Goal: Task Accomplishment & Management: Manage account settings

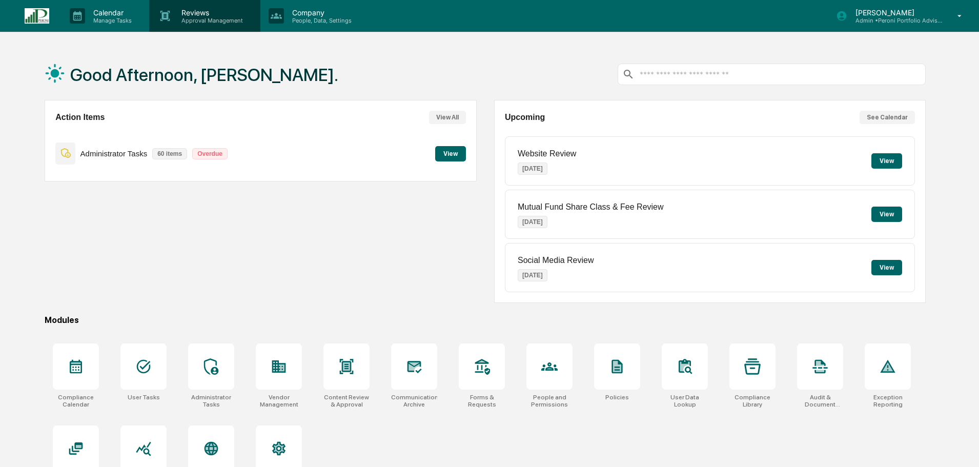
click at [199, 21] on p "Approval Management" at bounding box center [210, 20] width 75 height 7
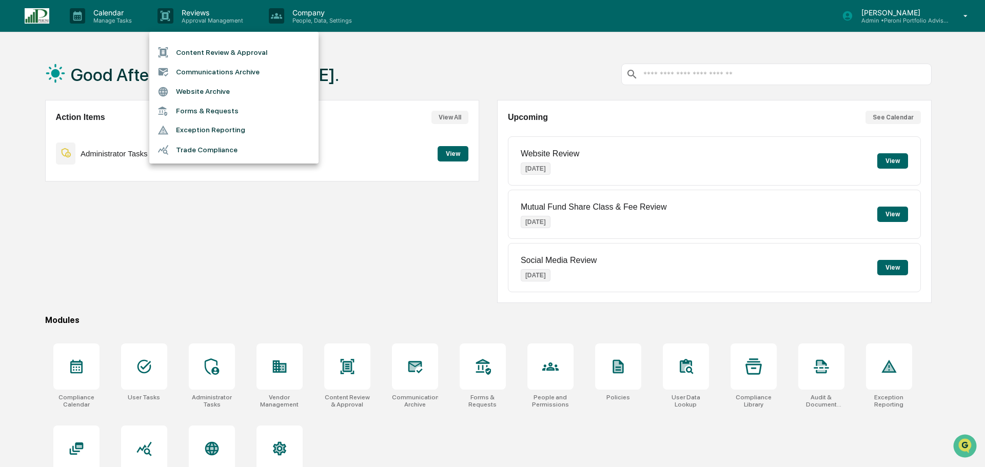
click at [198, 52] on li "Content Review & Approval" at bounding box center [233, 52] width 169 height 19
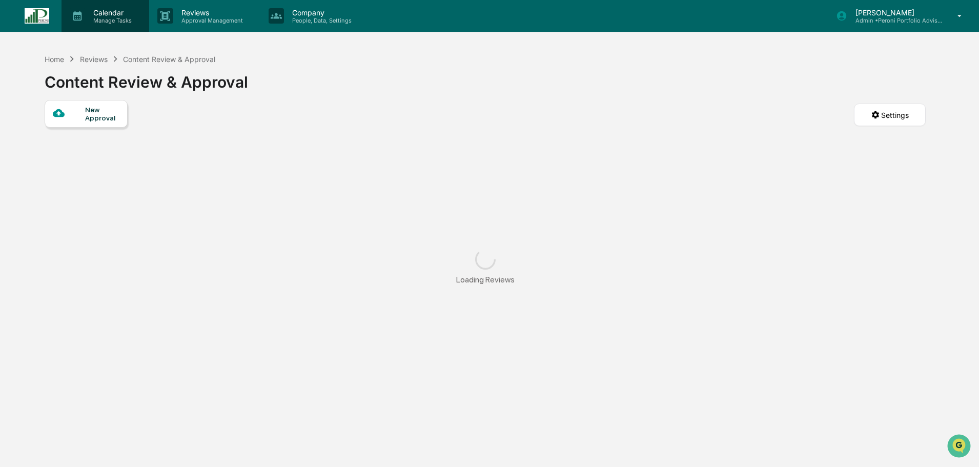
click at [125, 20] on p "Manage Tasks" at bounding box center [111, 20] width 52 height 7
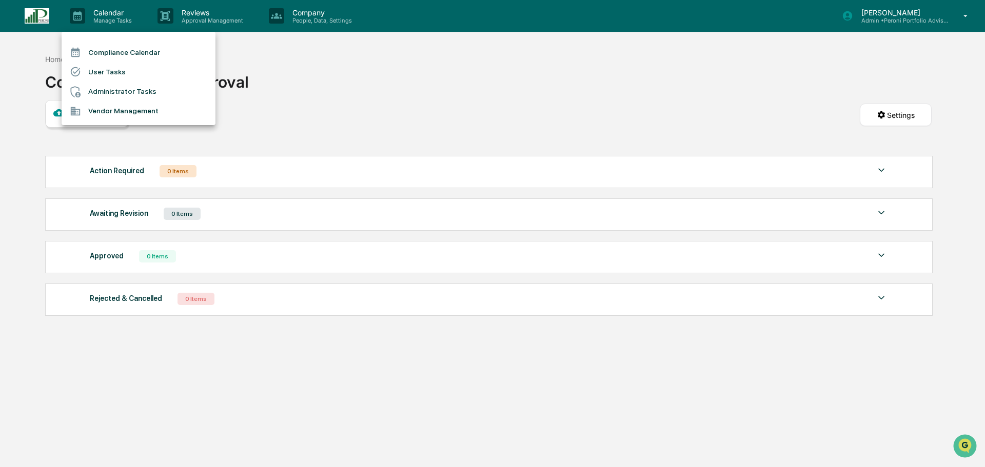
click at [123, 48] on li "Compliance Calendar" at bounding box center [139, 52] width 154 height 19
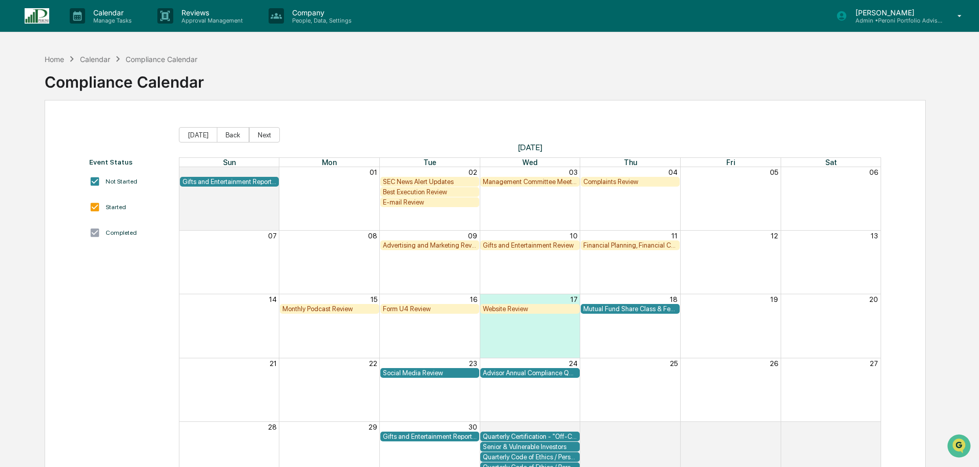
click at [349, 308] on div "Monthly Podcast Review" at bounding box center [330, 309] width 94 height 8
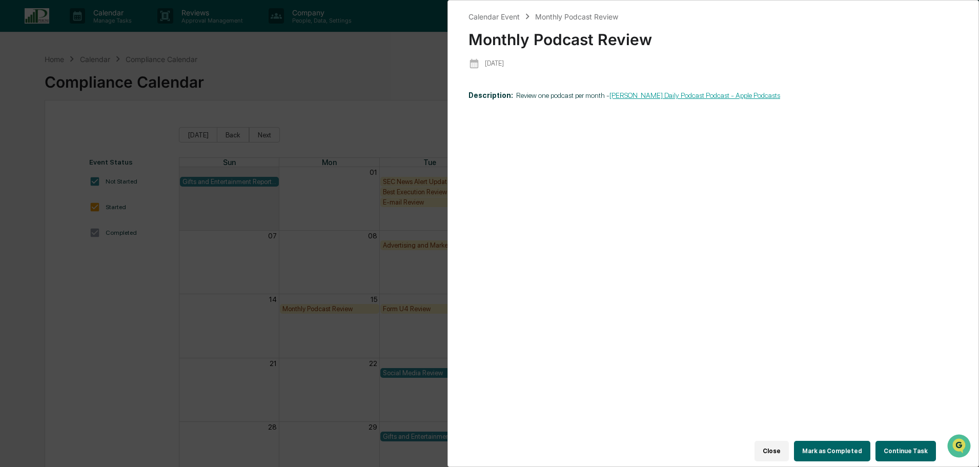
click at [902, 441] on button "Continue Task" at bounding box center [906, 451] width 61 height 21
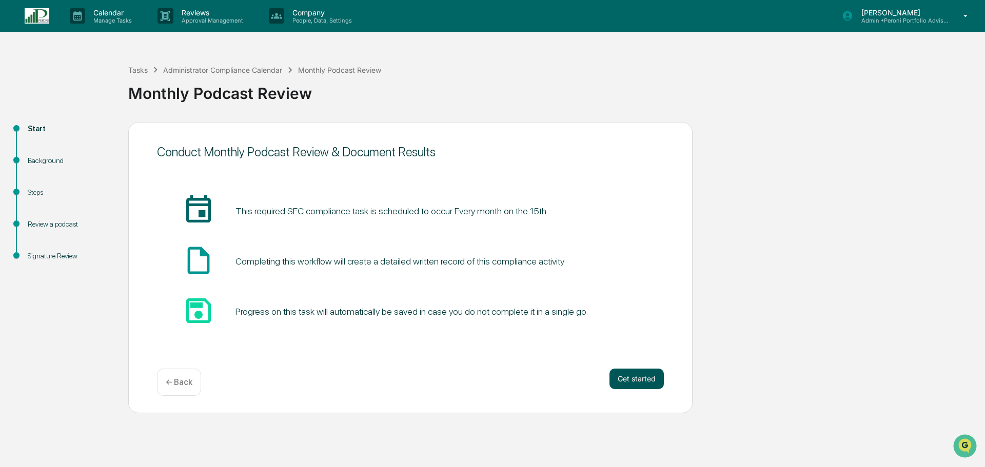
click at [618, 384] on button "Get started" at bounding box center [636, 379] width 54 height 21
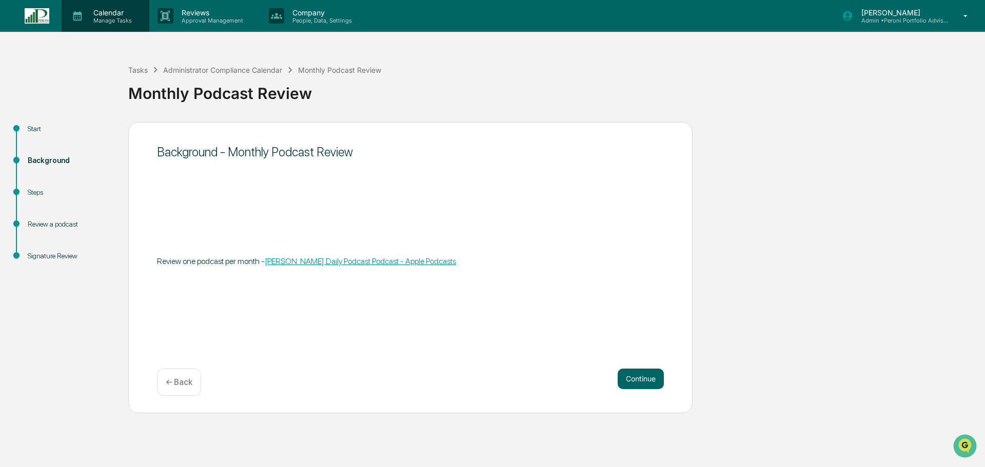
click at [77, 12] on icon at bounding box center [77, 16] width 9 height 10
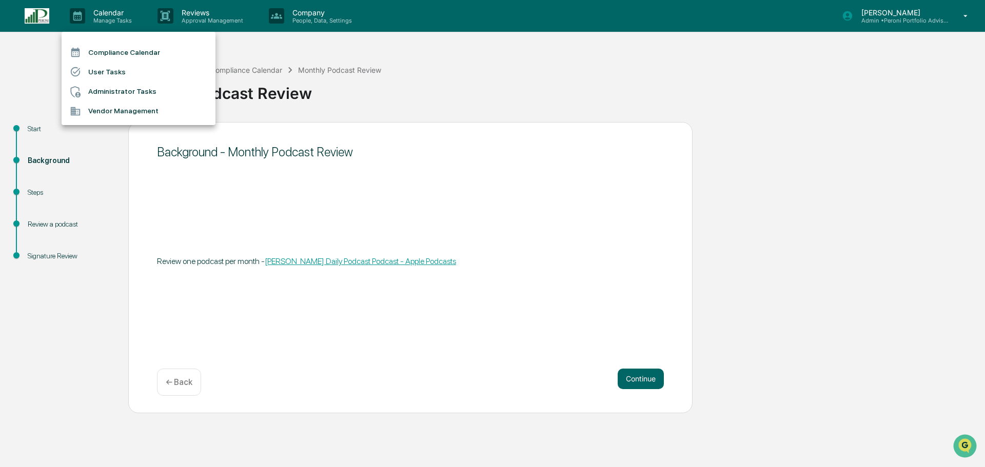
click at [87, 41] on ul "Compliance Calendar User Tasks Administrator Tasks Vendor Management" at bounding box center [139, 78] width 154 height 93
click at [84, 52] on div at bounding box center [79, 52] width 18 height 11
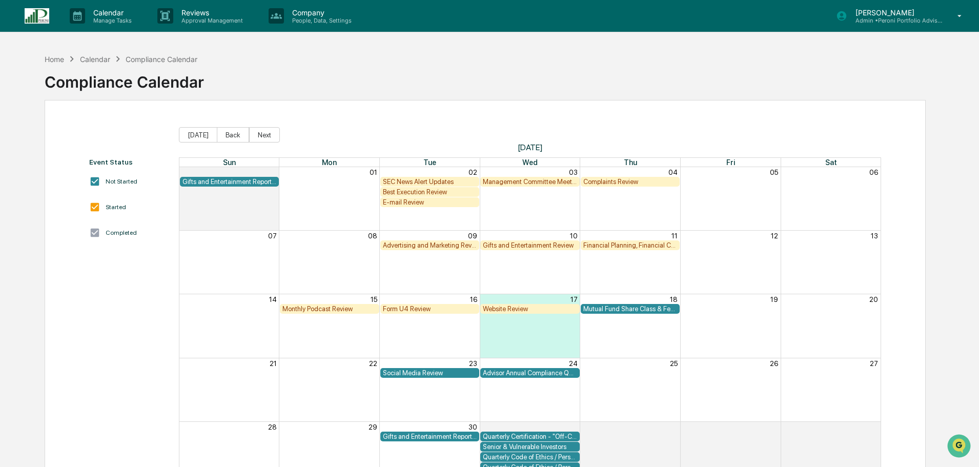
click at [324, 311] on div "Monthly Podcast Review" at bounding box center [330, 309] width 94 height 8
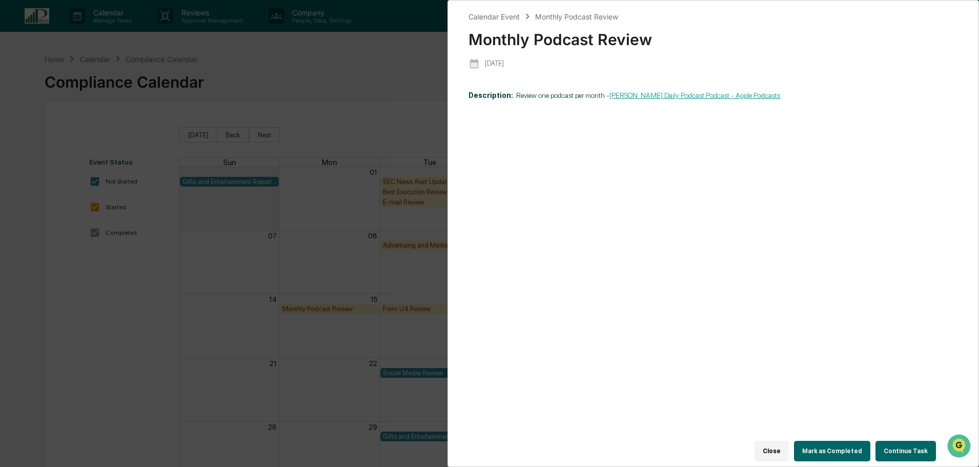
click at [894, 450] on button "Continue Task" at bounding box center [906, 451] width 61 height 21
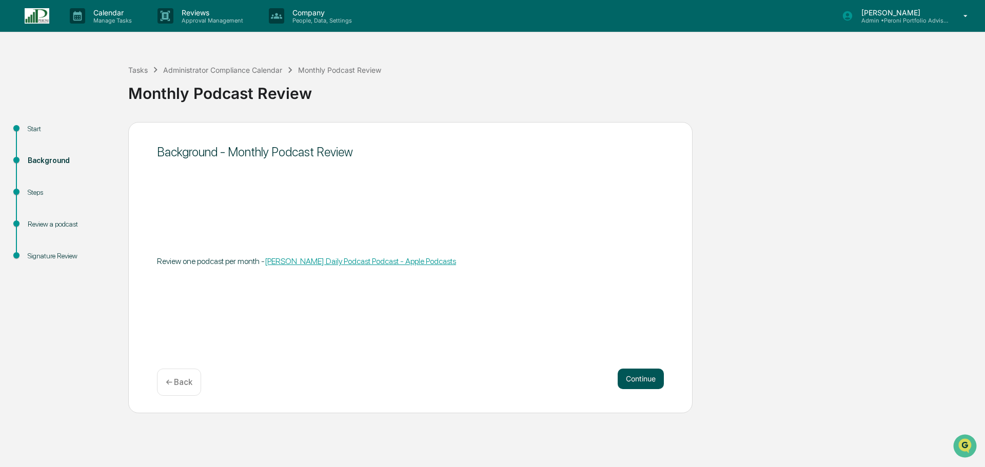
click at [644, 386] on button "Continue" at bounding box center [640, 379] width 46 height 21
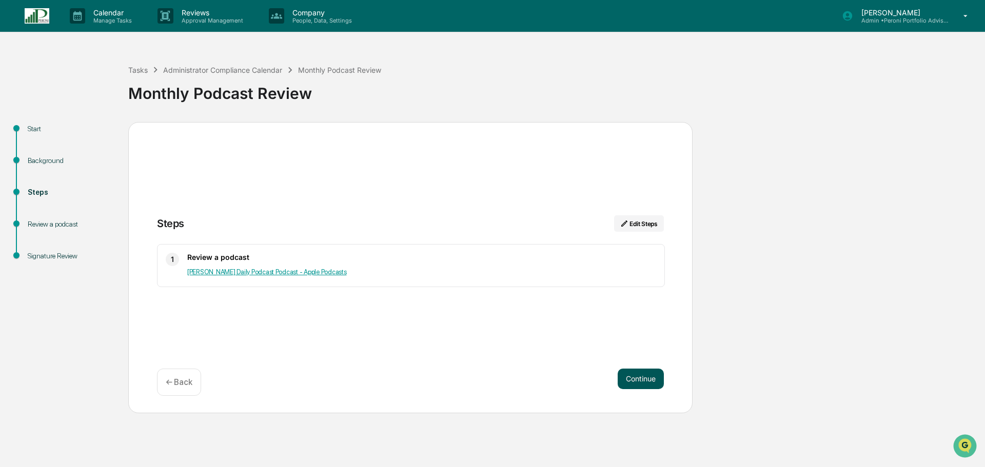
click at [645, 382] on button "Continue" at bounding box center [640, 379] width 46 height 21
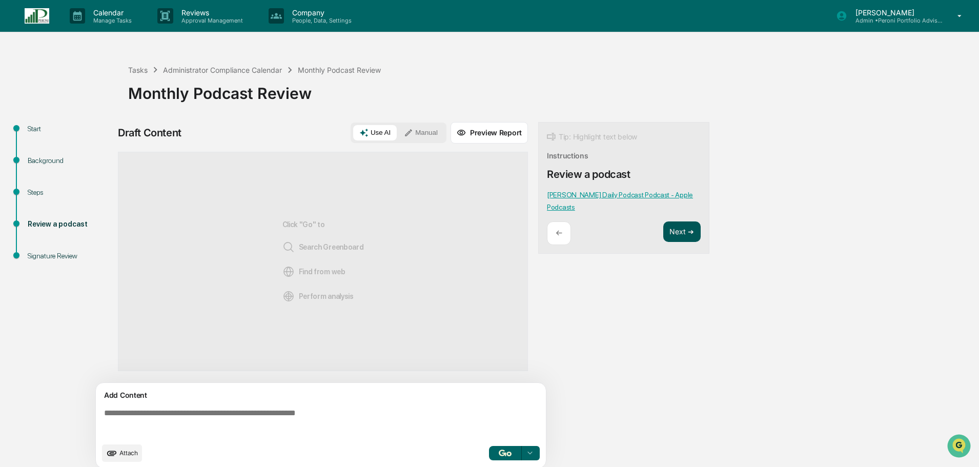
click at [678, 234] on button "Next ➔" at bounding box center [682, 232] width 37 height 21
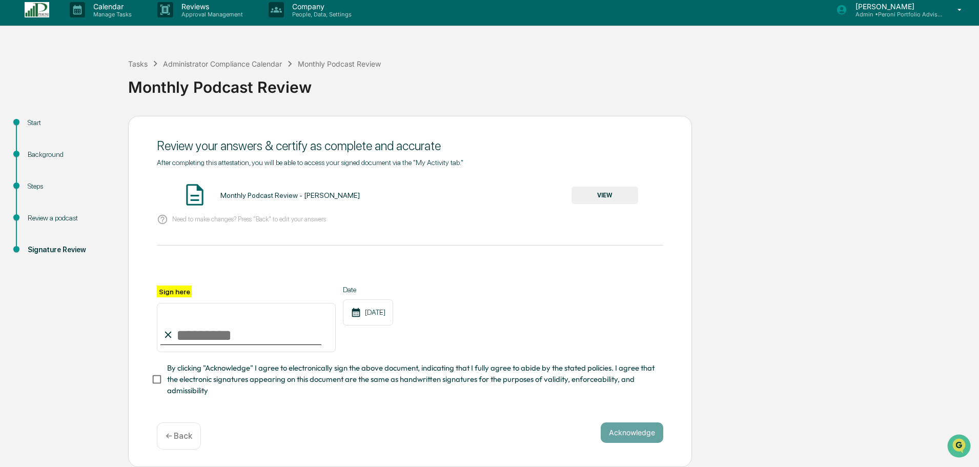
click at [191, 436] on p "← Back" at bounding box center [179, 436] width 27 height 10
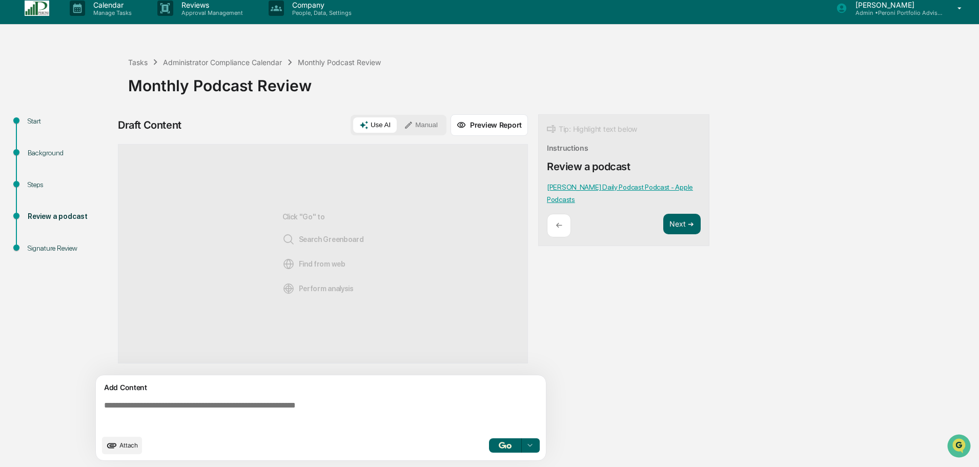
scroll to position [8, 0]
click at [270, 408] on textarea at bounding box center [323, 415] width 446 height 37
paste textarea "**********"
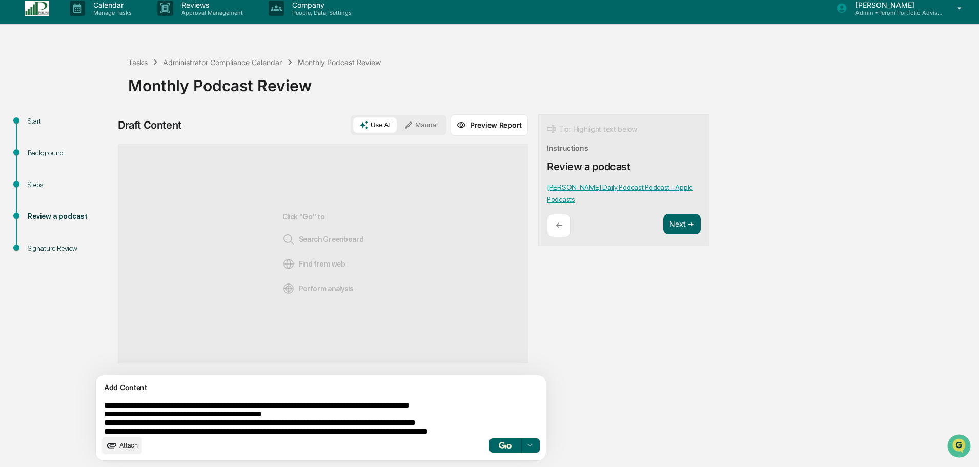
scroll to position [106, 0]
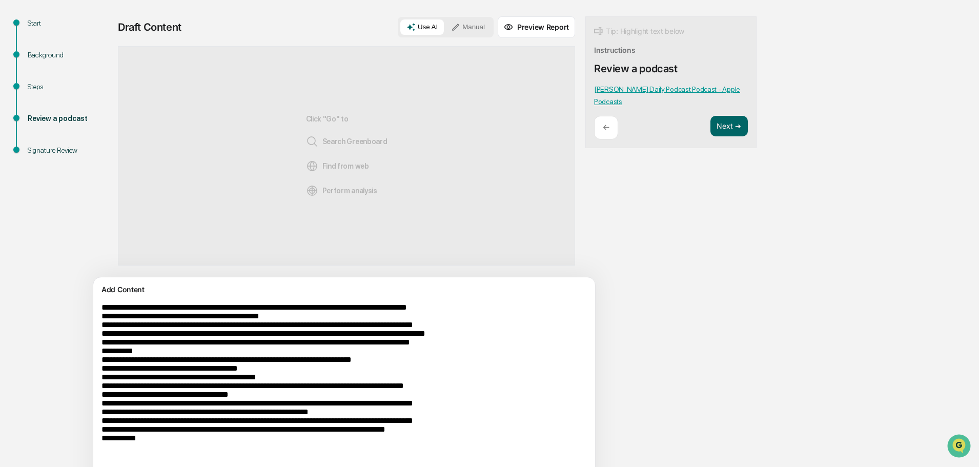
click at [388, 315] on textarea at bounding box center [320, 389] width 446 height 181
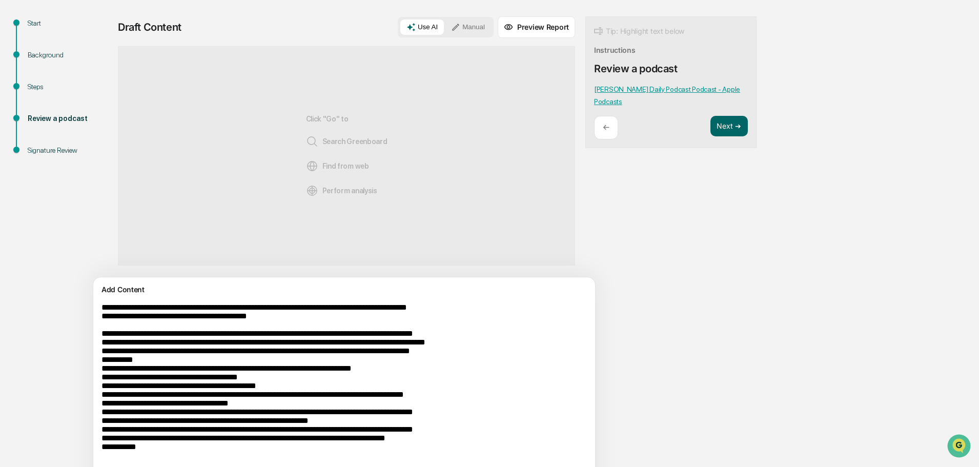
click at [171, 319] on textarea at bounding box center [320, 394] width 446 height 191
click at [510, 358] on textarea at bounding box center [320, 394] width 446 height 191
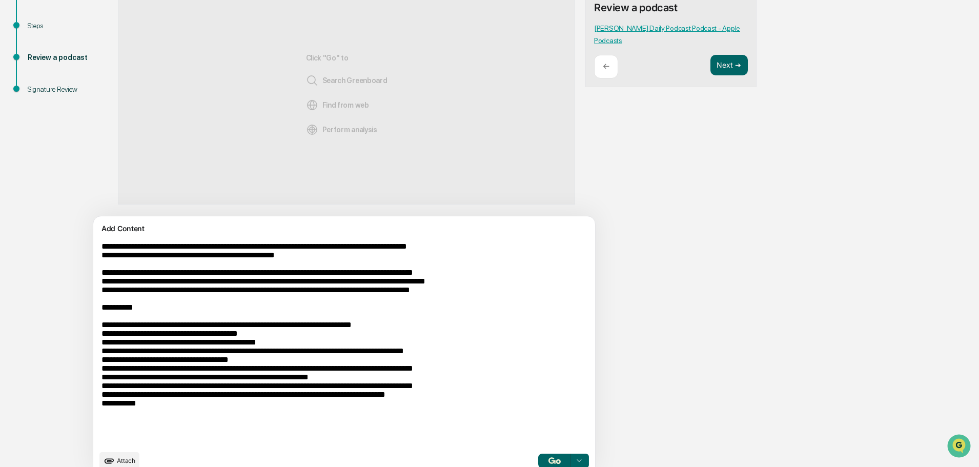
scroll to position [182, 0]
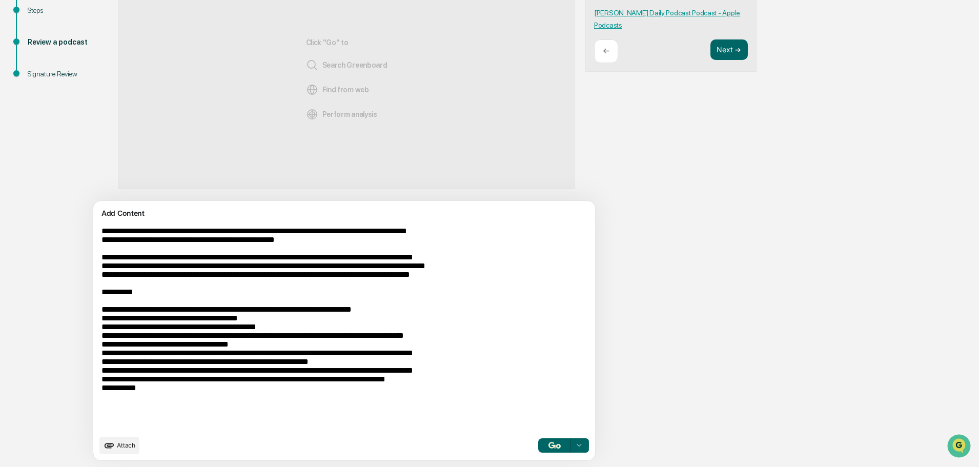
drag, startPoint x: 104, startPoint y: 323, endPoint x: 342, endPoint y: 366, distance: 241.7
click at [342, 366] on textarea at bounding box center [320, 328] width 446 height 211
click at [293, 365] on textarea at bounding box center [320, 328] width 446 height 211
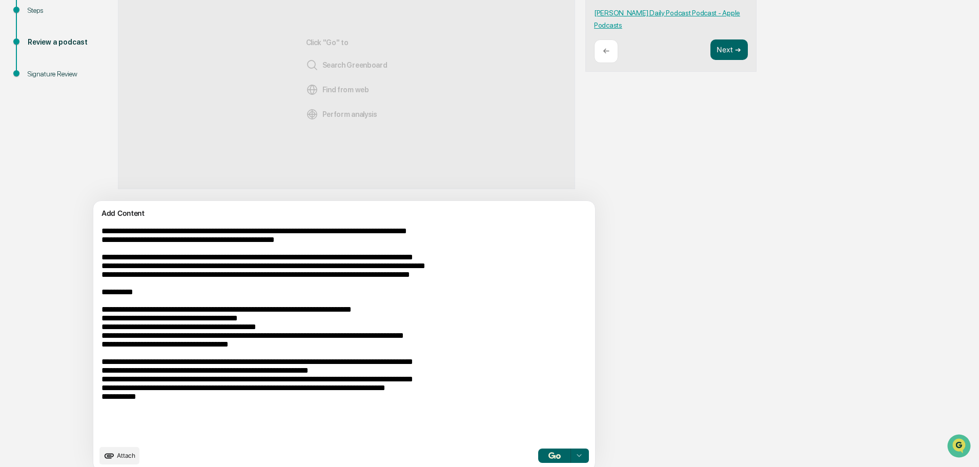
click at [372, 397] on textarea at bounding box center [320, 334] width 446 height 222
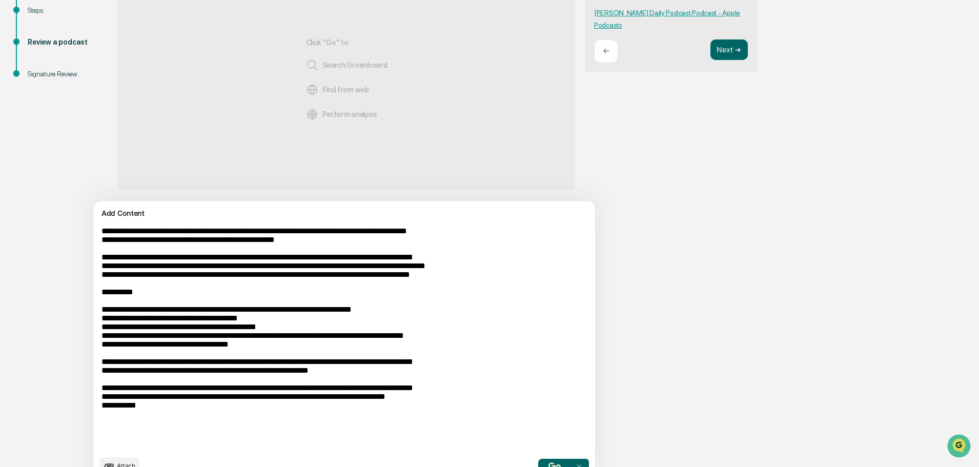
click at [138, 431] on textarea at bounding box center [320, 339] width 446 height 232
drag, startPoint x: 161, startPoint y: 436, endPoint x: 98, endPoint y: 436, distance: 62.1
click at [100, 436] on textarea at bounding box center [320, 339] width 446 height 232
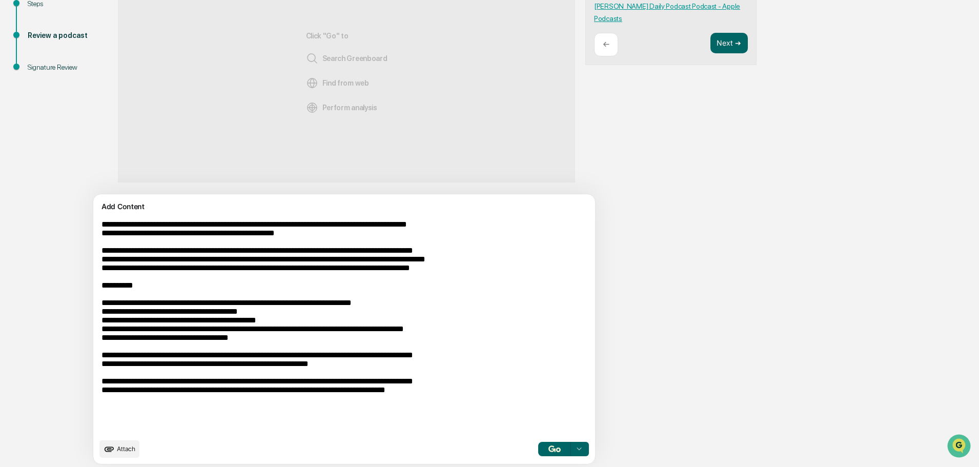
scroll to position [0, 0]
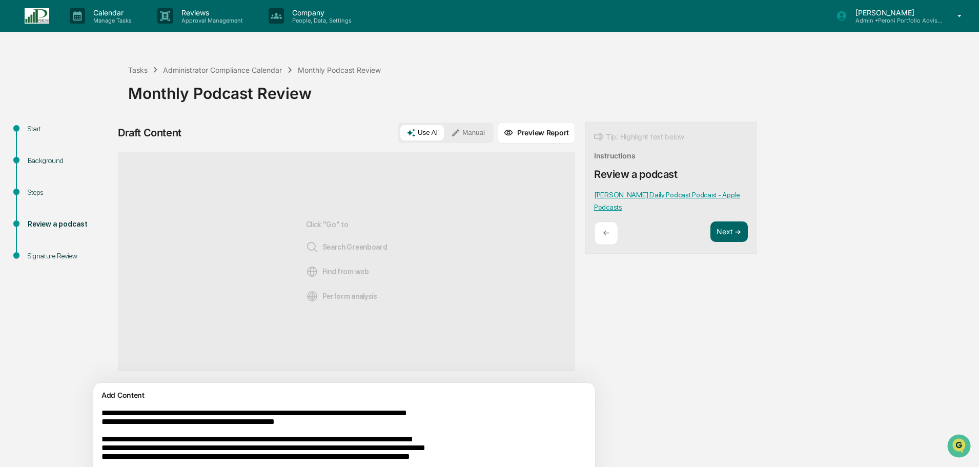
type textarea "**********"
click at [435, 124] on div "Use AI Manual" at bounding box center [446, 133] width 96 height 21
click at [439, 142] on div "Use AI Manual" at bounding box center [446, 133] width 96 height 21
click at [422, 123] on div "Use AI Manual" at bounding box center [446, 133] width 96 height 21
click at [445, 130] on button "Manual" at bounding box center [468, 132] width 46 height 15
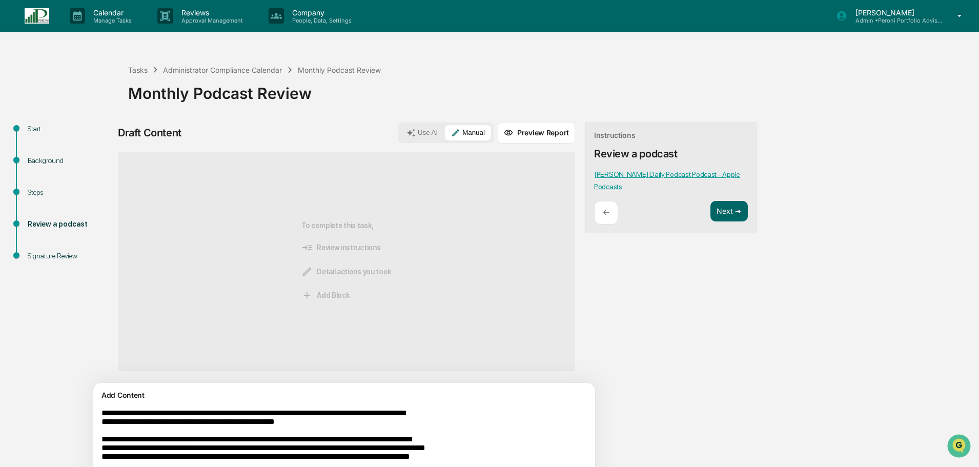
scroll to position [192, 0]
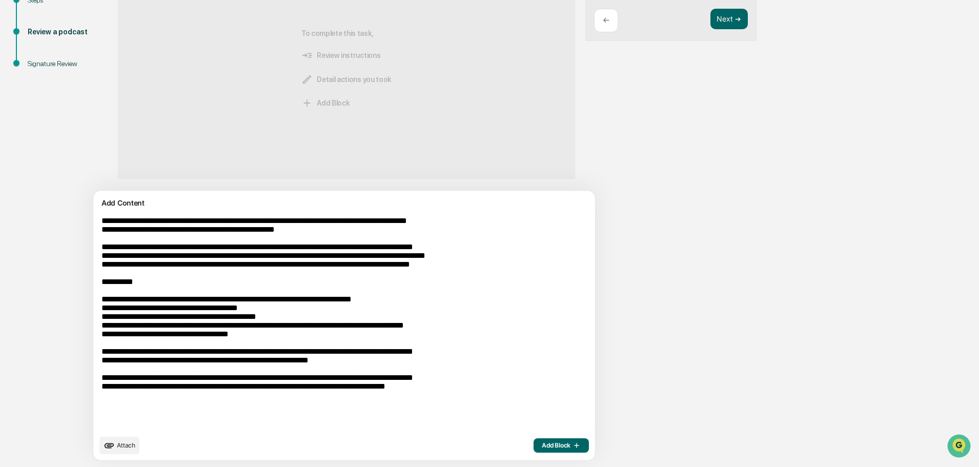
click at [542, 444] on span "Add Block" at bounding box center [561, 446] width 39 height 8
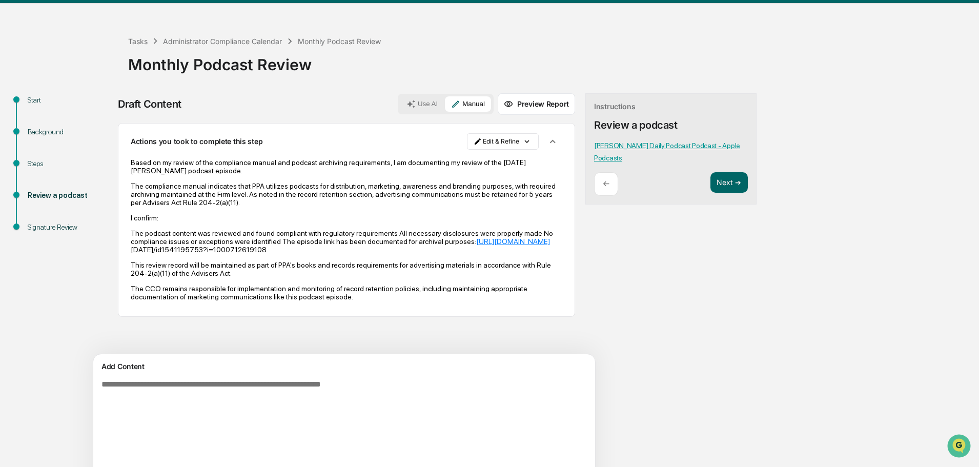
scroll to position [0, 0]
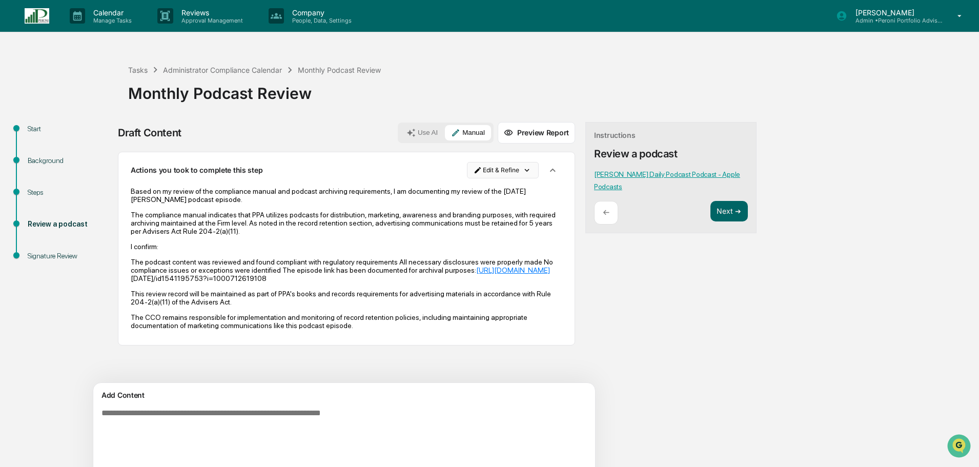
click at [476, 174] on html "Calendar Manage Tasks Reviews Approval Management Company People, Data, Setting…" at bounding box center [489, 233] width 979 height 467
click at [468, 194] on div "Edit Result" at bounding box center [456, 191] width 75 height 16
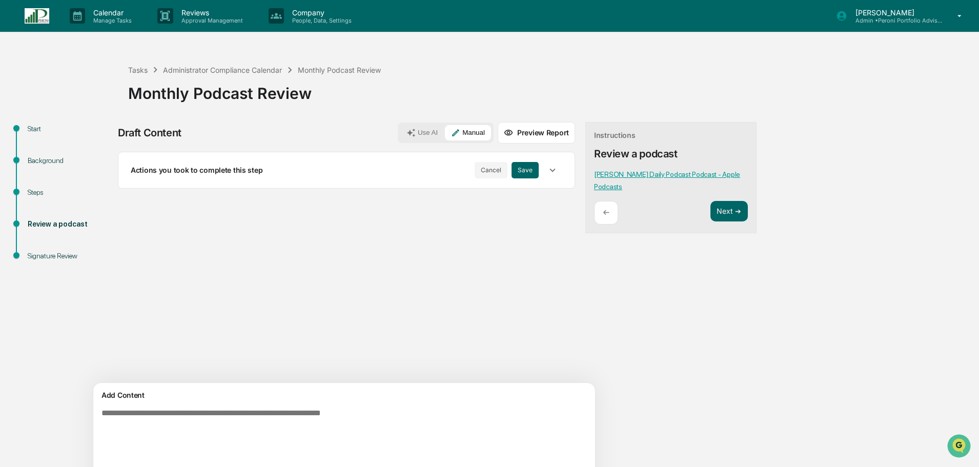
click at [543, 169] on button "button" at bounding box center [552, 170] width 19 height 19
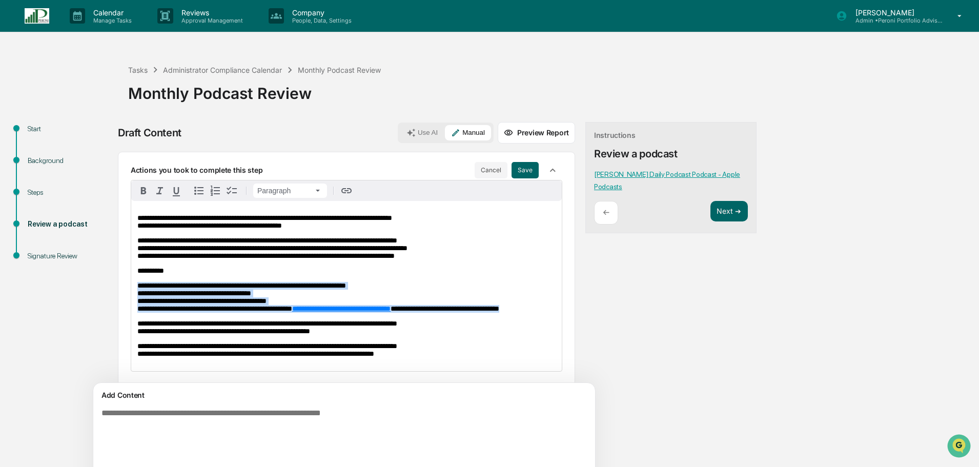
drag, startPoint x: 302, startPoint y: 324, endPoint x: 137, endPoint y: 289, distance: 168.4
click at [137, 289] on p "**********" at bounding box center [346, 297] width 418 height 31
click at [201, 191] on icon "button" at bounding box center [198, 191] width 9 height 8
click at [475, 285] on li "**********" at bounding box center [352, 297] width 408 height 31
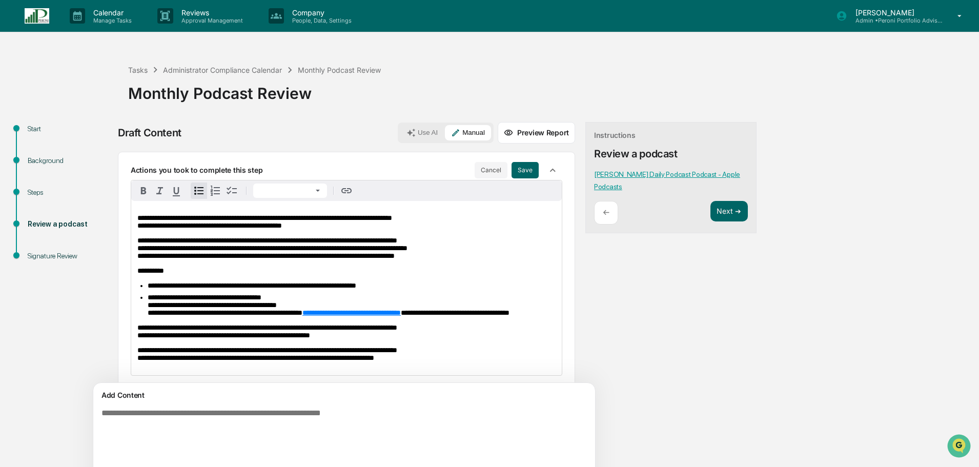
click at [367, 304] on li "**********" at bounding box center [352, 305] width 408 height 23
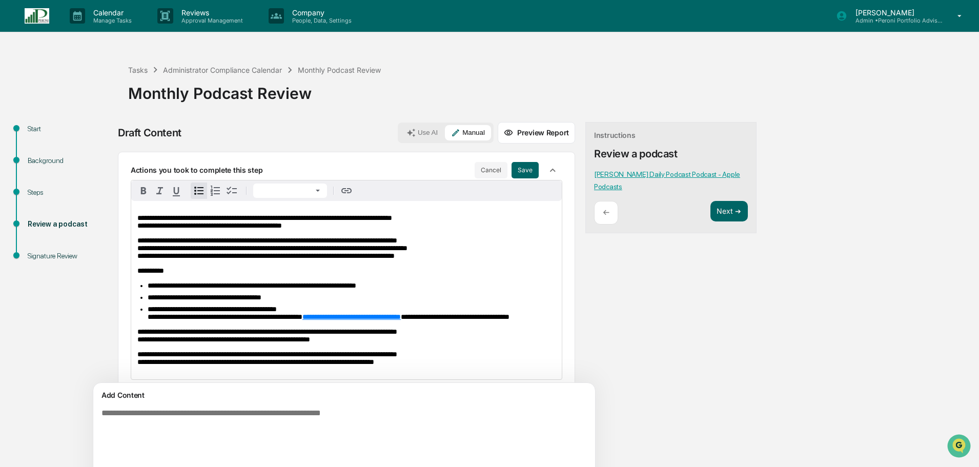
click at [331, 315] on li "**********" at bounding box center [352, 313] width 408 height 15
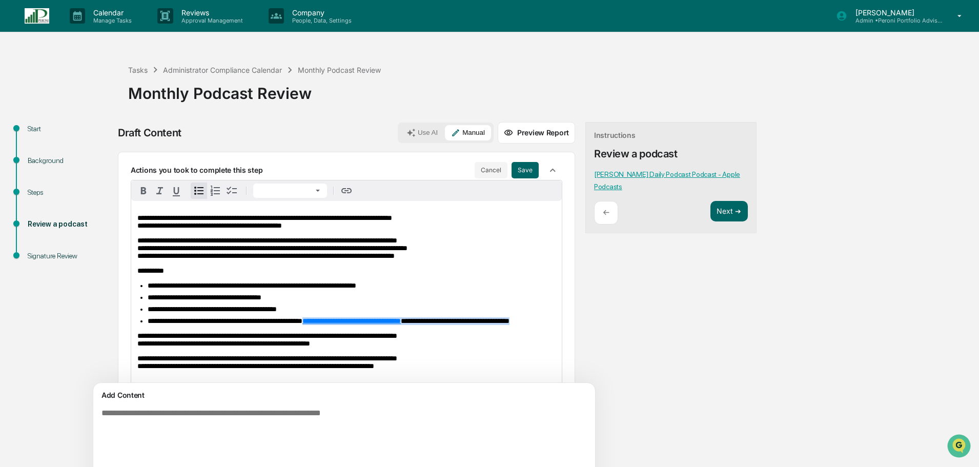
drag, startPoint x: 359, startPoint y: 325, endPoint x: 355, endPoint y: 336, distance: 12.0
click at [355, 325] on li "**********" at bounding box center [352, 321] width 408 height 8
click at [367, 325] on li "**********" at bounding box center [352, 321] width 408 height 8
click at [366, 325] on li "**********" at bounding box center [352, 321] width 408 height 8
click at [376, 325] on li "**********" at bounding box center [352, 321] width 408 height 8
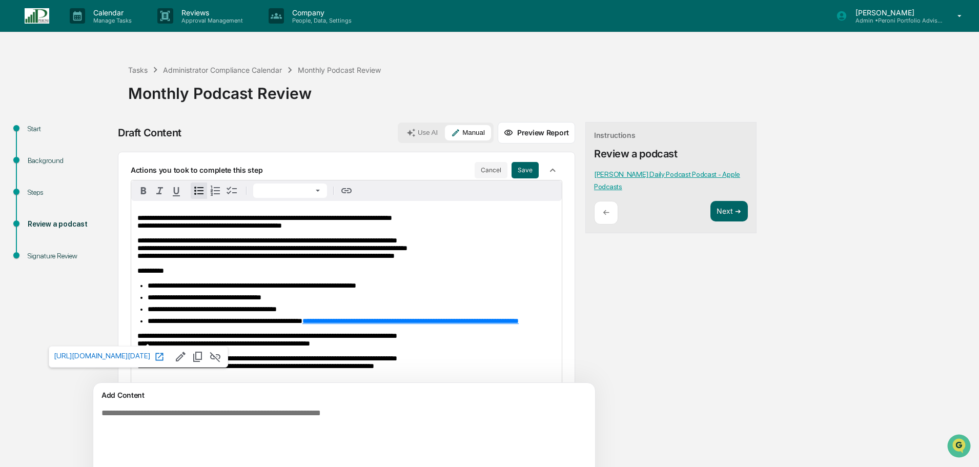
click at [397, 325] on li "**********" at bounding box center [352, 321] width 408 height 8
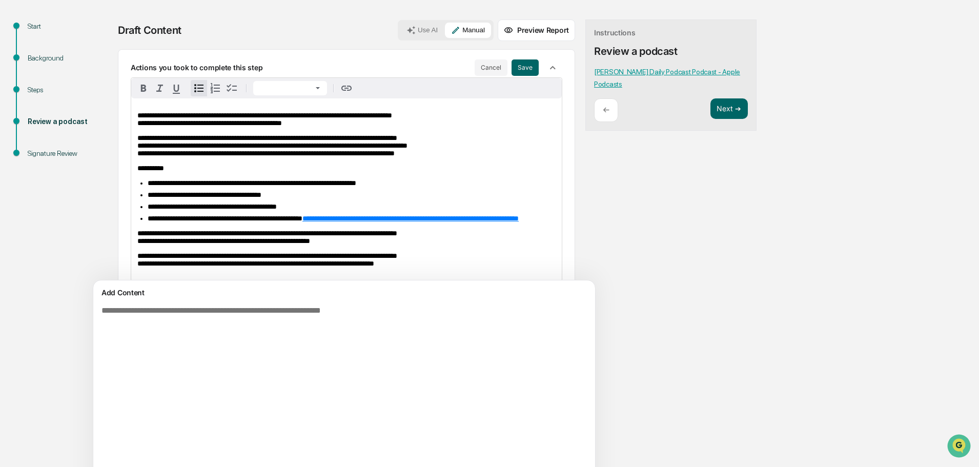
click at [719, 193] on div "**********" at bounding box center [489, 287] width 969 height 537
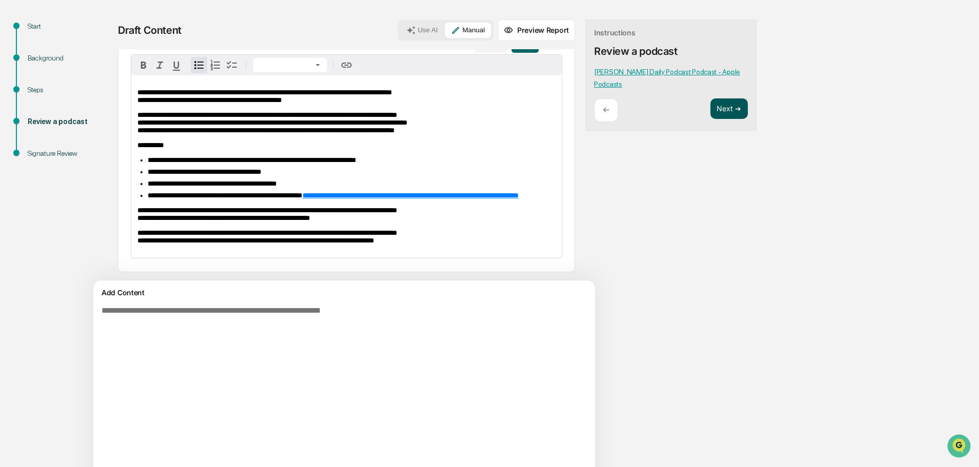
click at [711, 100] on button "Next ➔" at bounding box center [729, 108] width 37 height 21
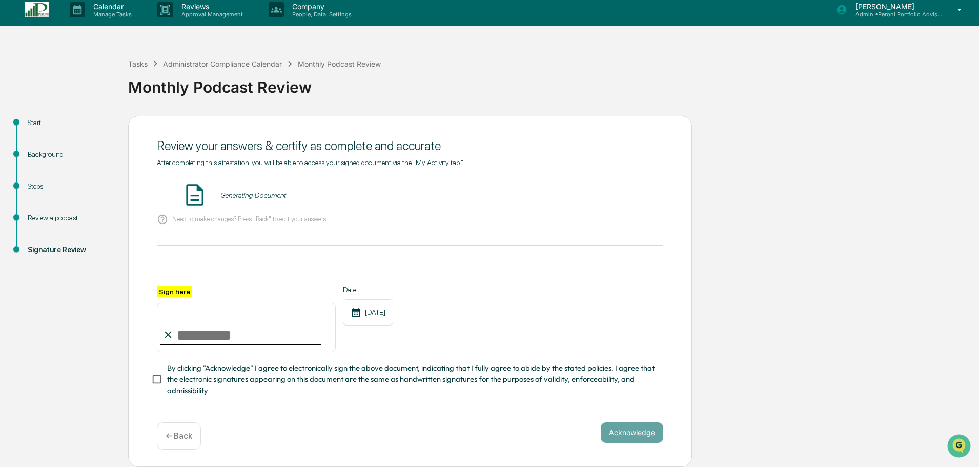
scroll to position [9, 0]
click at [223, 340] on input "Sign here" at bounding box center [246, 327] width 179 height 49
type input "**********"
click at [608, 191] on button "VIEW" at bounding box center [605, 195] width 67 height 17
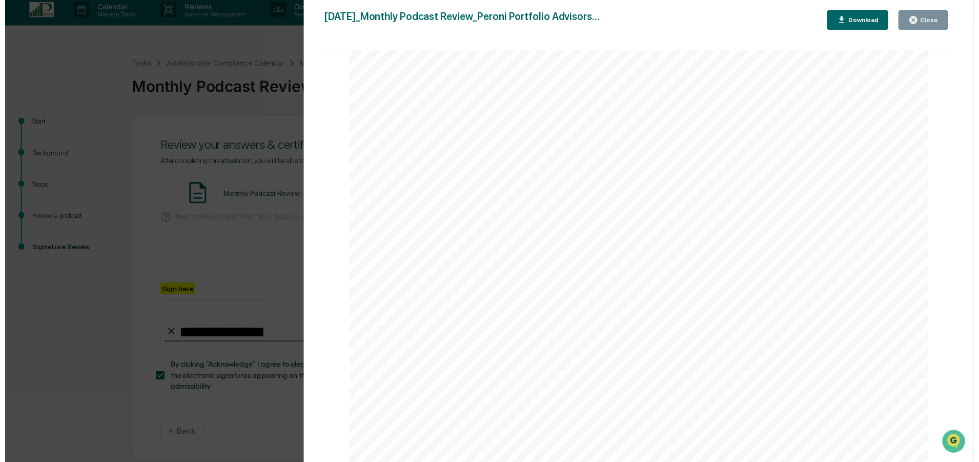
scroll to position [308, 0]
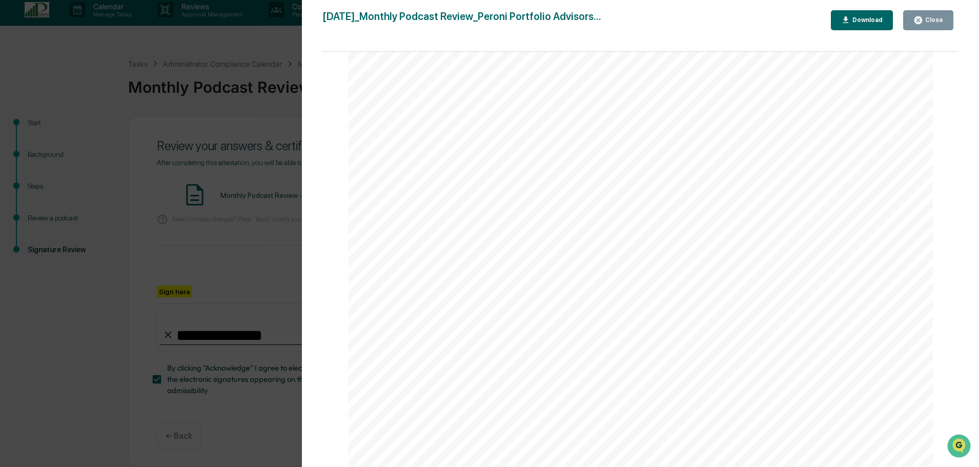
click at [252, 259] on div "Version History 09/17/2025, 07:38 PM Rachel Stanley 2025-09-17_Monthly Podcast …" at bounding box center [489, 233] width 979 height 467
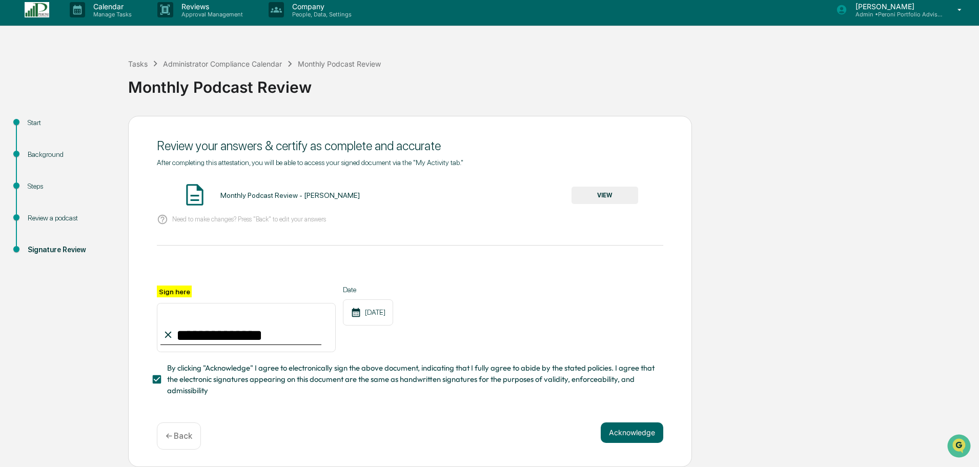
click at [179, 435] on p "← Back" at bounding box center [179, 436] width 27 height 10
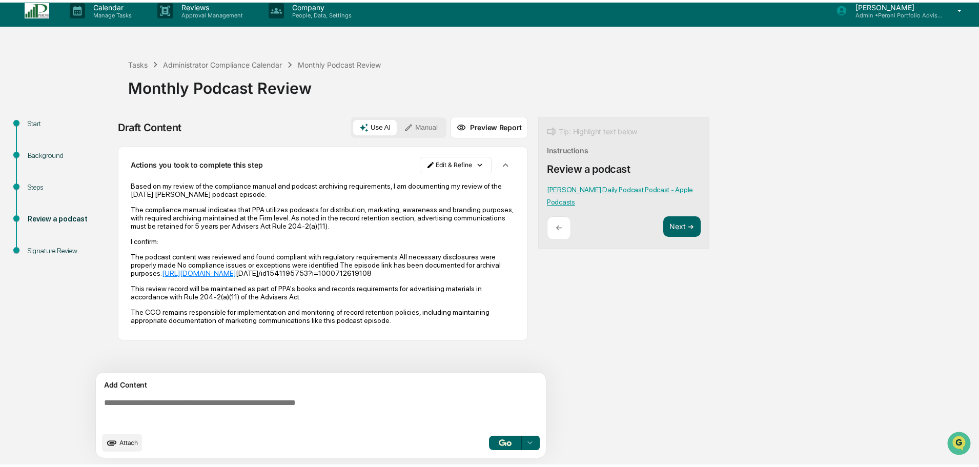
scroll to position [8, 0]
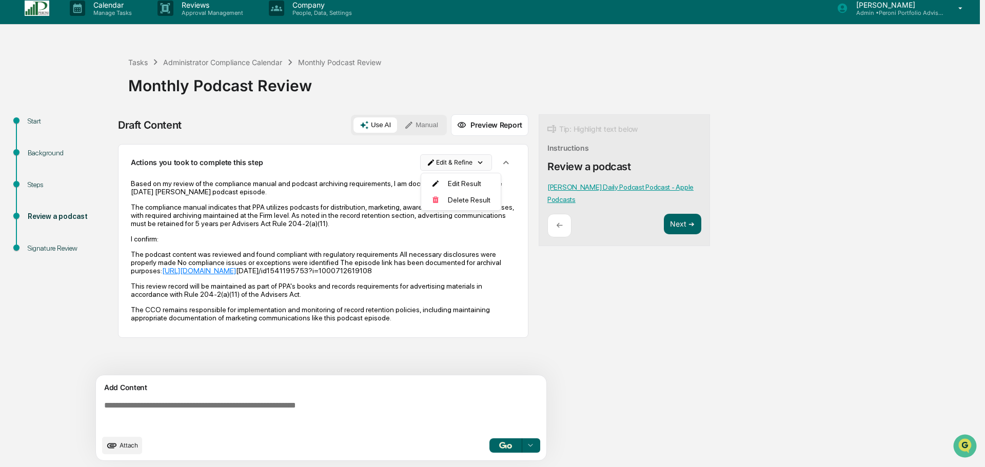
click at [468, 160] on html "Calendar Manage Tasks Reviews Approval Management Company People, Data, Setting…" at bounding box center [492, 225] width 985 height 467
click at [447, 185] on div "Edit Result" at bounding box center [456, 183] width 75 height 16
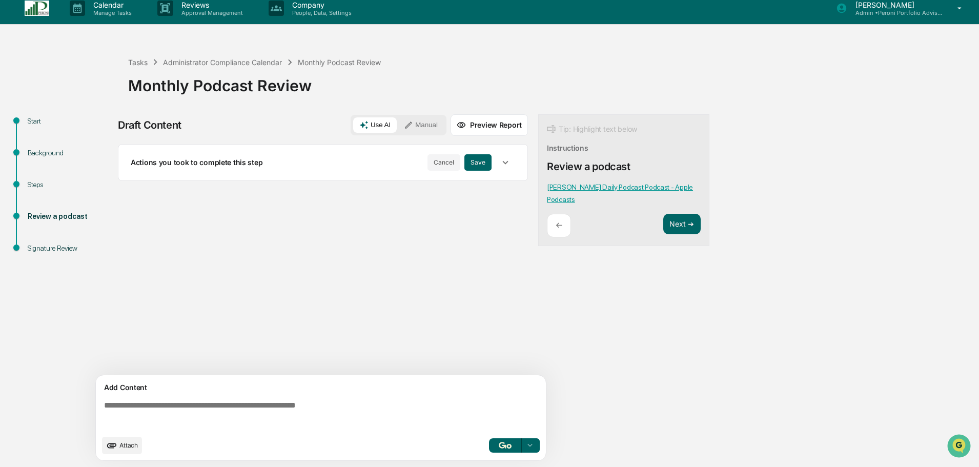
click at [512, 156] on button "button" at bounding box center [505, 162] width 19 height 19
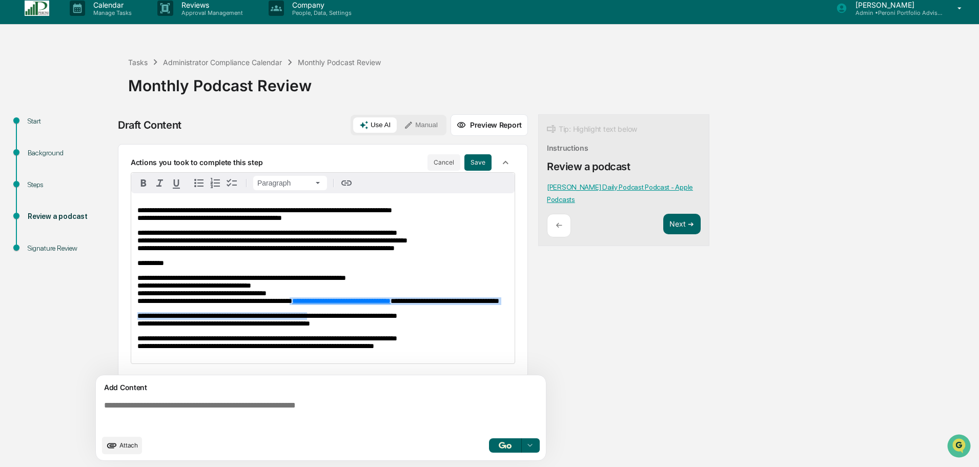
drag, startPoint x: 331, startPoint y: 319, endPoint x: 320, endPoint y: 307, distance: 16.0
click at [320, 307] on div "**********" at bounding box center [323, 278] width 384 height 170
click at [319, 305] on p "**********" at bounding box center [322, 289] width 371 height 31
drag, startPoint x: 317, startPoint y: 315, endPoint x: 321, endPoint y: 306, distance: 10.2
click at [321, 305] on p "**********" at bounding box center [322, 289] width 371 height 31
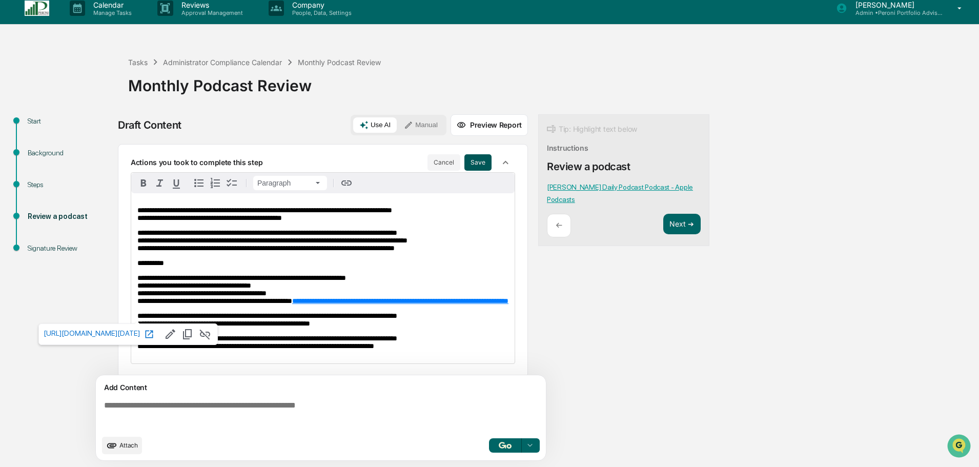
click at [470, 158] on button "Save" at bounding box center [478, 162] width 27 height 16
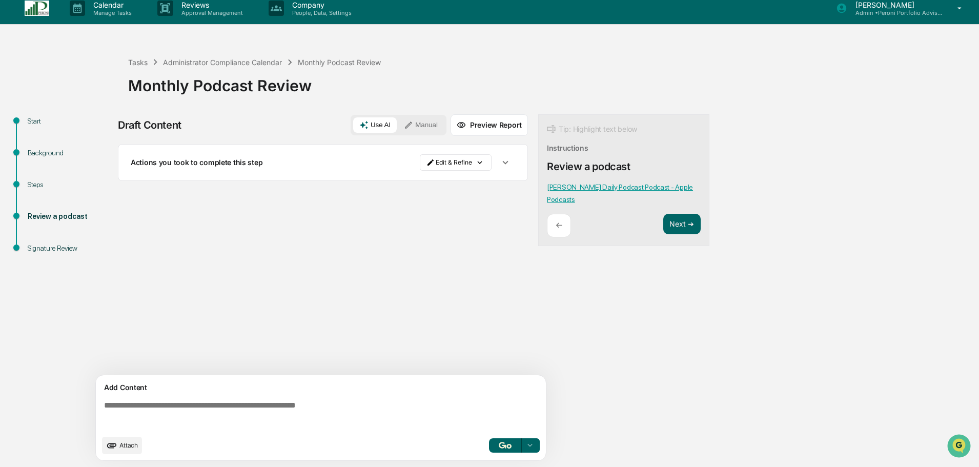
click at [510, 165] on icon "button" at bounding box center [505, 162] width 11 height 11
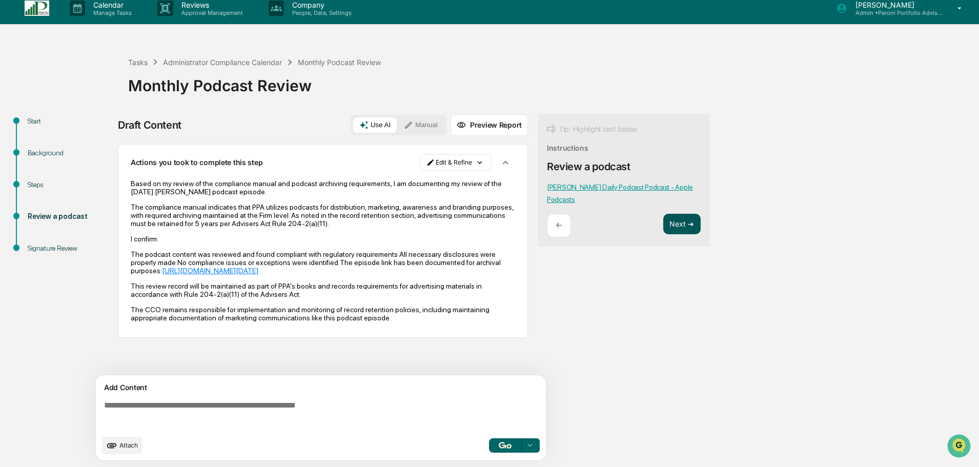
click at [683, 228] on button "Next ➔" at bounding box center [682, 224] width 37 height 21
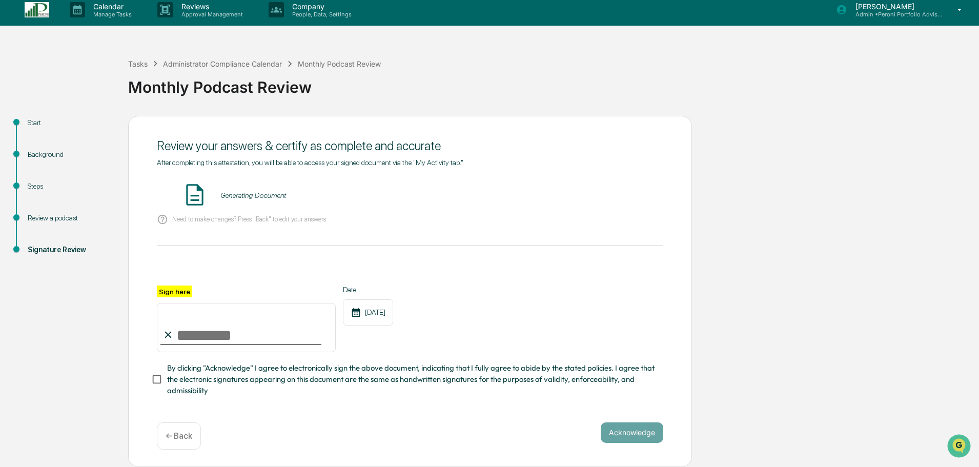
click at [259, 335] on input "Sign here" at bounding box center [246, 327] width 179 height 49
type input "**********"
click at [590, 193] on button "VIEW" at bounding box center [605, 195] width 67 height 17
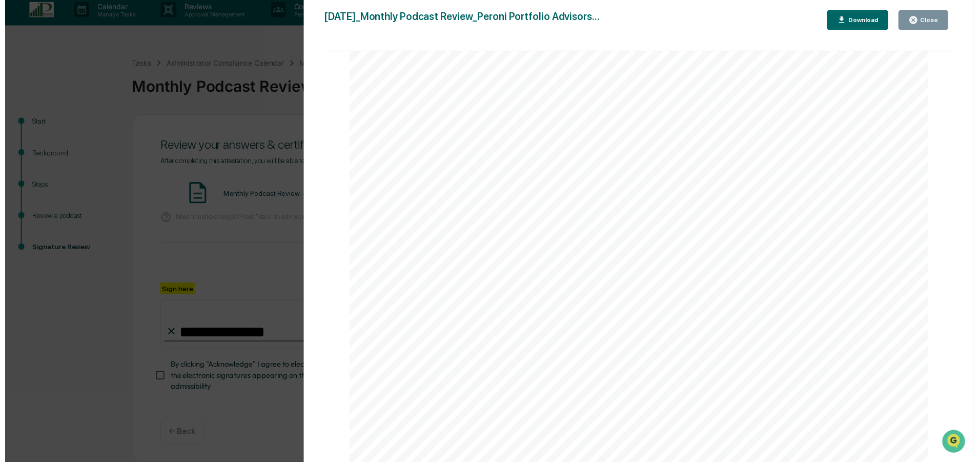
scroll to position [205, 0]
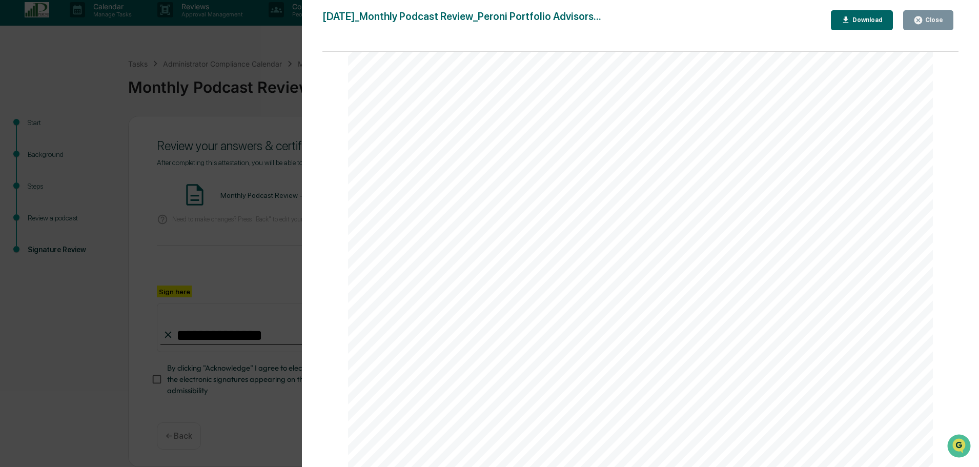
click at [272, 269] on div "Version History 09/17/2025, 07:39 PM Rachel Stanley 2025-09-17_Monthly Podcast …" at bounding box center [489, 233] width 979 height 467
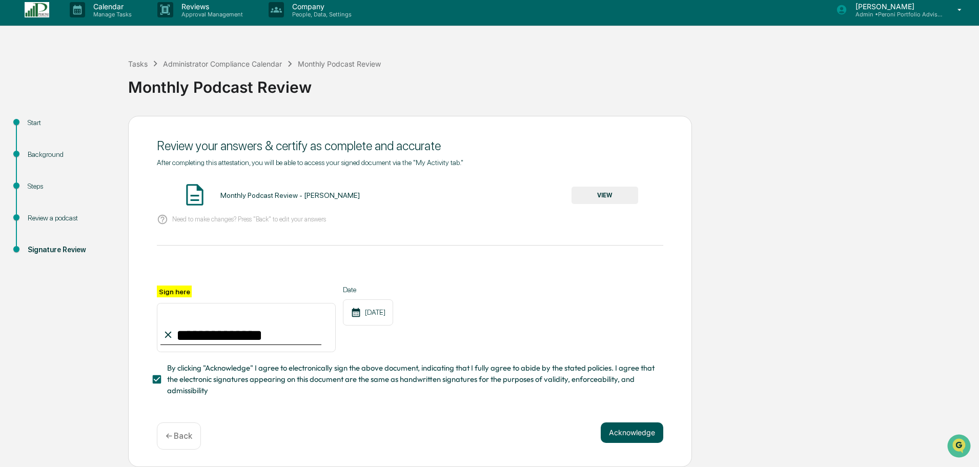
click at [641, 430] on button "Acknowledge" at bounding box center [632, 433] width 63 height 21
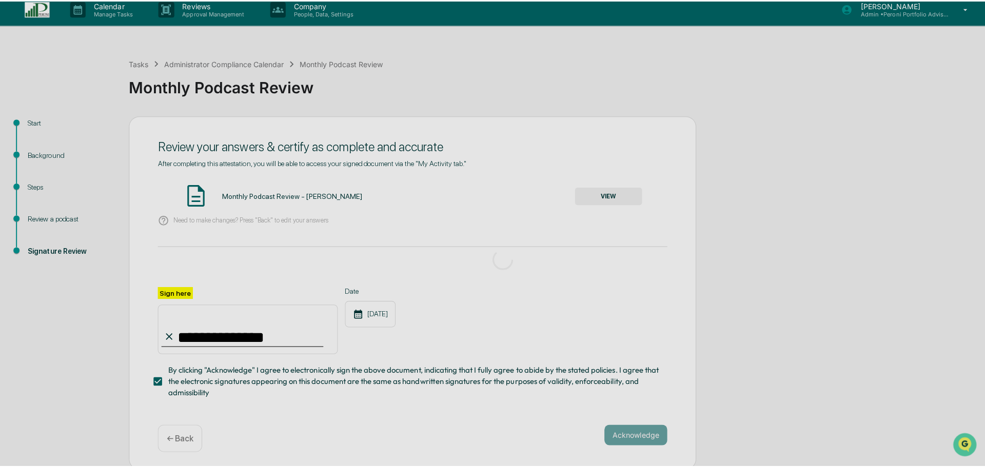
scroll to position [0, 0]
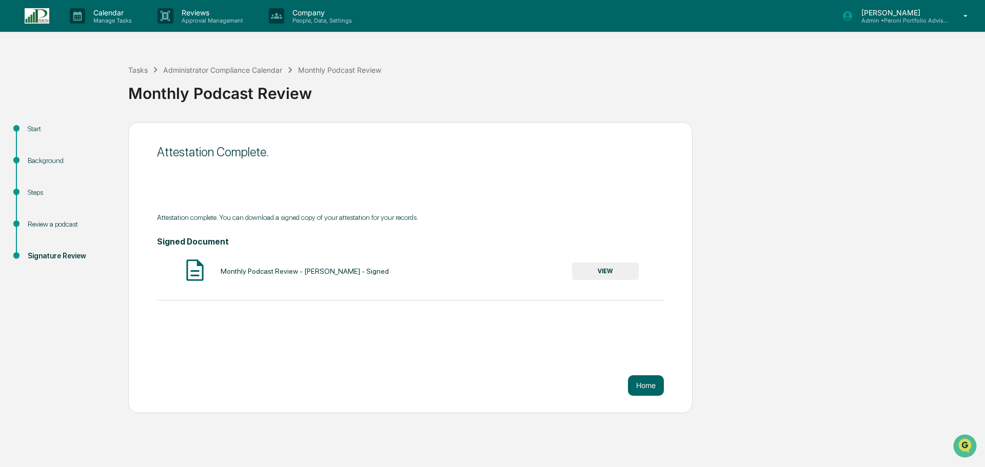
click at [609, 269] on button "VIEW" at bounding box center [605, 271] width 67 height 17
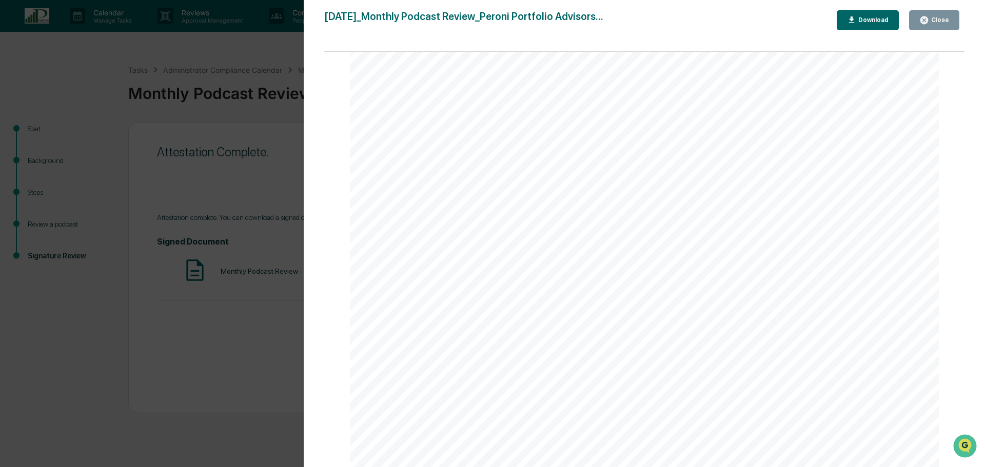
scroll to position [308, 0]
click at [942, 24] on div "Close" at bounding box center [934, 20] width 30 height 10
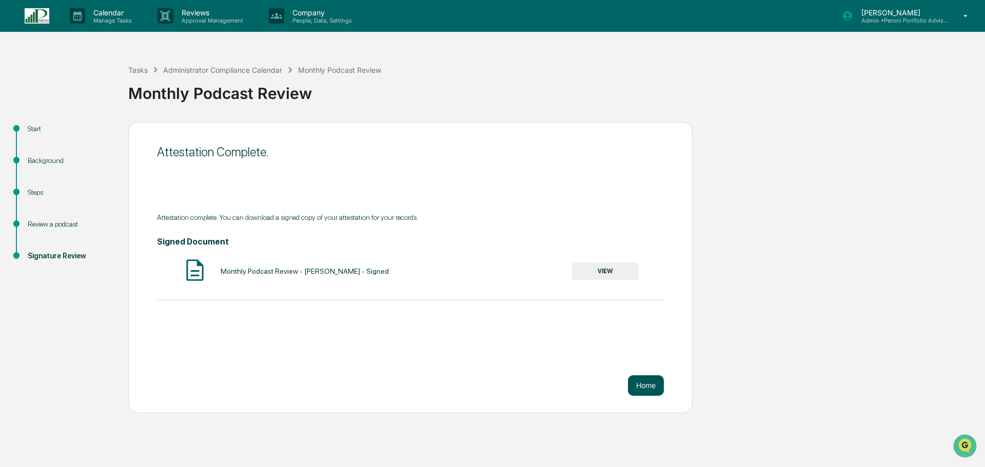
click at [643, 386] on button "Home" at bounding box center [646, 385] width 36 height 21
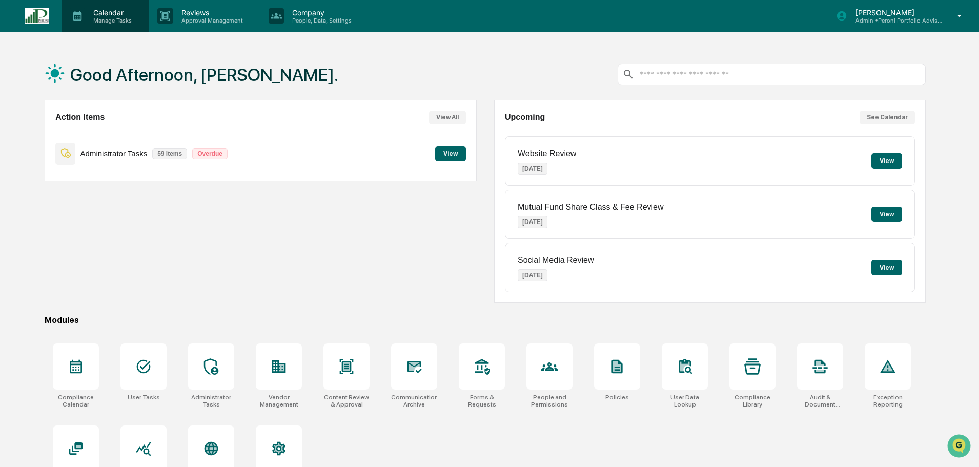
click at [99, 14] on p "Calendar" at bounding box center [111, 12] width 52 height 9
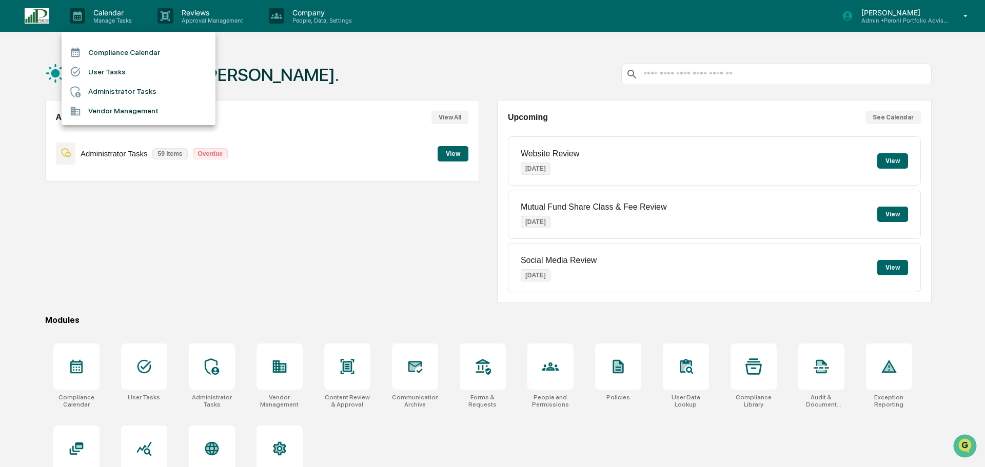
click at [135, 54] on li "Compliance Calendar" at bounding box center [139, 52] width 154 height 19
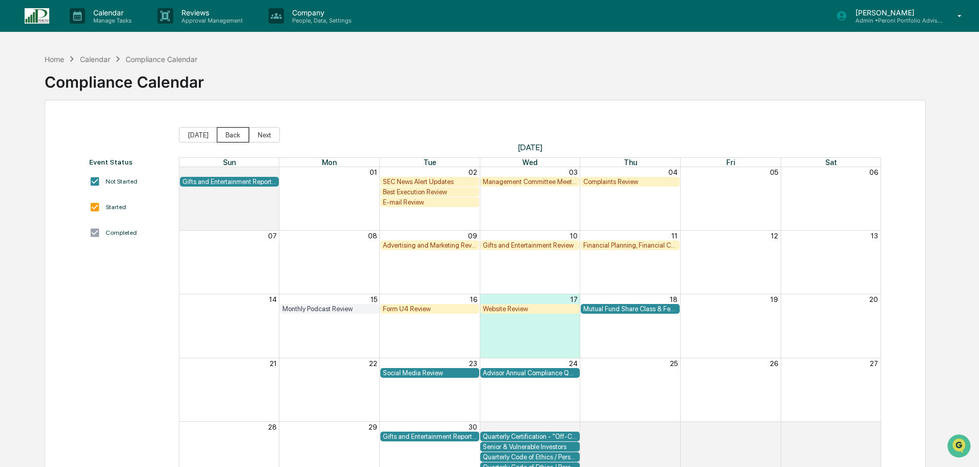
click at [232, 131] on button "Back" at bounding box center [233, 134] width 32 height 15
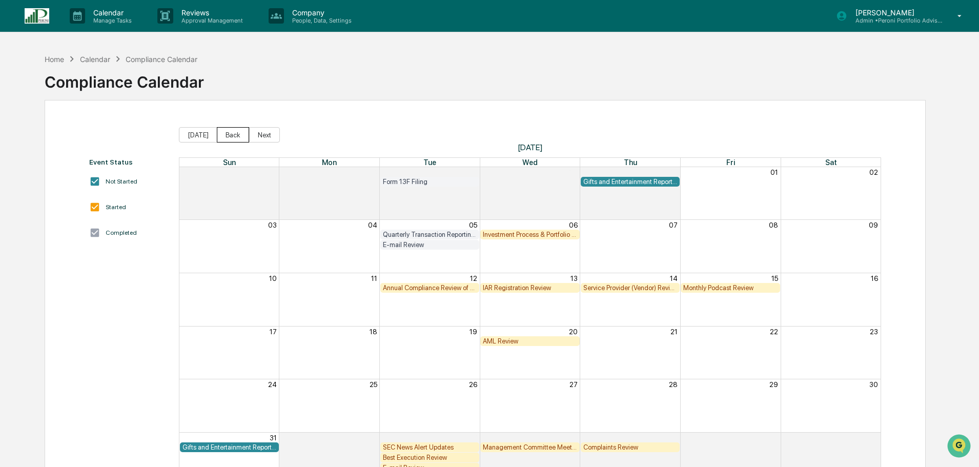
click at [232, 131] on button "Back" at bounding box center [233, 134] width 32 height 15
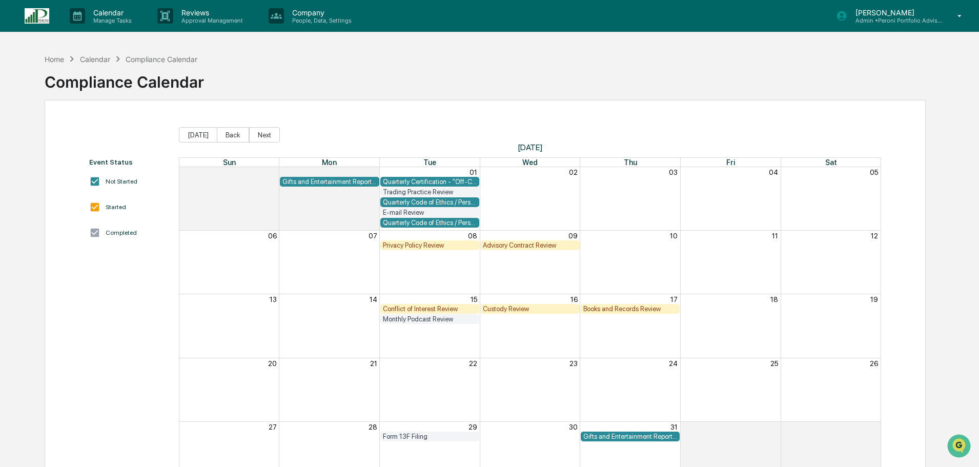
click at [417, 212] on div "E-mail Review" at bounding box center [430, 213] width 94 height 8
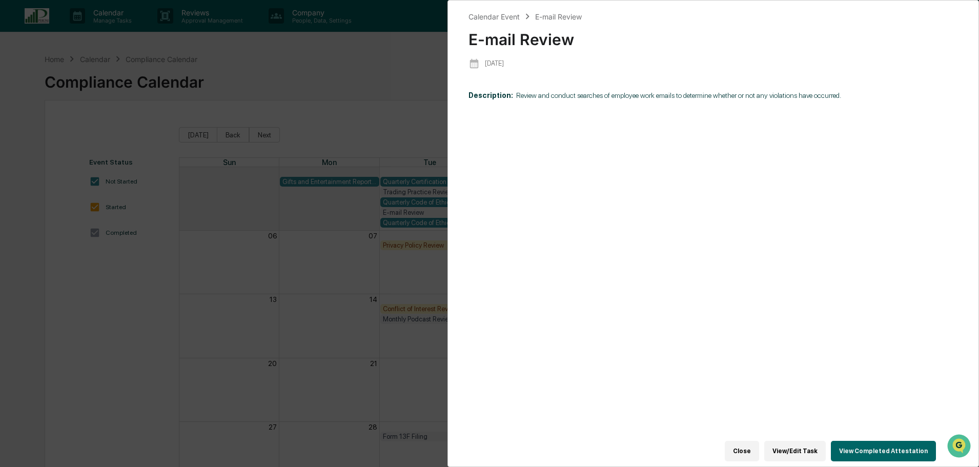
click at [878, 448] on button "View Completed Attestation" at bounding box center [883, 451] width 105 height 21
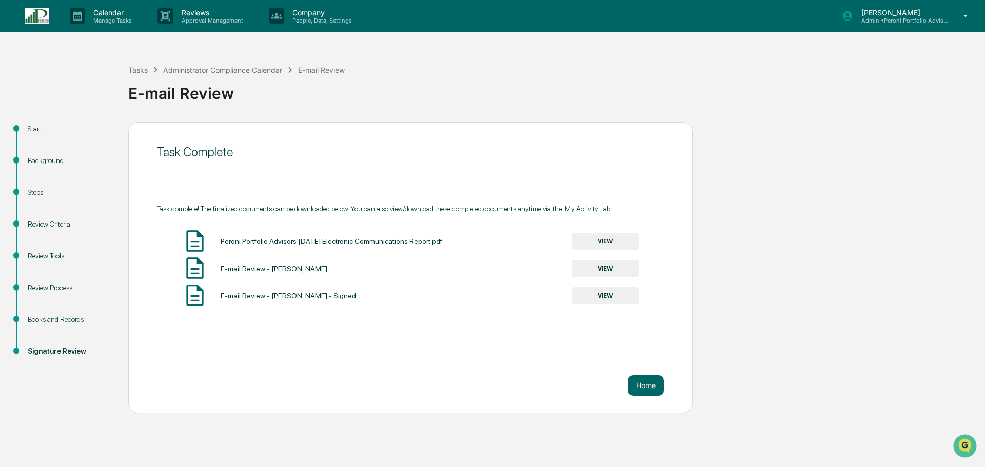
click at [594, 291] on button "VIEW" at bounding box center [605, 295] width 67 height 17
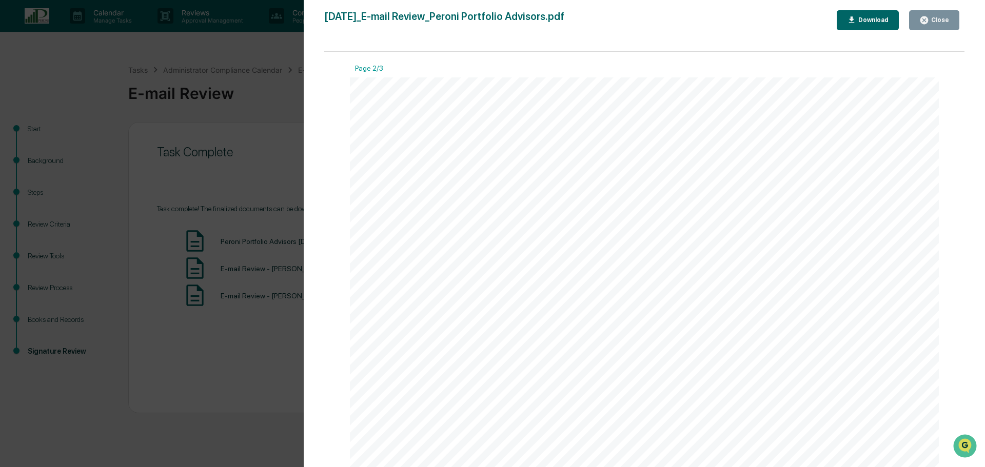
scroll to position [872, 0]
click at [645, 282] on span "occurred."" at bounding box center [624, 287] width 51 height 11
click at [934, 18] on div "Close" at bounding box center [939, 19] width 20 height 7
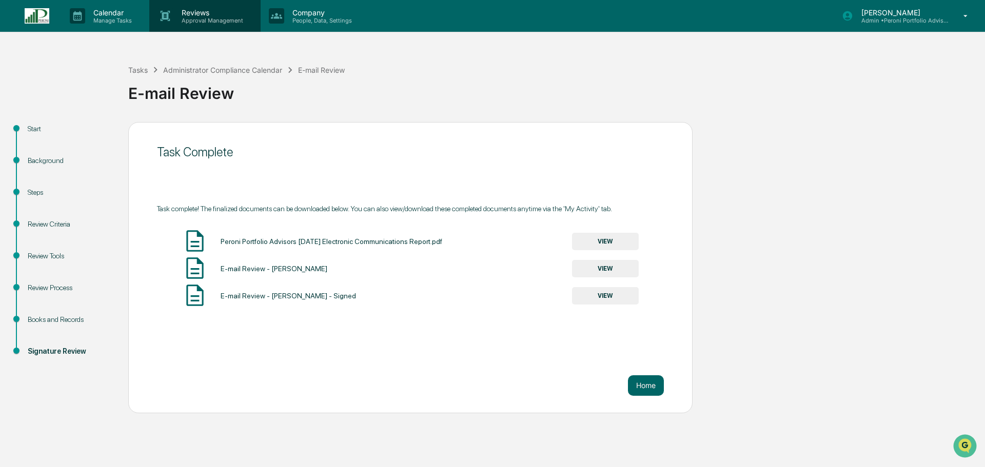
click at [185, 18] on p "Approval Management" at bounding box center [210, 20] width 75 height 7
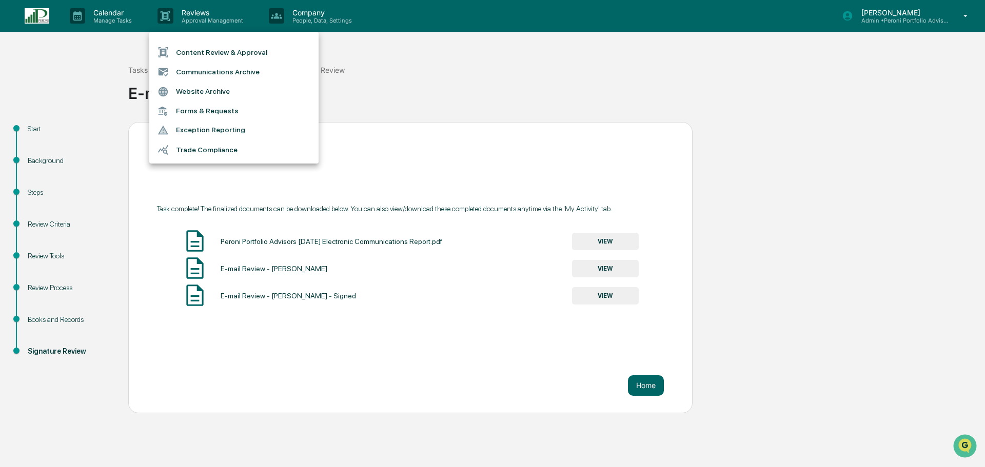
click at [195, 72] on li "Communications Archive" at bounding box center [233, 71] width 169 height 19
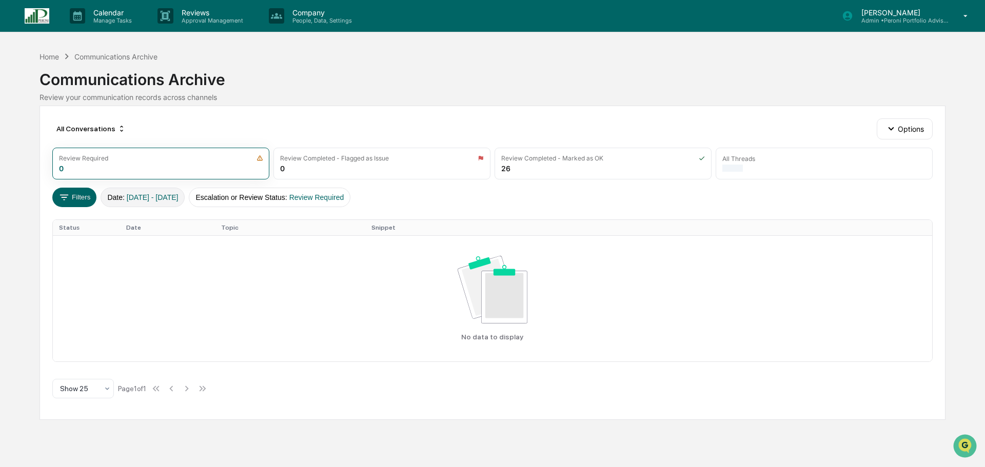
click at [169, 198] on span "01/01/2024 - 12/31/2025" at bounding box center [153, 197] width 52 height 8
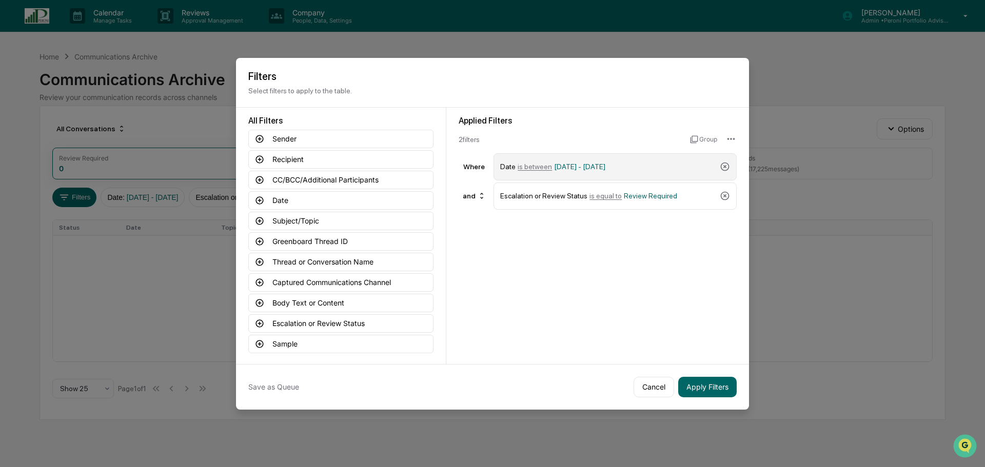
click at [605, 170] on span "01/01/2024 - 12/31/2025" at bounding box center [579, 167] width 51 height 8
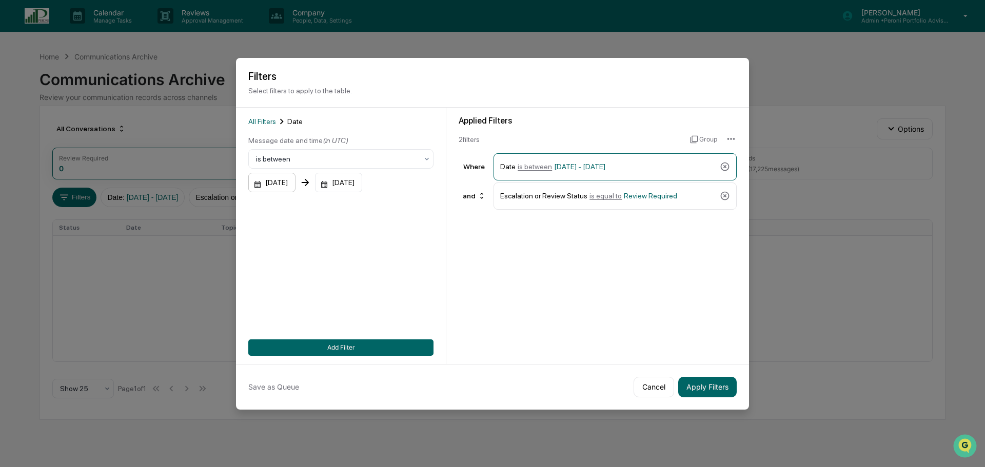
click at [286, 186] on div "01/01/2024" at bounding box center [271, 182] width 47 height 19
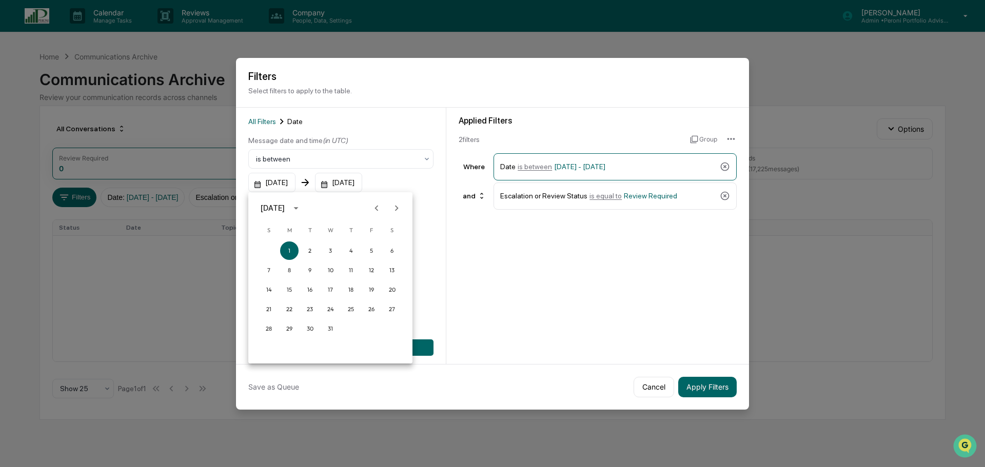
click at [285, 211] on div "January 2024" at bounding box center [273, 208] width 24 height 11
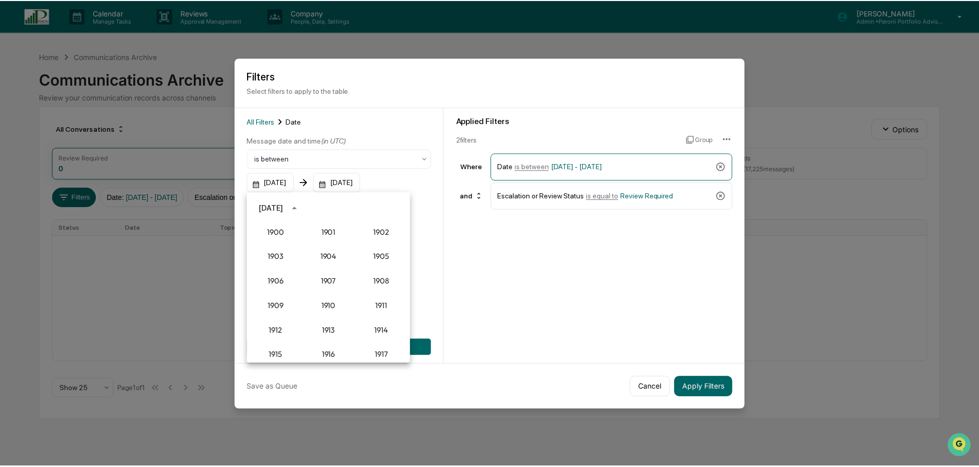
scroll to position [950, 0]
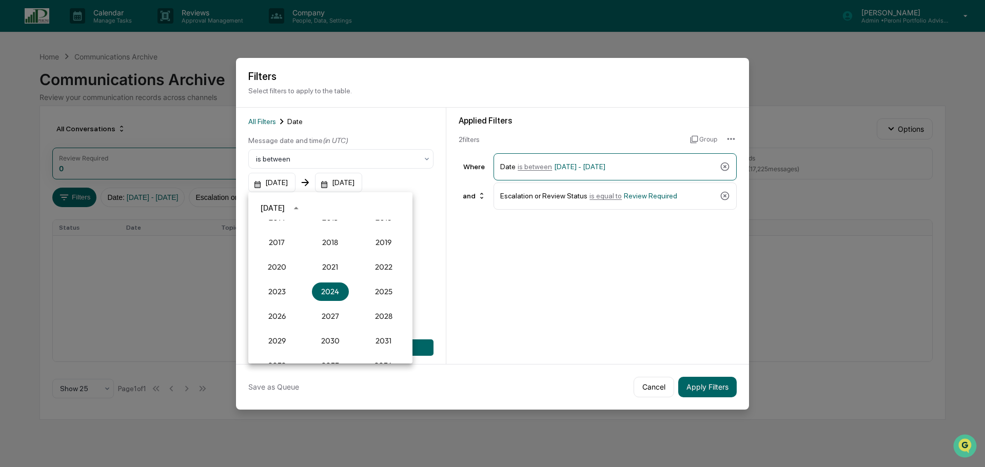
click at [379, 282] on div "2025" at bounding box center [383, 291] width 53 height 25
click at [379, 290] on button "2025" at bounding box center [383, 292] width 37 height 18
click at [336, 281] on button "Aug" at bounding box center [330, 286] width 37 height 18
click at [379, 246] on button "1" at bounding box center [371, 251] width 18 height 18
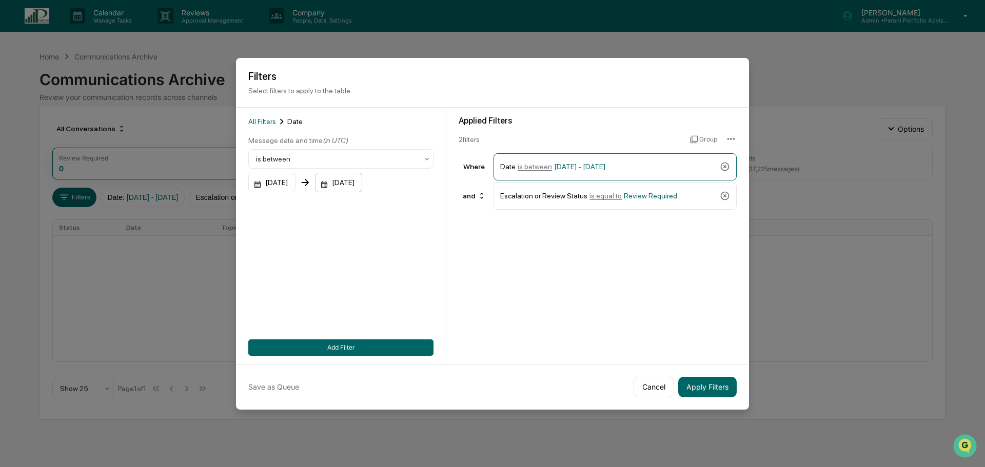
click at [362, 184] on div "12/31/2025" at bounding box center [338, 182] width 47 height 19
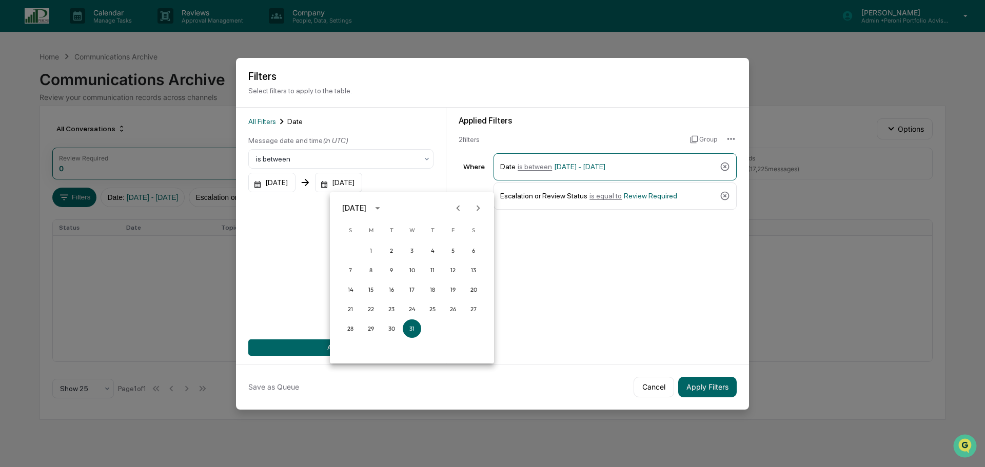
click at [459, 207] on icon "Previous month" at bounding box center [457, 208] width 11 height 11
click at [357, 346] on button "31" at bounding box center [350, 348] width 18 height 18
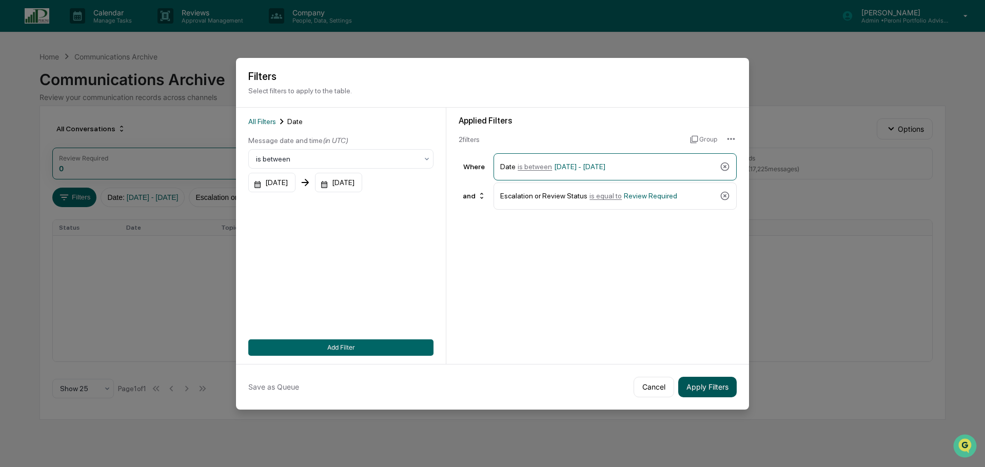
click at [699, 384] on button "Apply Filters" at bounding box center [707, 387] width 58 height 21
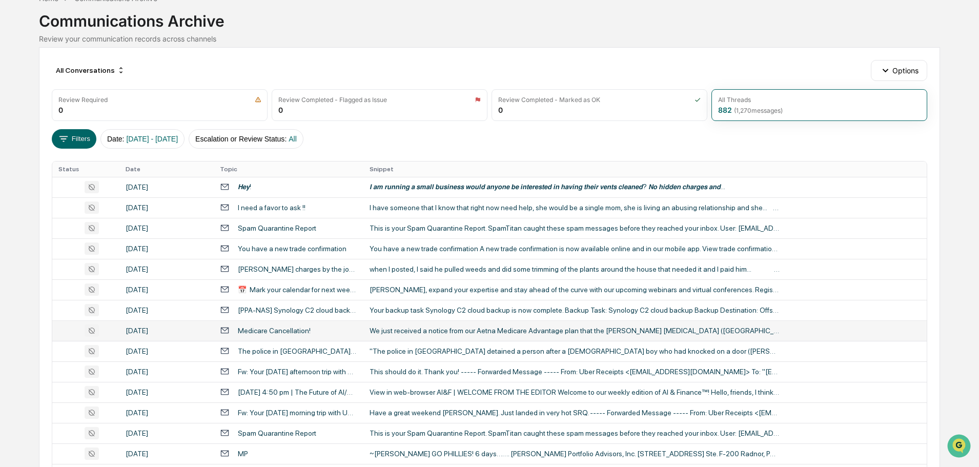
scroll to position [51, 0]
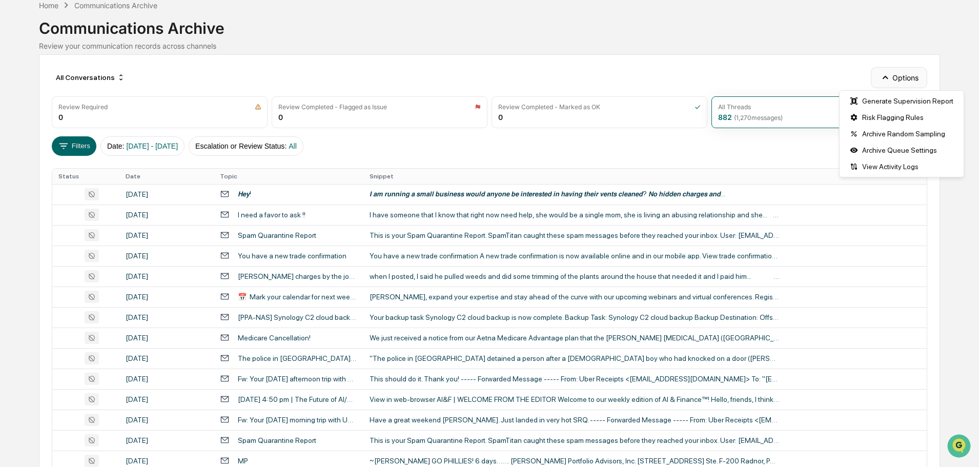
click at [910, 76] on button "Options" at bounding box center [899, 77] width 56 height 21
click at [894, 103] on div "Generate Supervision Report" at bounding box center [902, 101] width 120 height 16
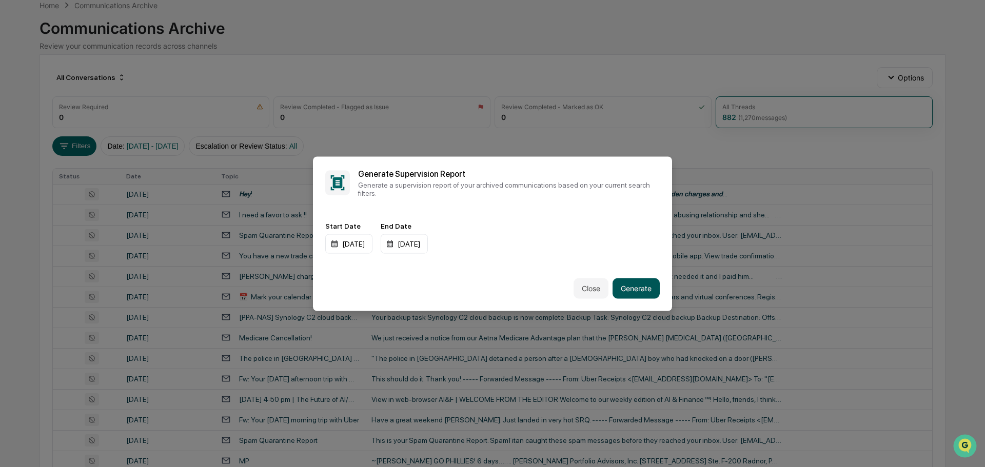
click at [627, 287] on button "Generate" at bounding box center [635, 288] width 47 height 21
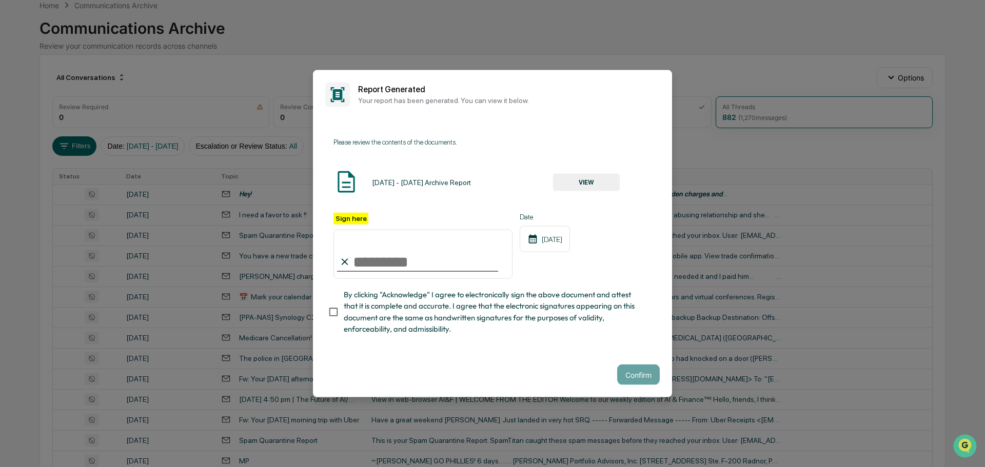
click at [608, 178] on button "VIEW" at bounding box center [586, 182] width 67 height 17
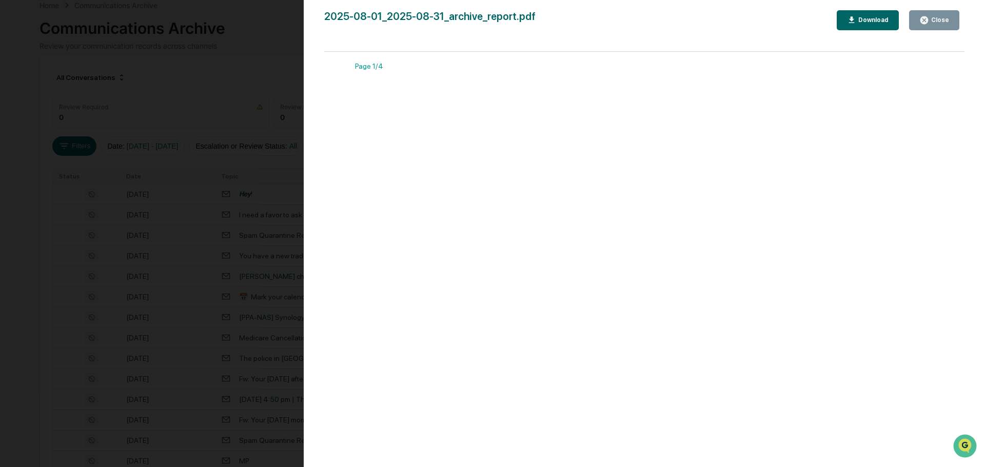
click at [877, 22] on div "Download" at bounding box center [872, 19] width 32 height 7
click at [251, 82] on div "Version History 09/17/2025, 07:42 PM Rachel Stanley 2025-08-01_2025-08-31_archi…" at bounding box center [492, 233] width 985 height 467
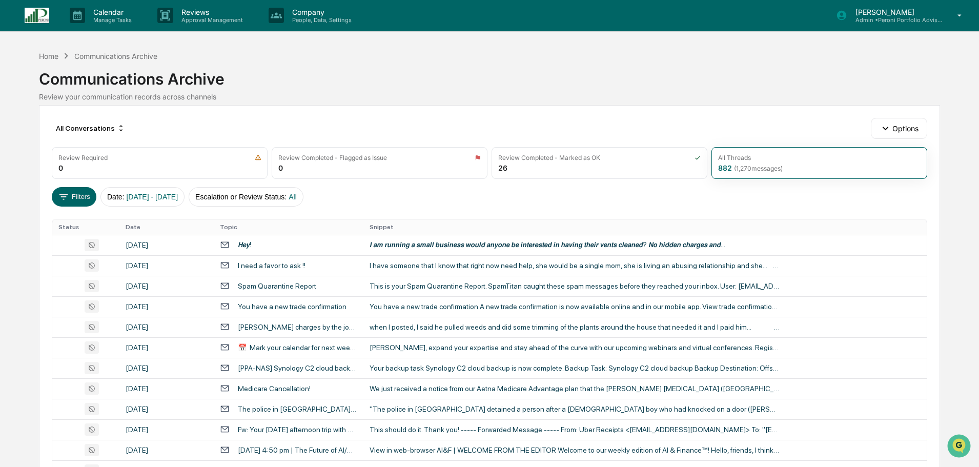
scroll to position [0, 0]
click at [317, 14] on p "Company" at bounding box center [320, 12] width 73 height 9
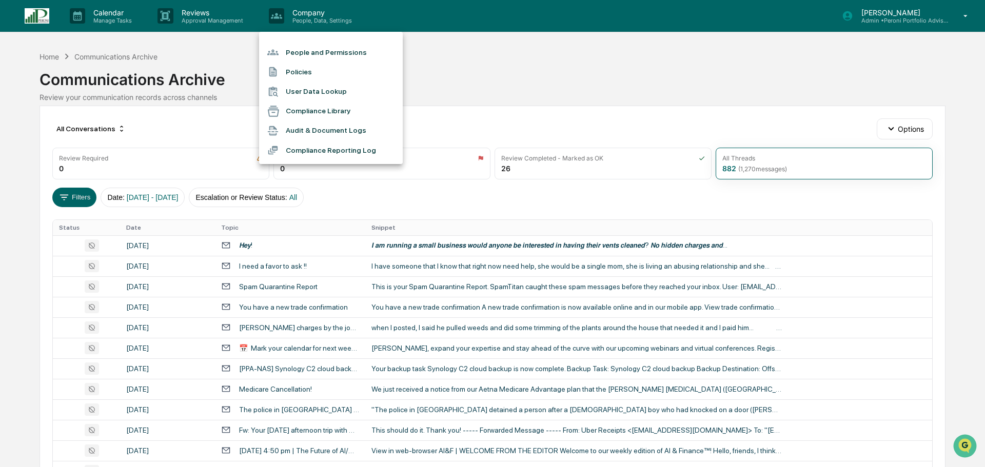
click at [881, 15] on div at bounding box center [492, 233] width 985 height 467
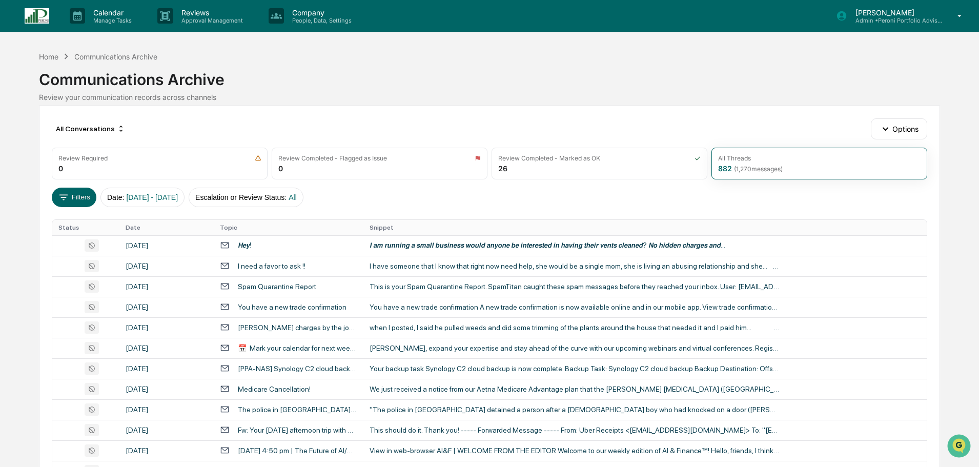
click at [881, 17] on p "Admin • Peroni Portfolio Advisors" at bounding box center [895, 20] width 95 height 7
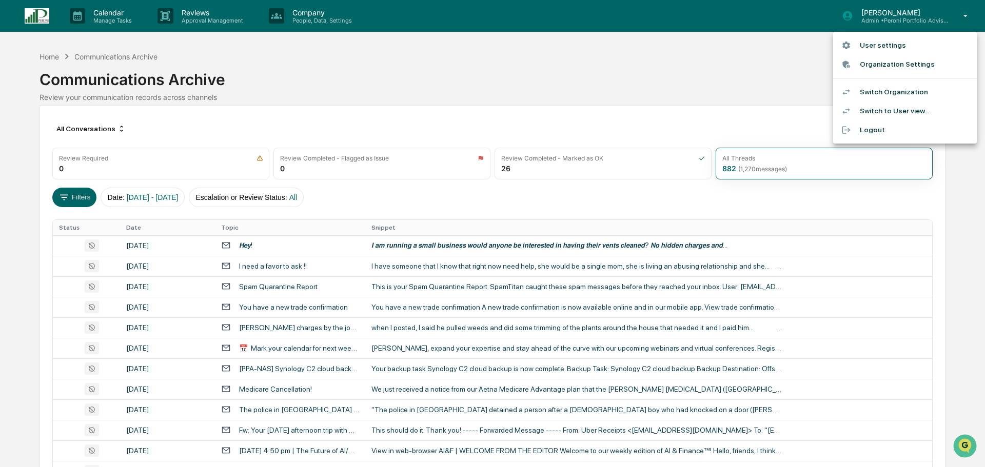
click at [883, 62] on li "Organization Settings" at bounding box center [905, 64] width 144 height 19
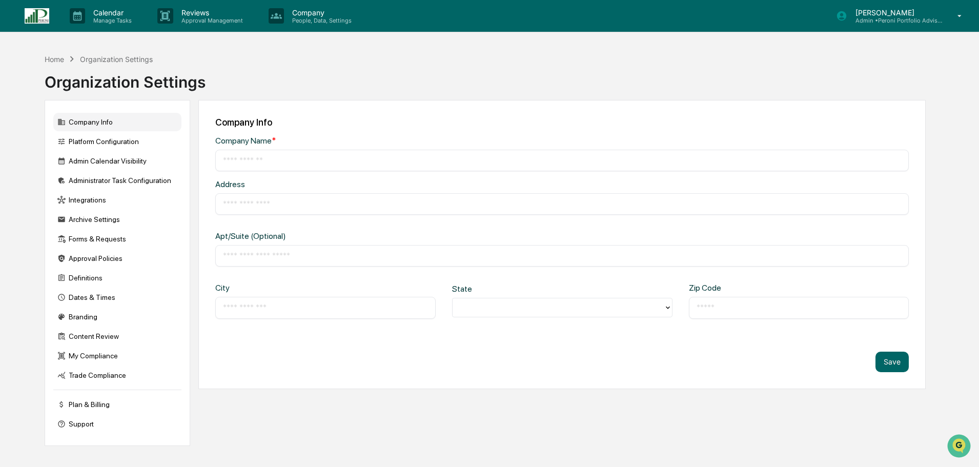
type input "**********"
type input "*********"
type input "**********"
type input "*****"
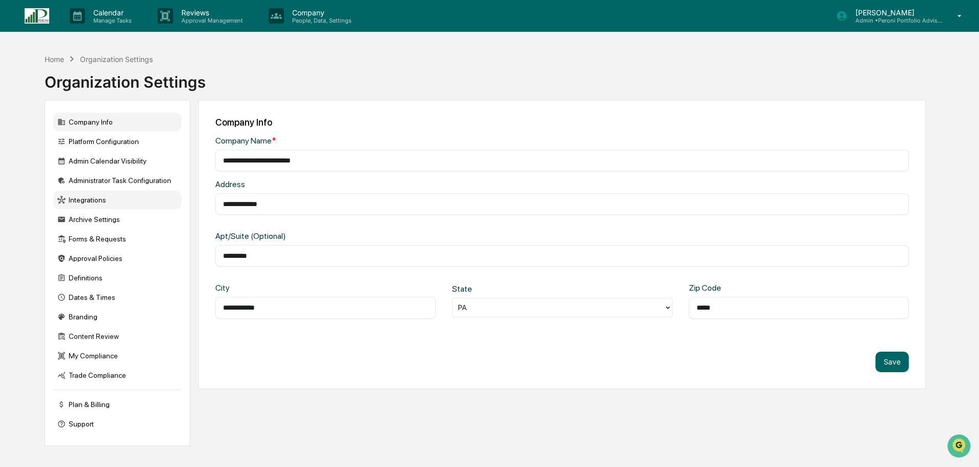
click at [113, 205] on div "Integrations" at bounding box center [117, 200] width 128 height 18
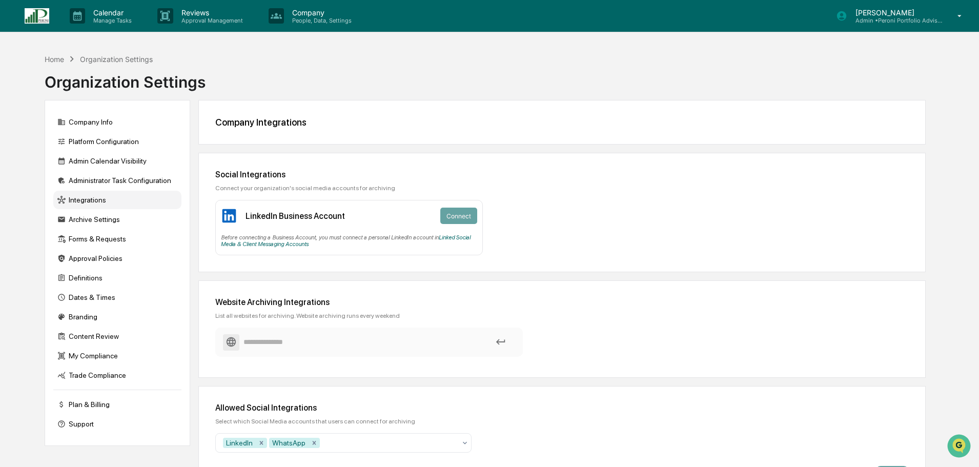
scroll to position [49, 0]
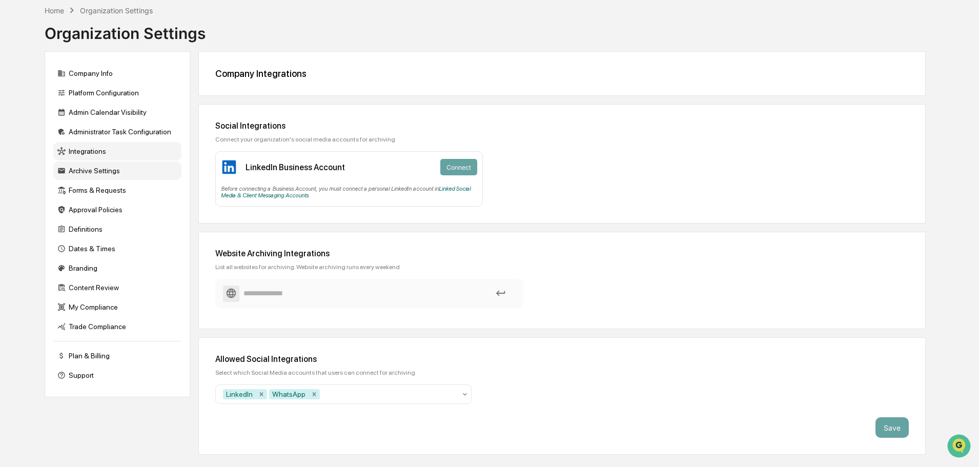
click at [136, 169] on div "Archive Settings" at bounding box center [117, 171] width 128 height 18
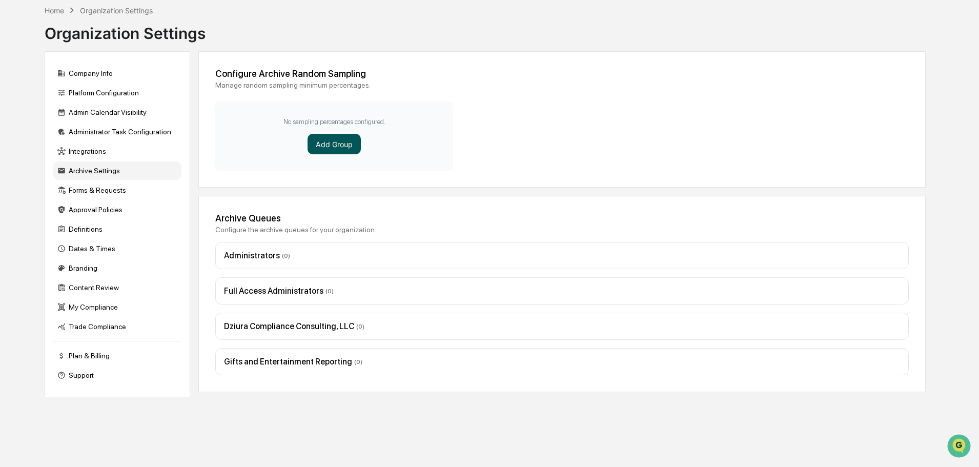
click at [340, 140] on button "Add Group" at bounding box center [334, 144] width 53 height 21
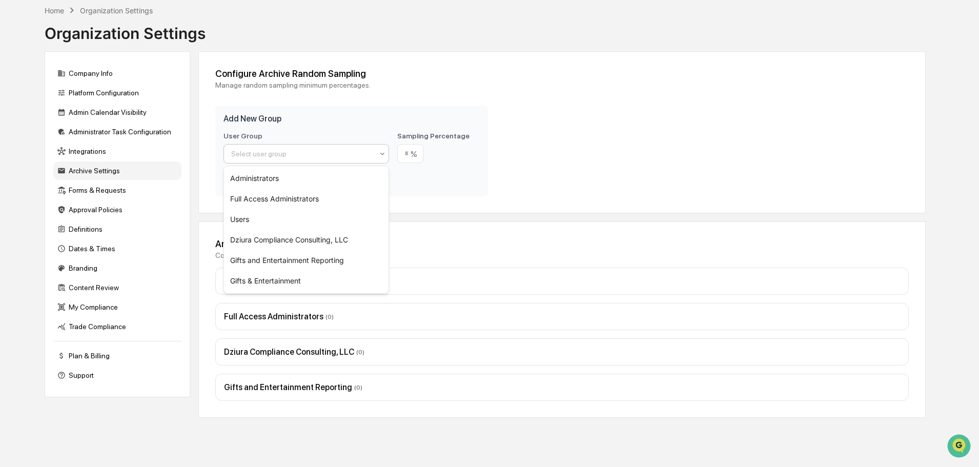
click at [364, 159] on div "Select user group" at bounding box center [302, 154] width 152 height 14
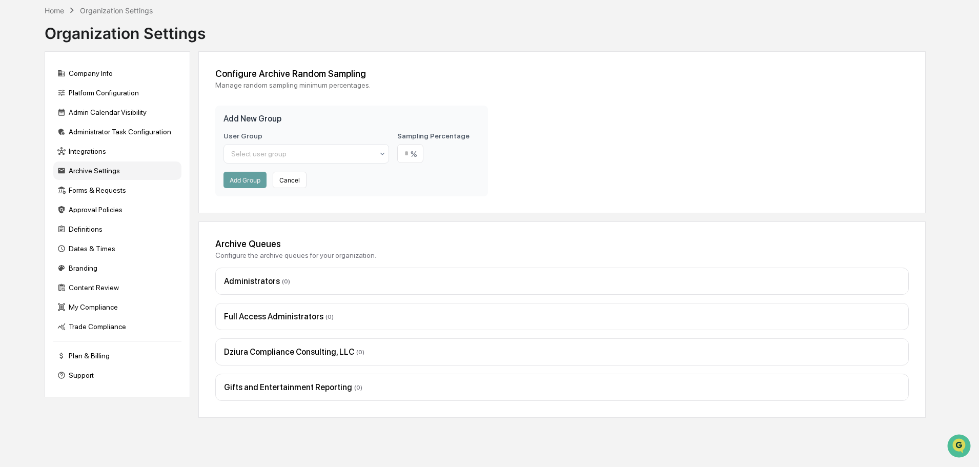
click at [536, 141] on div "Configure Archive Random Sampling Manage random sampling minimum percentages. A…" at bounding box center [562, 132] width 728 height 162
click at [294, 182] on button "Cancel" at bounding box center [290, 180] width 34 height 16
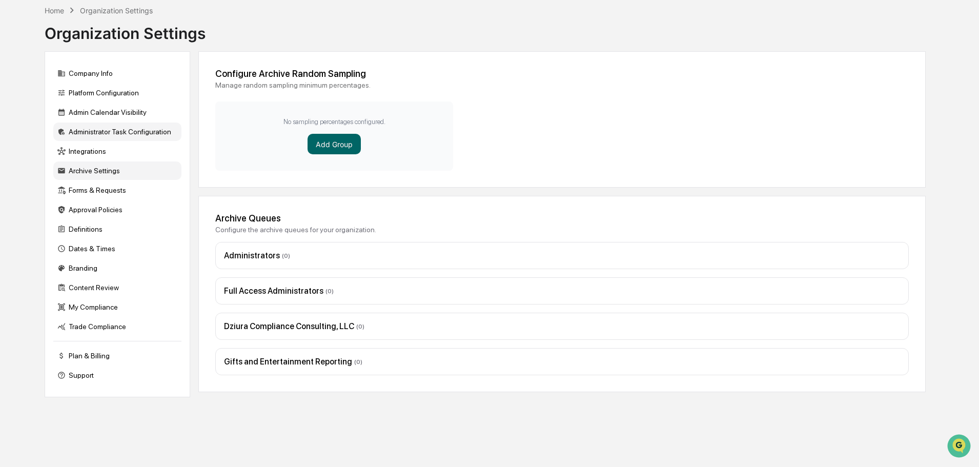
click at [117, 134] on div "Administrator Task Configuration" at bounding box center [117, 132] width 128 height 18
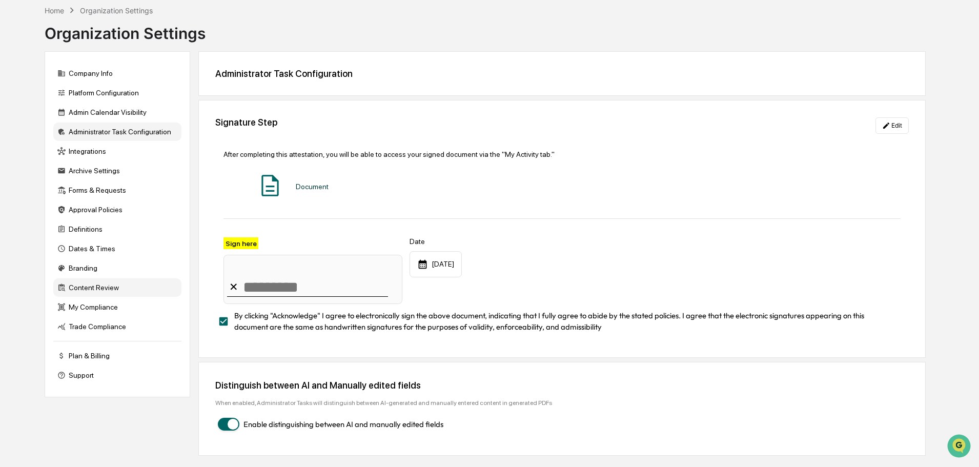
click at [111, 287] on div "Content Review" at bounding box center [117, 287] width 128 height 18
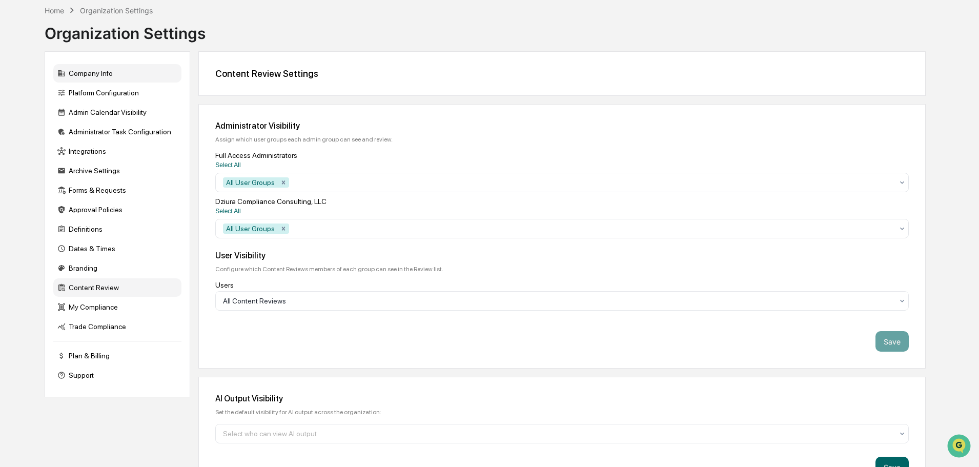
click at [110, 78] on div "Company Info" at bounding box center [117, 73] width 128 height 18
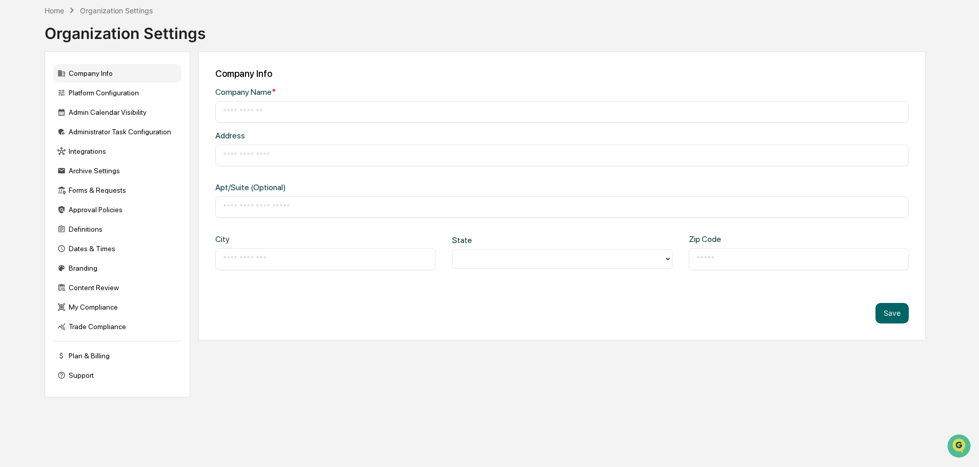
type input "**********"
type input "*********"
type input "**********"
type input "*****"
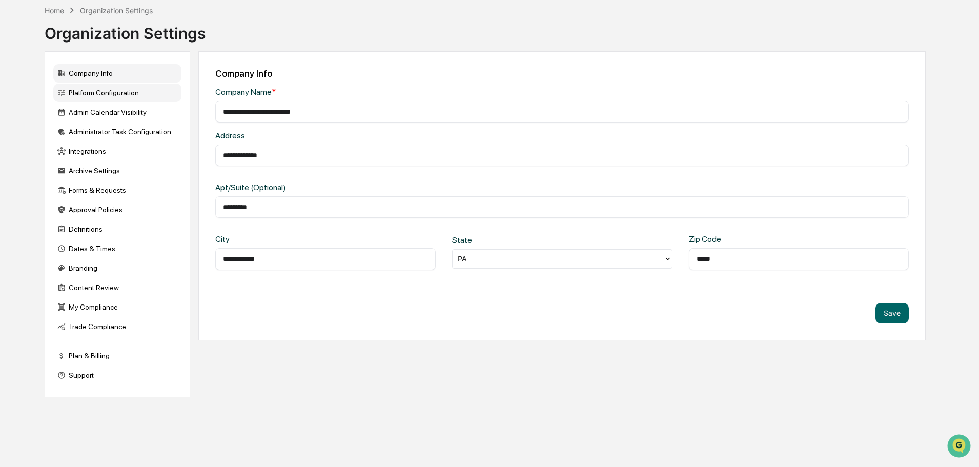
click at [114, 93] on div "Platform Configuration" at bounding box center [117, 93] width 128 height 18
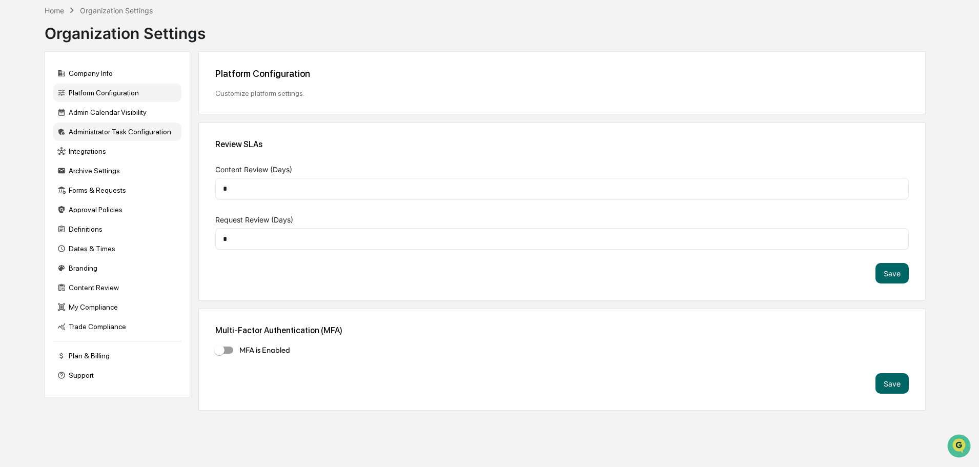
click at [107, 137] on div "Administrator Task Configuration" at bounding box center [117, 132] width 128 height 18
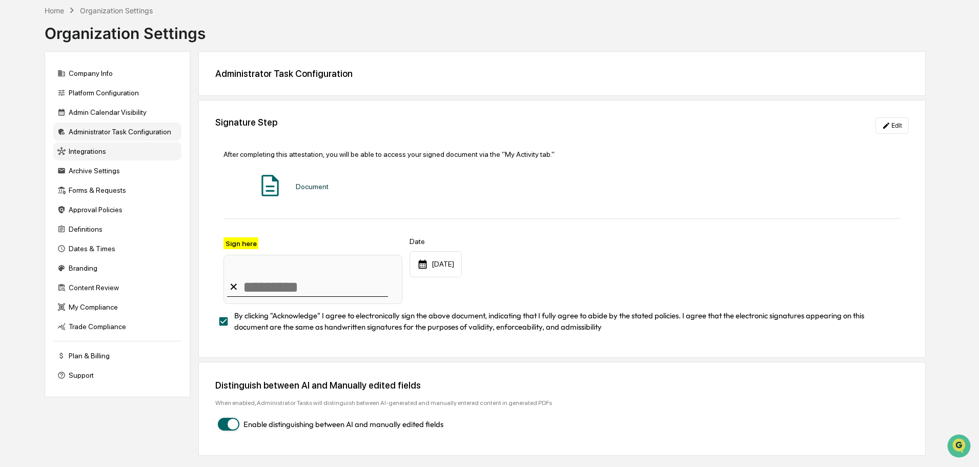
click at [107, 145] on div "Integrations" at bounding box center [117, 151] width 128 height 18
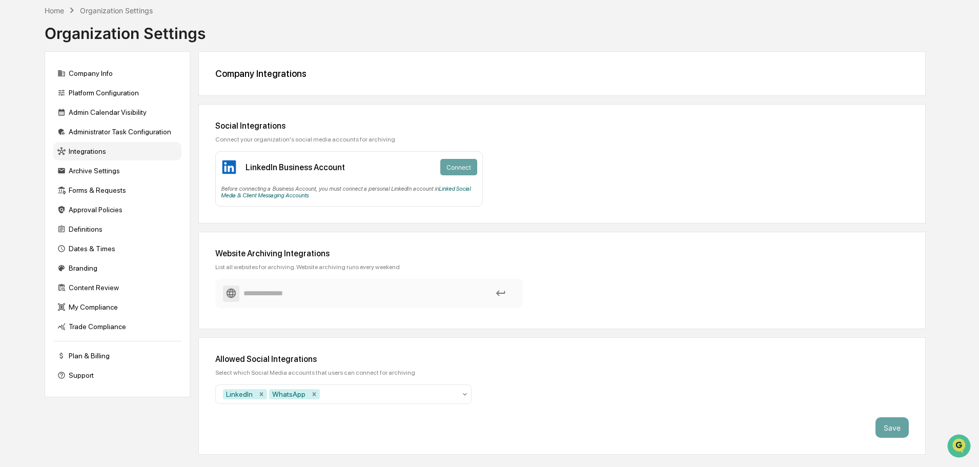
click at [543, 157] on div "Social Integrations Connect your organization's social media accounts for archi…" at bounding box center [562, 163] width 728 height 119
click at [122, 169] on div "Archive Settings" at bounding box center [117, 171] width 128 height 18
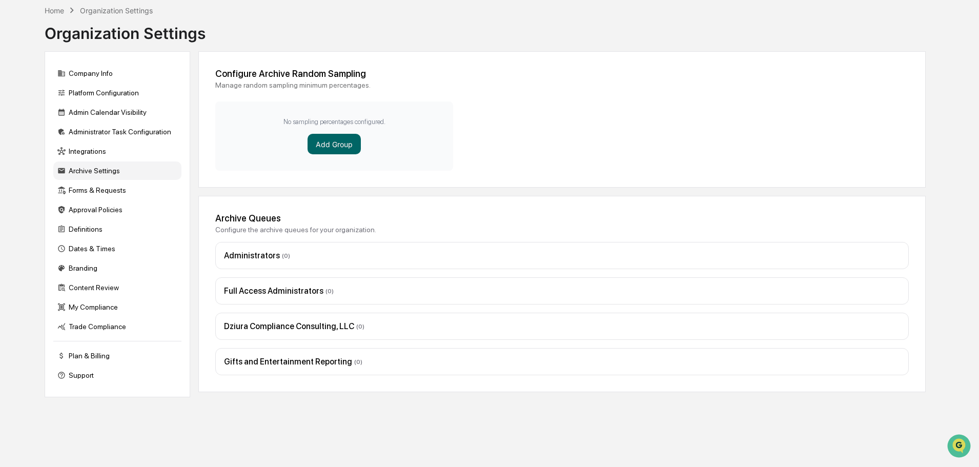
click at [275, 251] on div "Administrators ( 0 )" at bounding box center [562, 256] width 676 height 10
click at [290, 257] on div "Administrators ( 0 )" at bounding box center [562, 256] width 676 height 10
click at [110, 190] on div "Forms & Requests" at bounding box center [117, 190] width 128 height 18
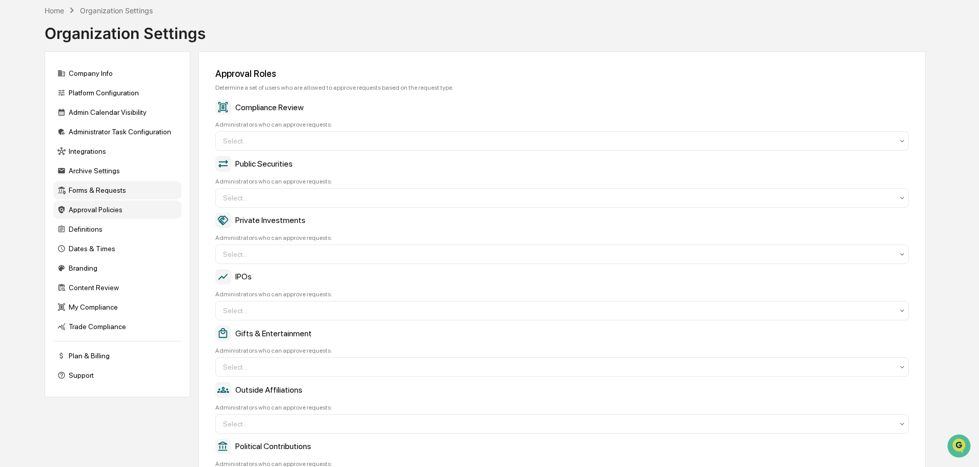
click at [110, 208] on div "Approval Policies" at bounding box center [117, 210] width 128 height 18
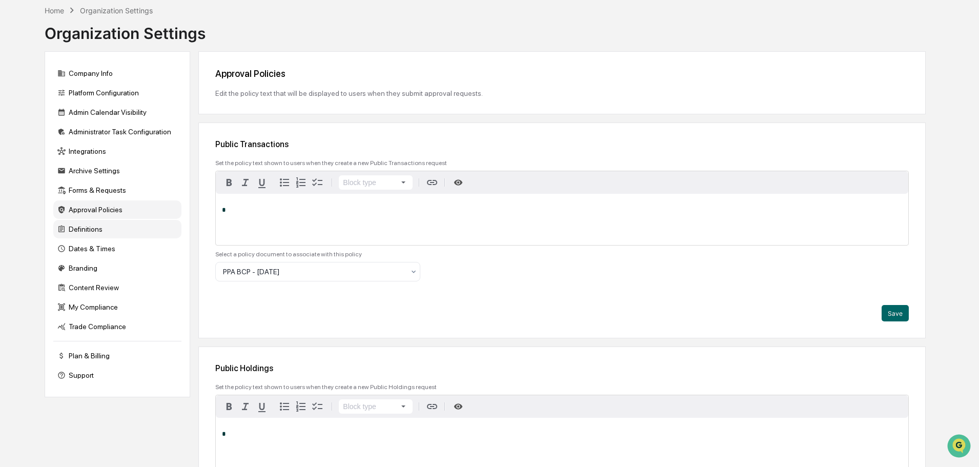
click at [106, 231] on div "Definitions" at bounding box center [117, 229] width 128 height 18
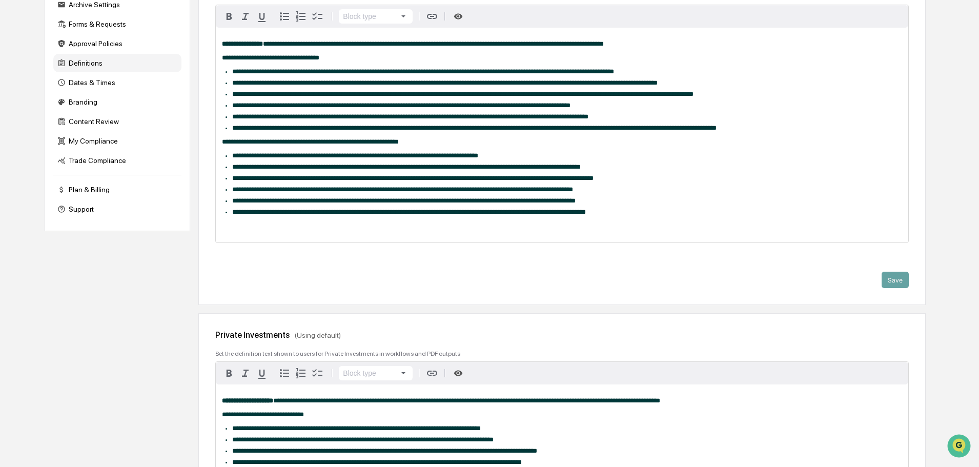
scroll to position [0, 0]
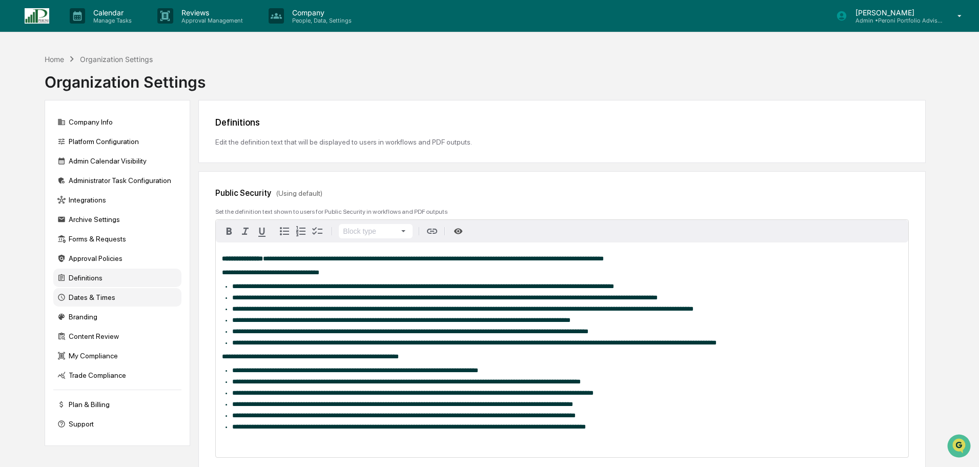
click at [150, 298] on div "Dates & Times" at bounding box center [117, 297] width 128 height 18
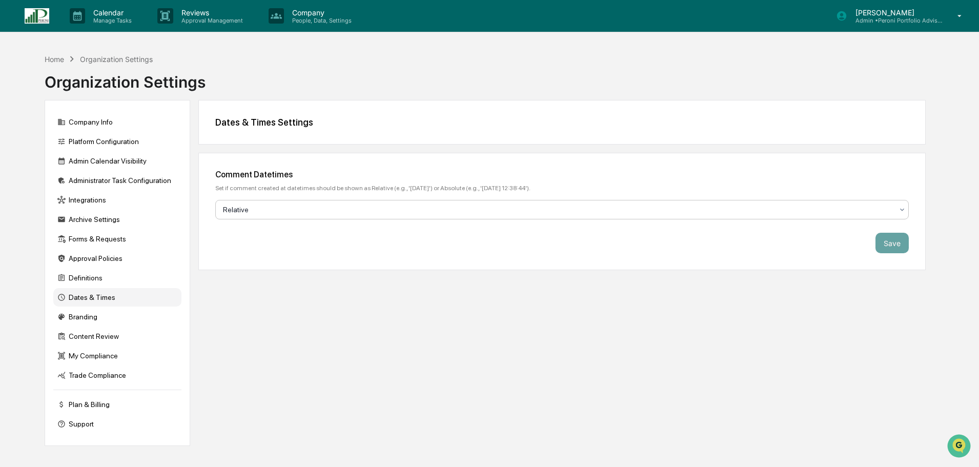
click at [767, 211] on div at bounding box center [558, 210] width 670 height 10
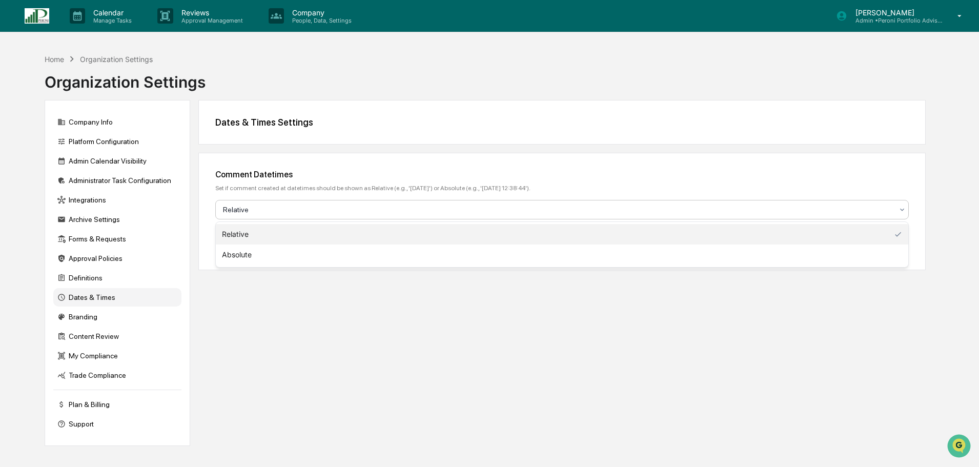
click at [674, 208] on div at bounding box center [558, 210] width 670 height 10
click at [646, 327] on div "Dates & Times Settings Comment Datetimes Set if comment created at datetimes sh…" at bounding box center [562, 273] width 728 height 346
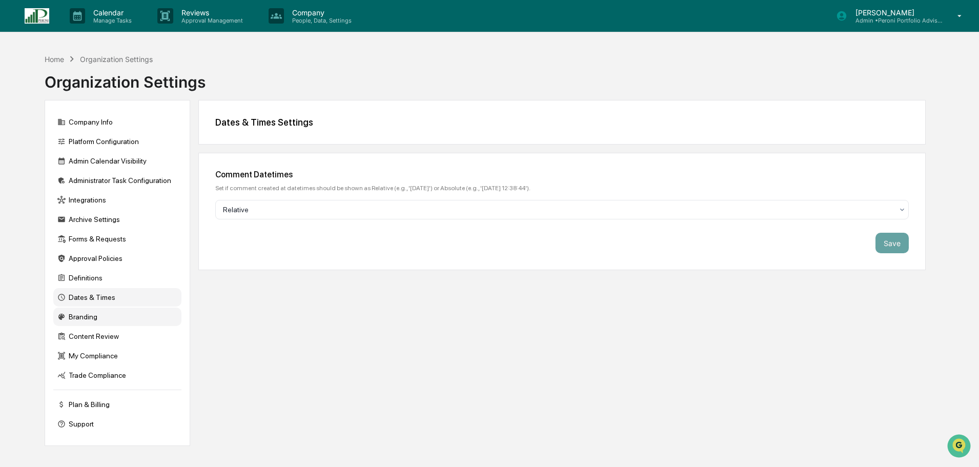
click at [97, 317] on div "Branding" at bounding box center [117, 317] width 128 height 18
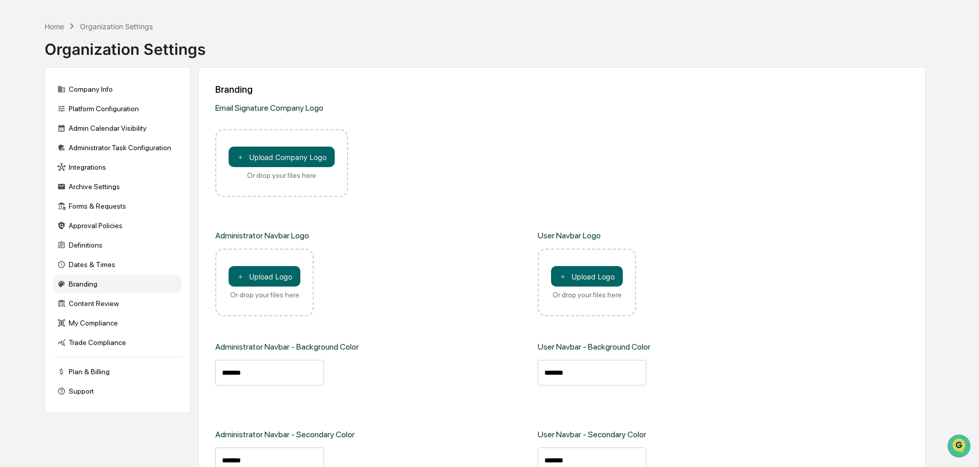
scroll to position [51, 0]
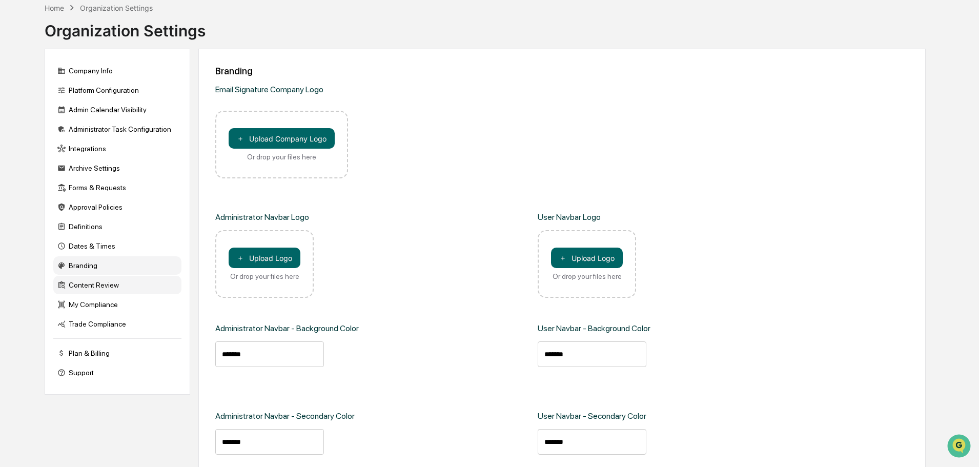
click at [108, 285] on div "Content Review" at bounding box center [117, 285] width 128 height 18
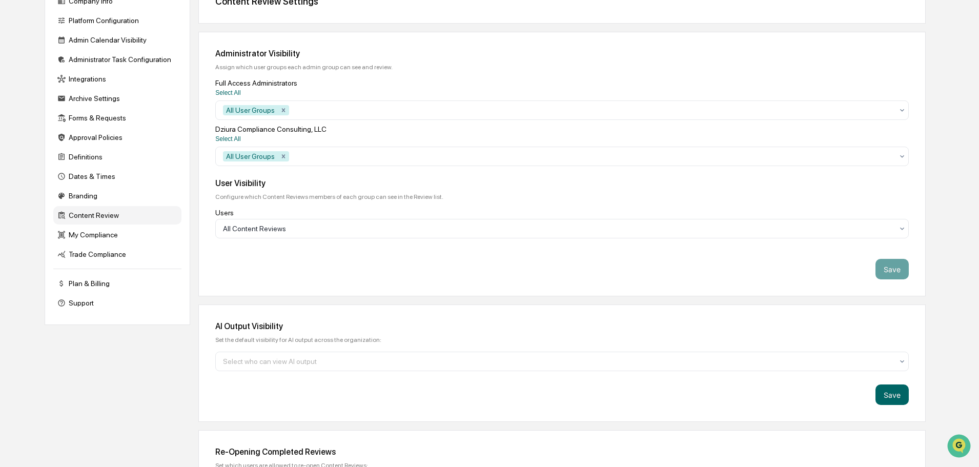
scroll to position [121, 0]
click at [102, 231] on div "My Compliance" at bounding box center [117, 235] width 128 height 18
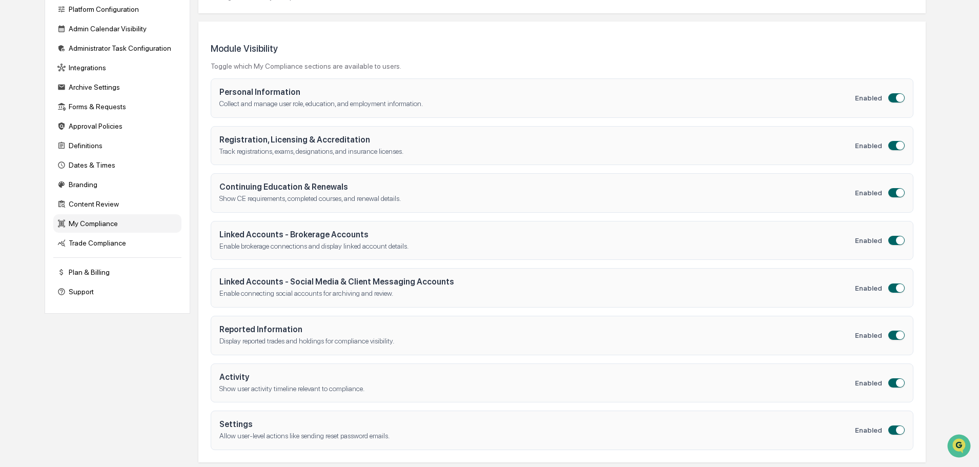
scroll to position [136, 0]
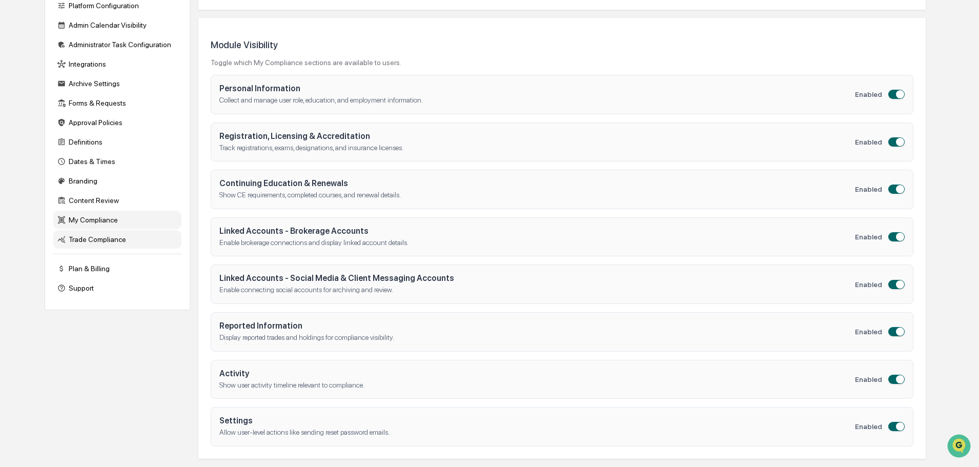
click at [121, 239] on div "Trade Compliance" at bounding box center [117, 239] width 128 height 18
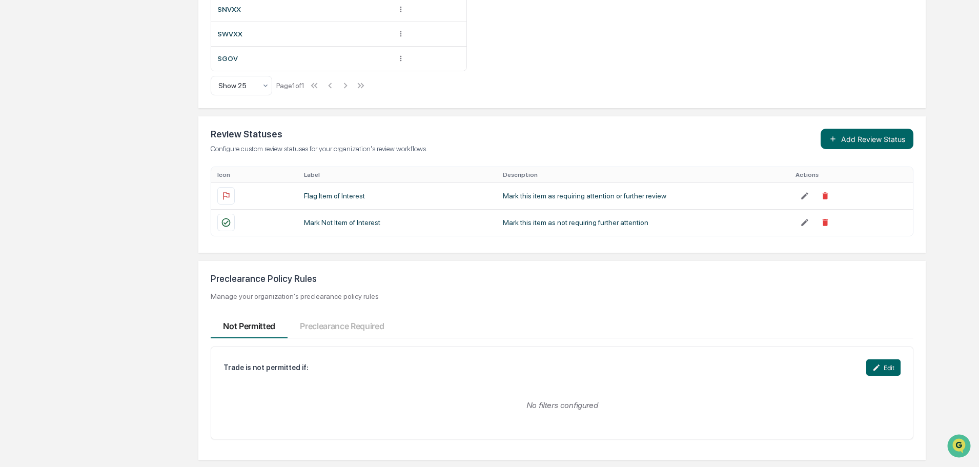
scroll to position [965, 0]
click at [891, 367] on button "Edit" at bounding box center [884, 366] width 34 height 16
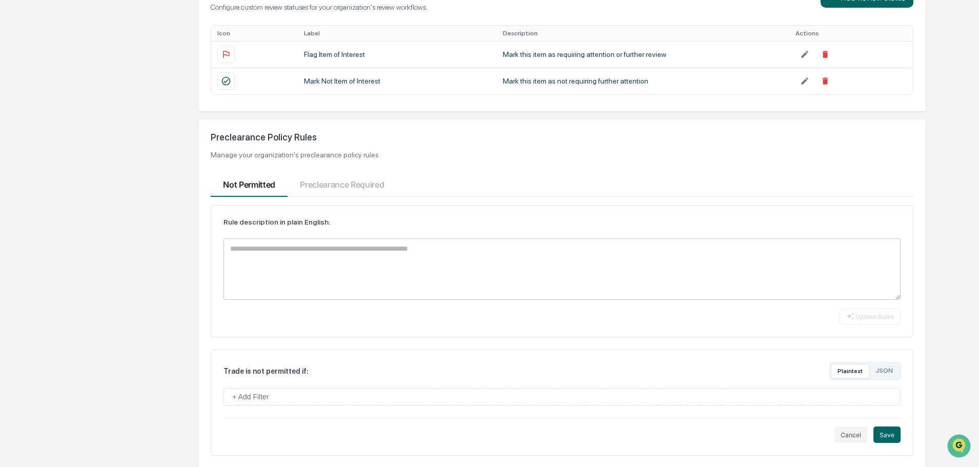
scroll to position [1119, 0]
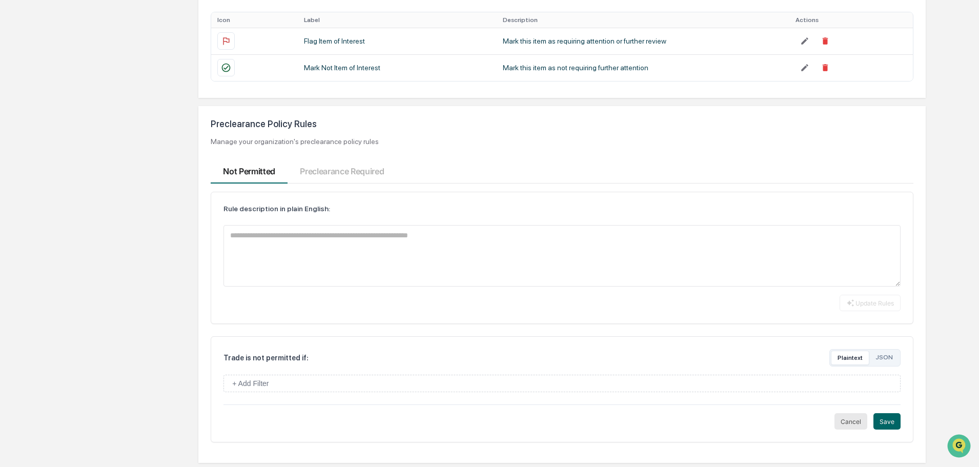
click at [846, 423] on button "Cancel" at bounding box center [851, 421] width 33 height 16
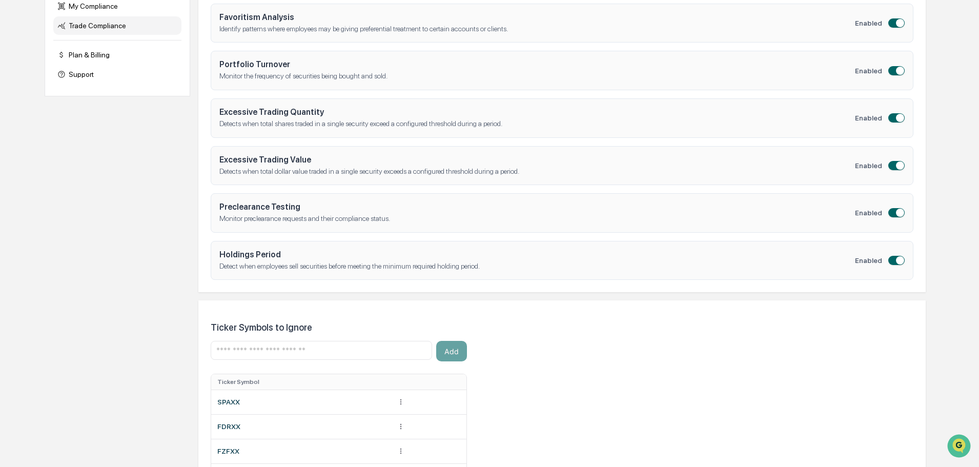
scroll to position [298, 0]
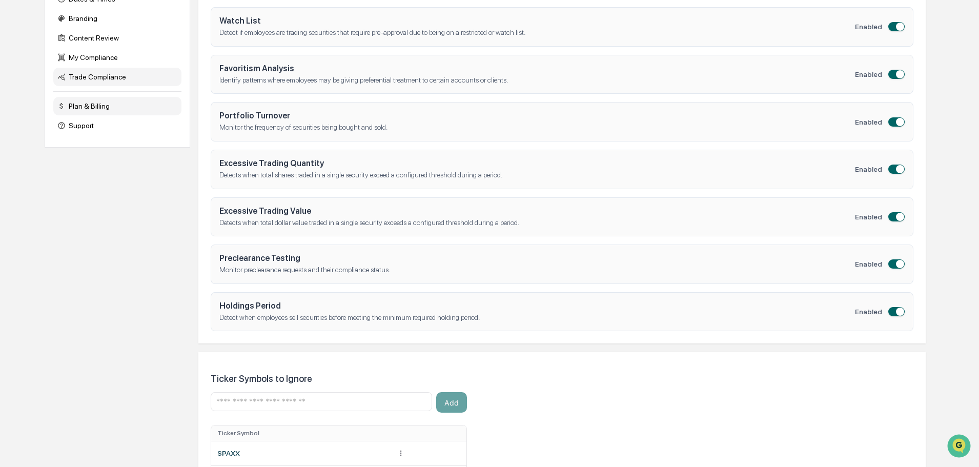
click at [96, 110] on div "Plan & Billing" at bounding box center [117, 106] width 128 height 18
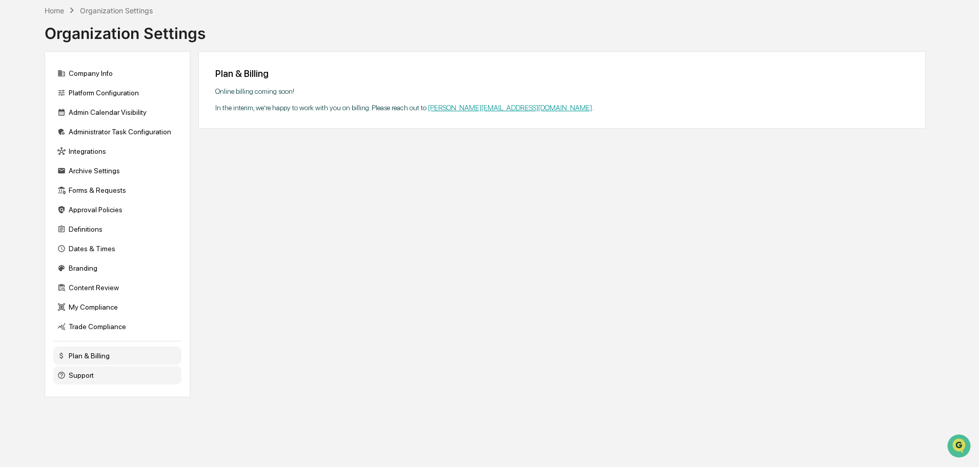
click at [94, 379] on div "Support" at bounding box center [117, 375] width 128 height 18
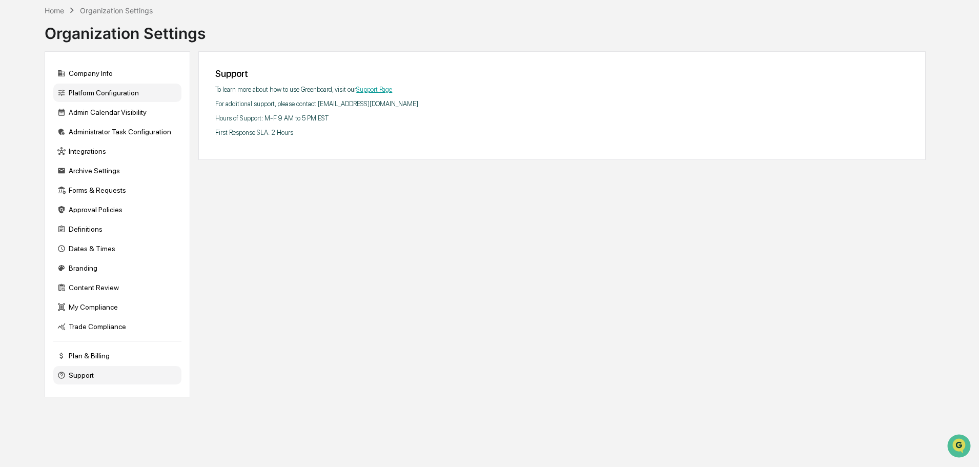
click at [110, 91] on div "Platform Configuration" at bounding box center [117, 93] width 128 height 18
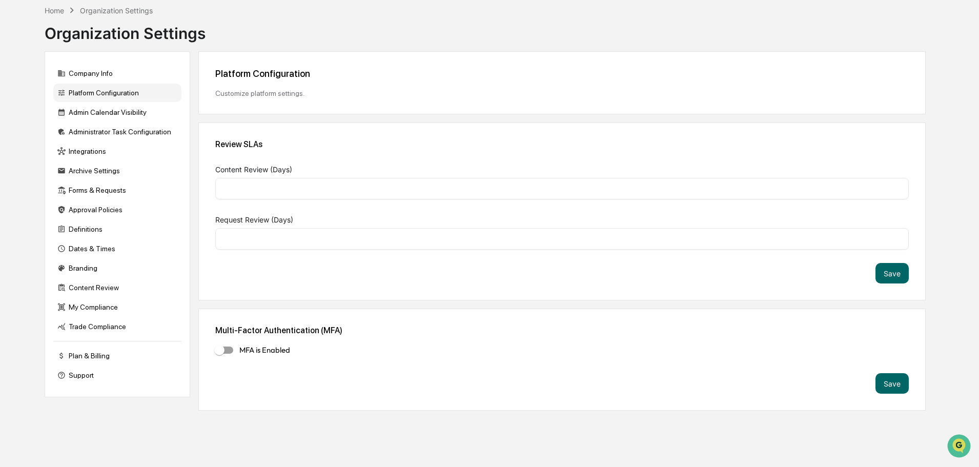
type input "*"
click at [101, 72] on div "Company Info" at bounding box center [117, 73] width 128 height 18
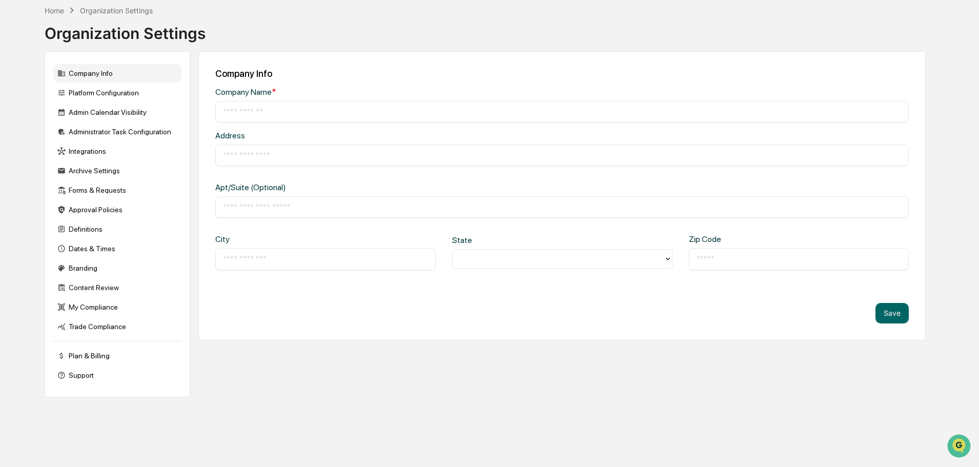
type input "**********"
type input "*********"
type input "**********"
type input "*****"
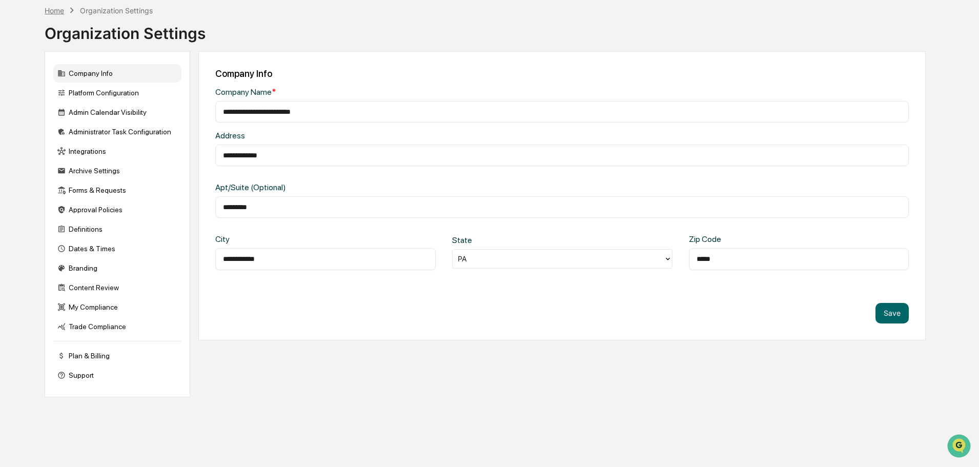
click at [53, 14] on div "Home" at bounding box center [54, 10] width 19 height 9
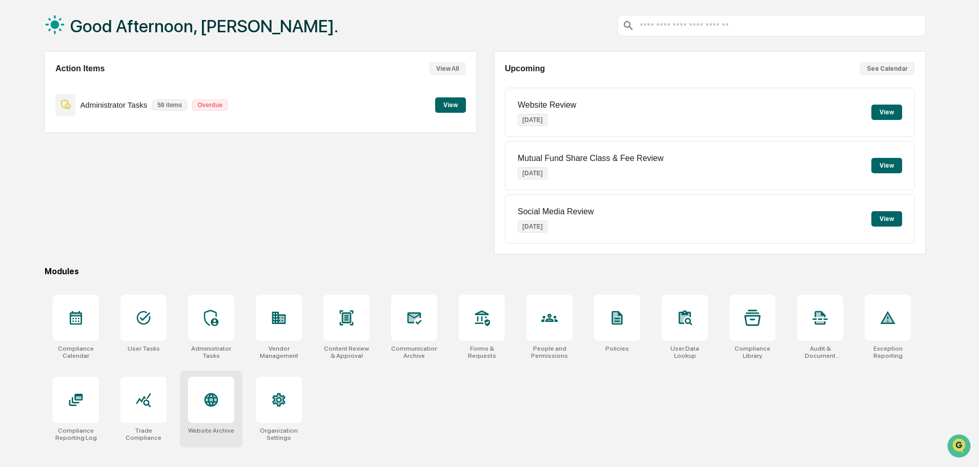
click at [202, 394] on div at bounding box center [211, 400] width 46 height 46
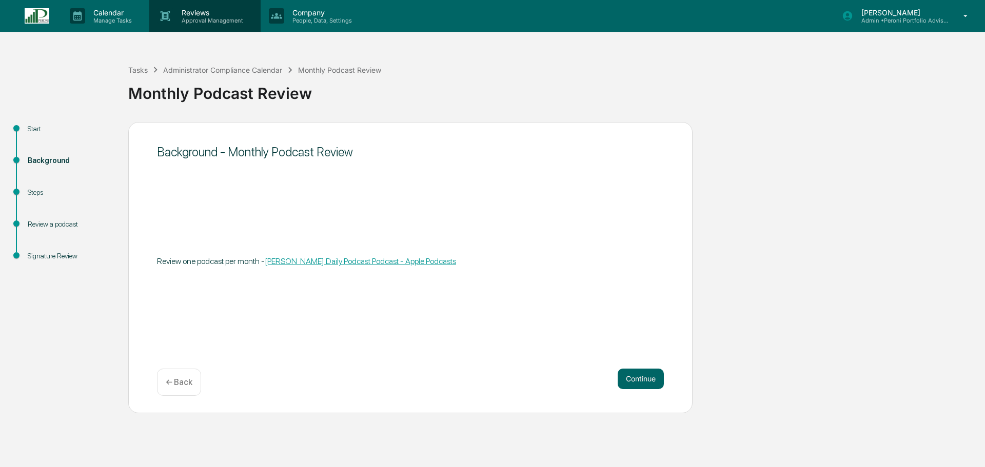
click at [201, 17] on p "Approval Management" at bounding box center [210, 20] width 75 height 7
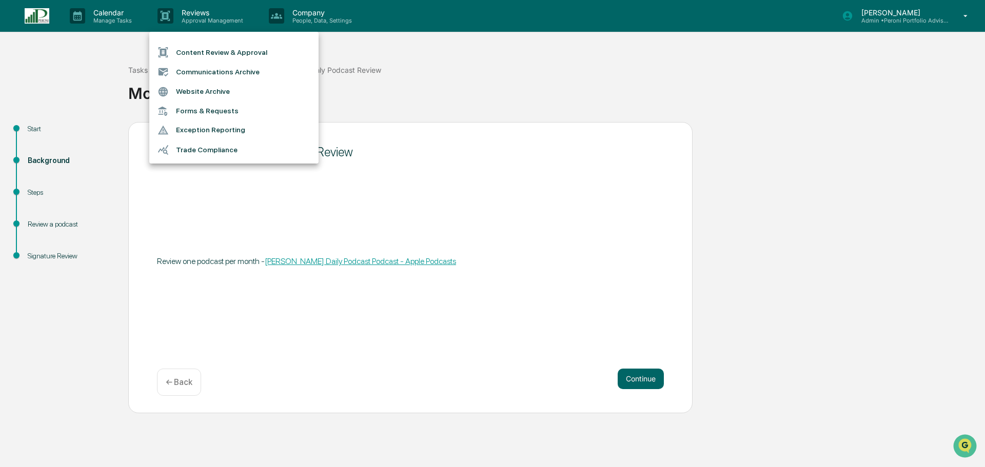
click at [84, 13] on div at bounding box center [492, 233] width 985 height 467
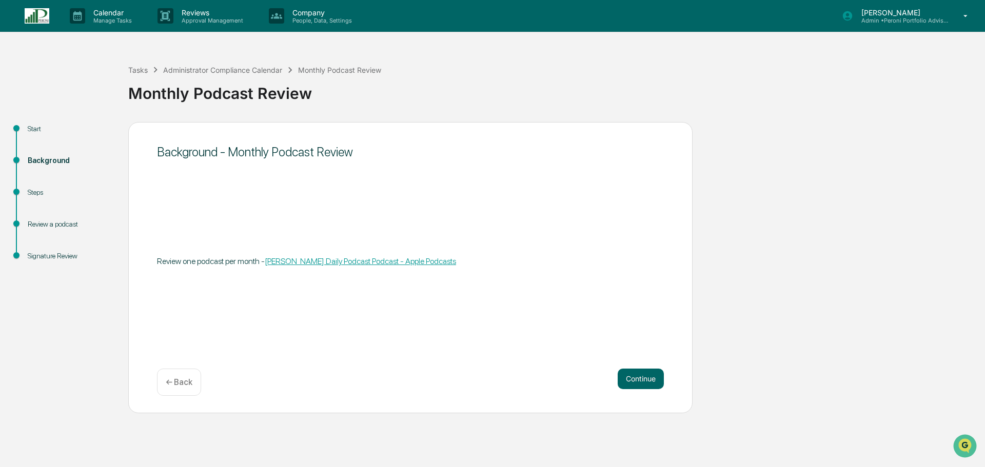
click at [104, 17] on p "Manage Tasks" at bounding box center [111, 20] width 52 height 7
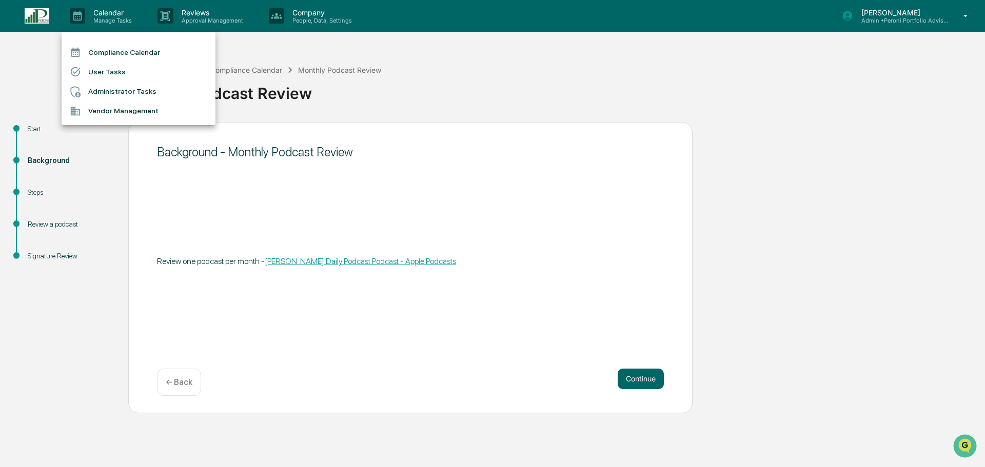
click at [107, 23] on div at bounding box center [492, 233] width 985 height 467
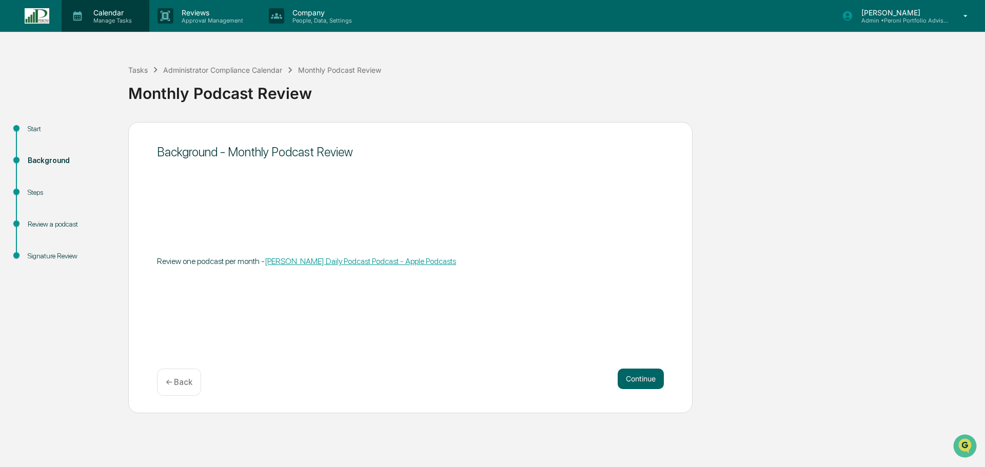
click at [79, 14] on icon at bounding box center [77, 16] width 9 height 10
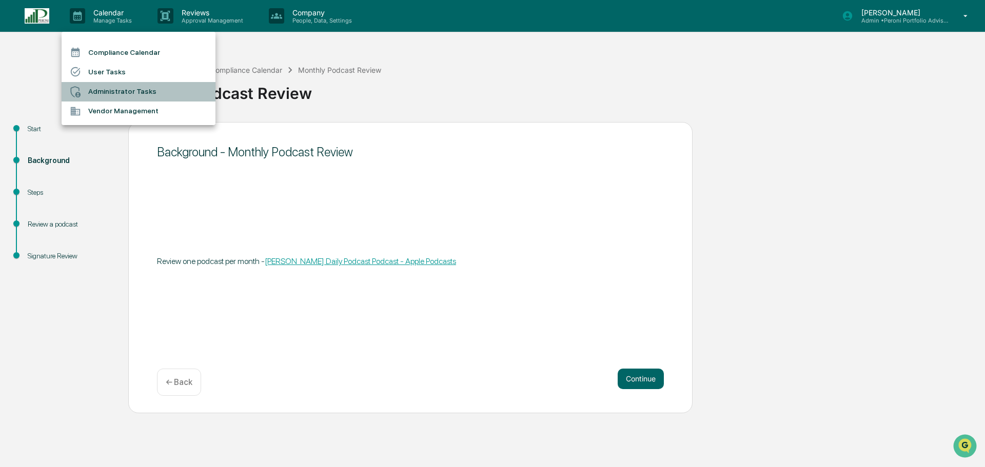
click at [103, 88] on li "Administrator Tasks" at bounding box center [139, 91] width 154 height 19
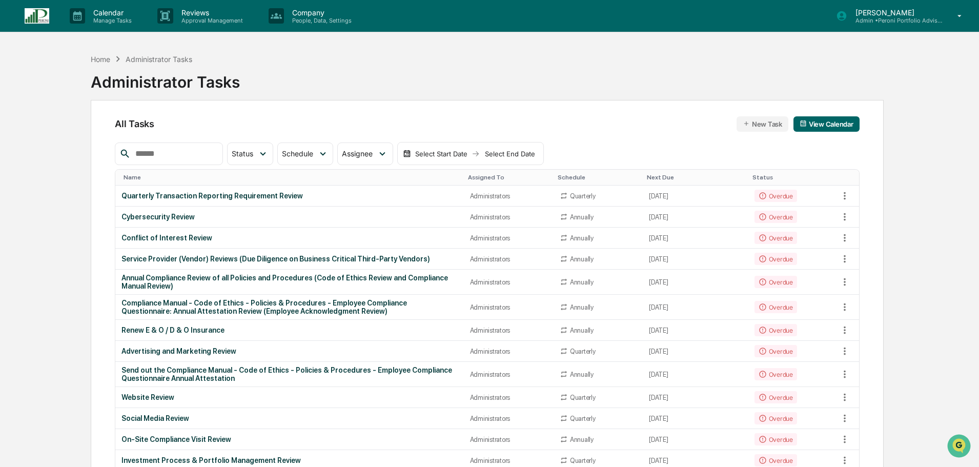
click at [188, 150] on input "text" at bounding box center [174, 153] width 87 height 13
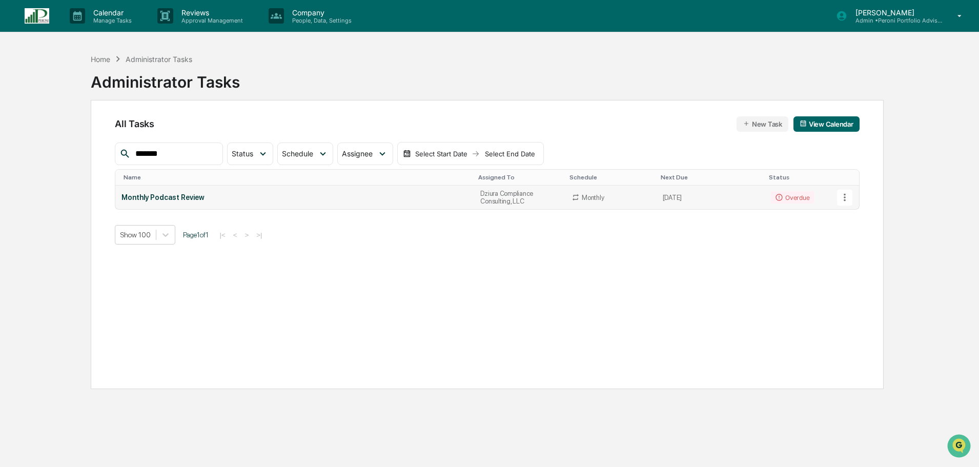
type input "*******"
click at [298, 199] on div "Monthly Podcast Review" at bounding box center [295, 197] width 347 height 8
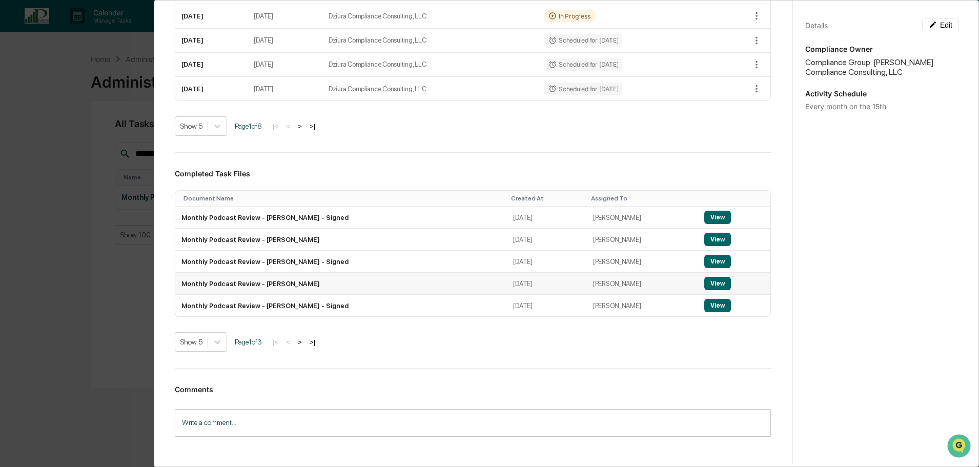
scroll to position [256, 0]
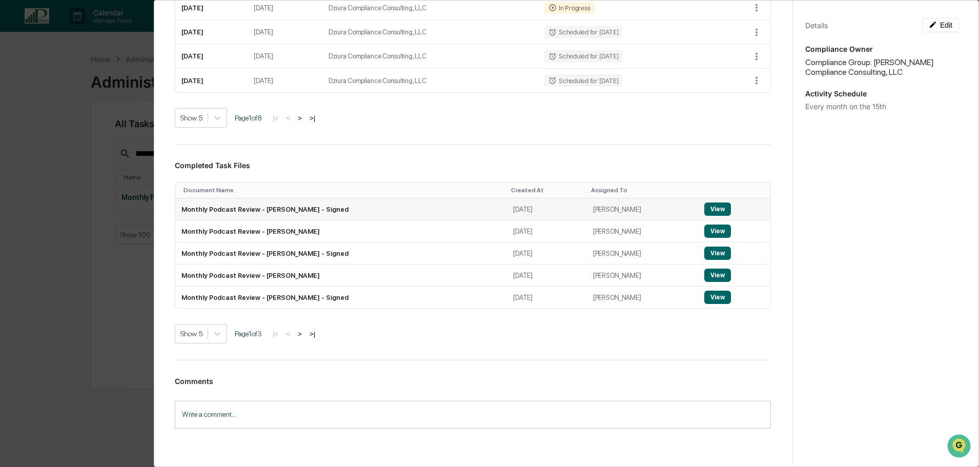
click at [705, 210] on button "View" at bounding box center [718, 209] width 27 height 13
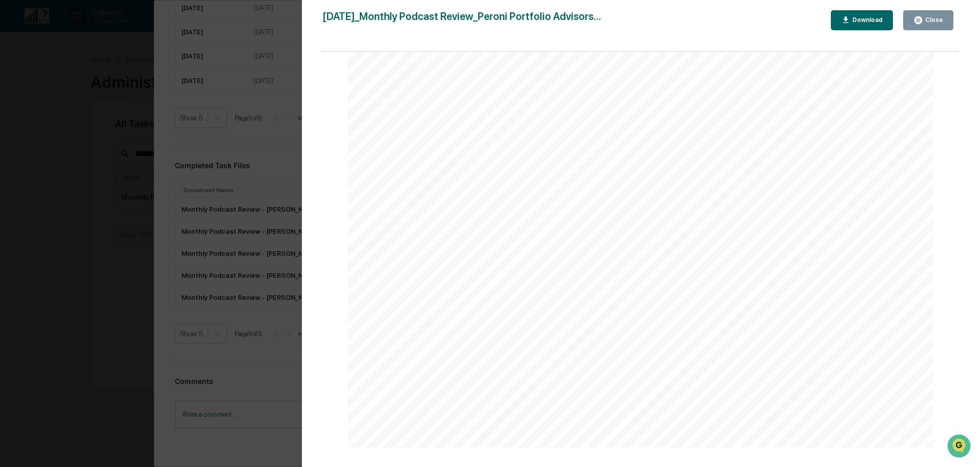
scroll to position [462, 0]
click at [150, 243] on div "Version History [DATE] 05:55 PM [PERSON_NAME] [DATE]_Monthly Podcast Review_Per…" at bounding box center [489, 233] width 979 height 467
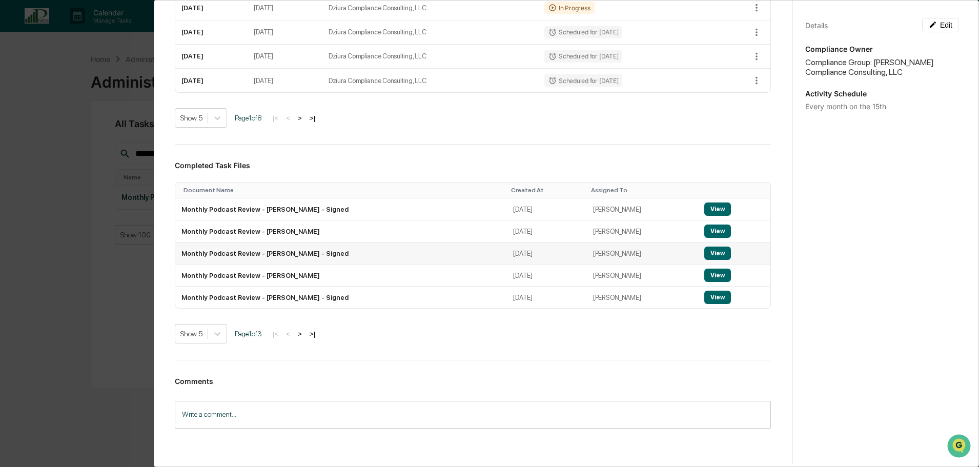
click at [705, 254] on button "View" at bounding box center [718, 253] width 27 height 13
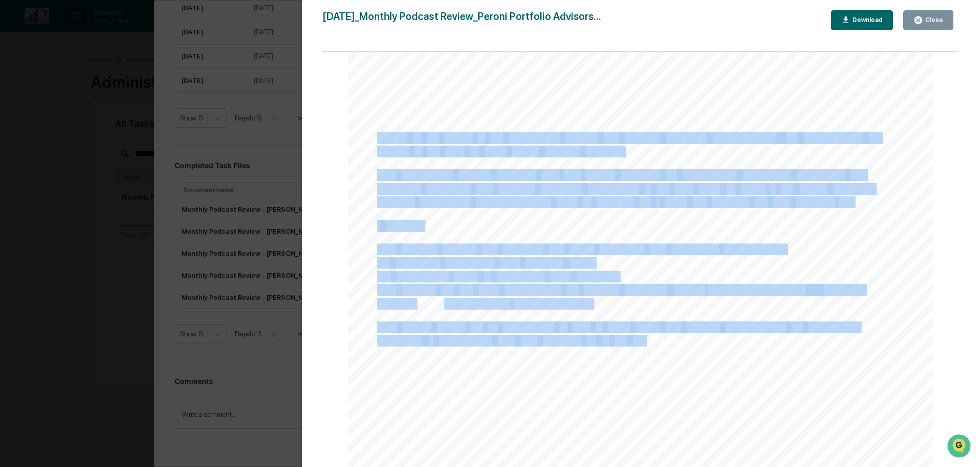
scroll to position [308, 0]
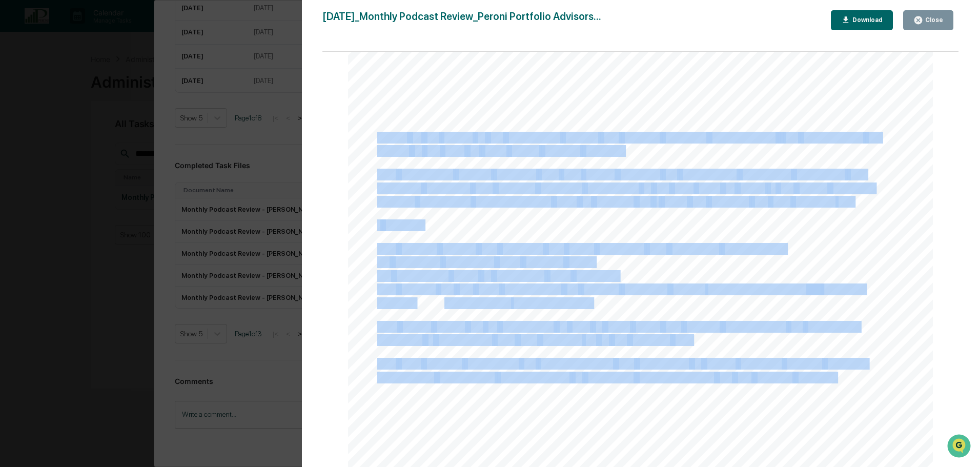
drag, startPoint x: 375, startPoint y: 239, endPoint x: 835, endPoint y: 382, distance: 481.2
click at [835, 382] on div "[DATE] [PERSON_NAME] Portfolio Advisors Monthly Podcast Review Background and P…" at bounding box center [641, 182] width 586 height 828
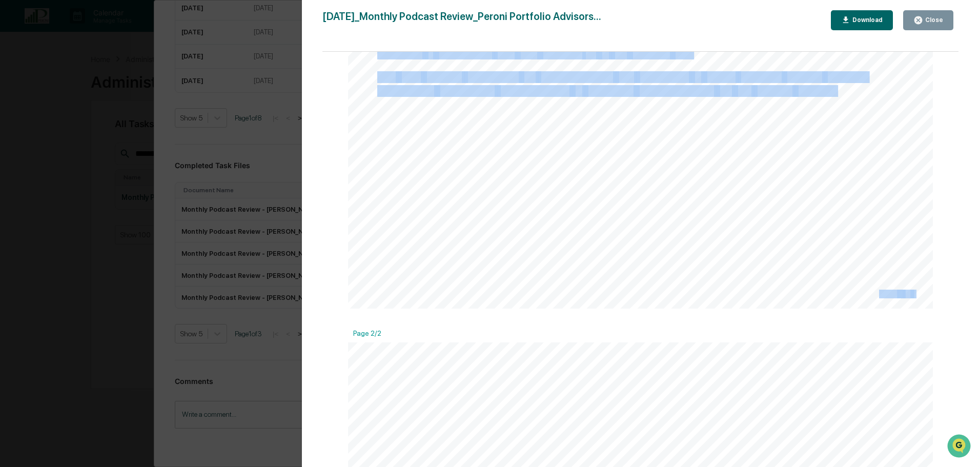
scroll to position [667, 0]
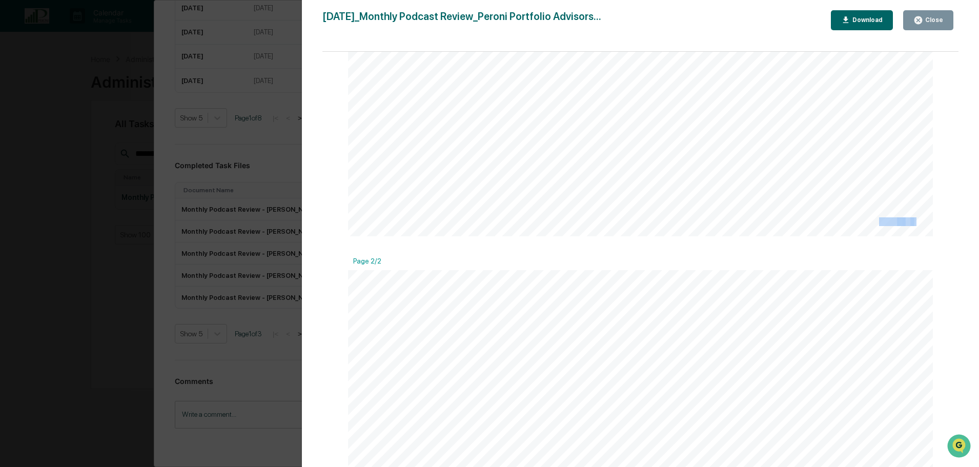
copy div "Based on my review of the compliance manual and podcast archiving requirements,…"
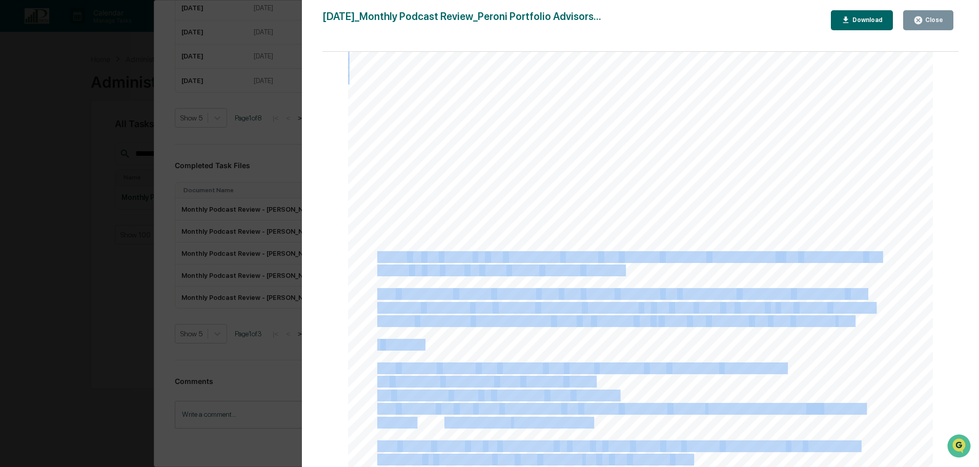
scroll to position [205, 0]
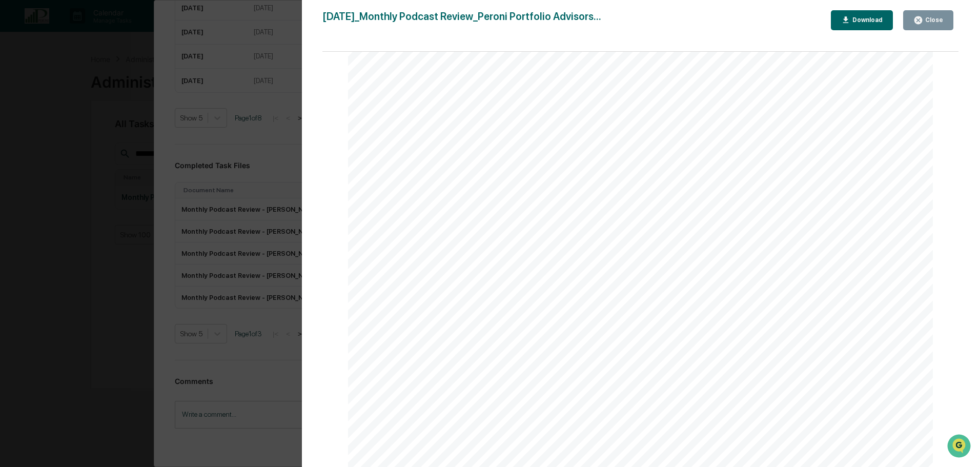
click at [116, 248] on div "Version History [DATE] 05:48 PM [PERSON_NAME] [DATE]_Monthly Podcast Review_Per…" at bounding box center [489, 233] width 979 height 467
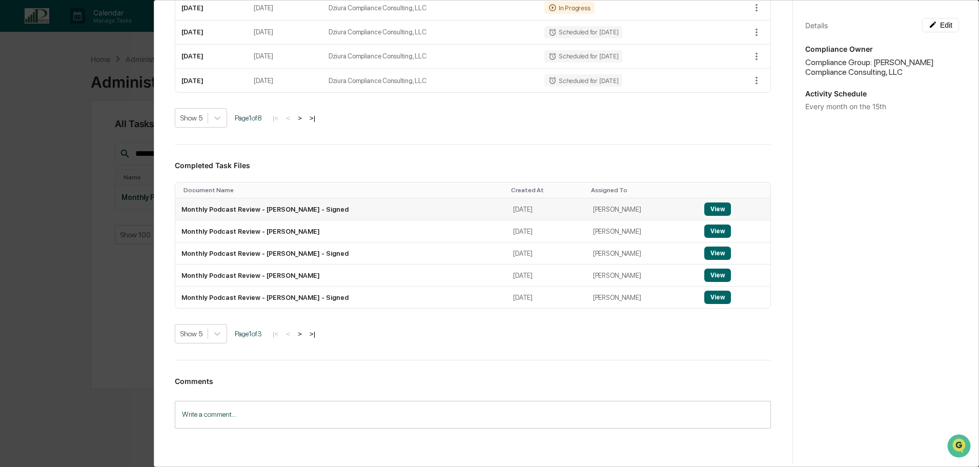
click at [708, 208] on button "View" at bounding box center [718, 209] width 27 height 13
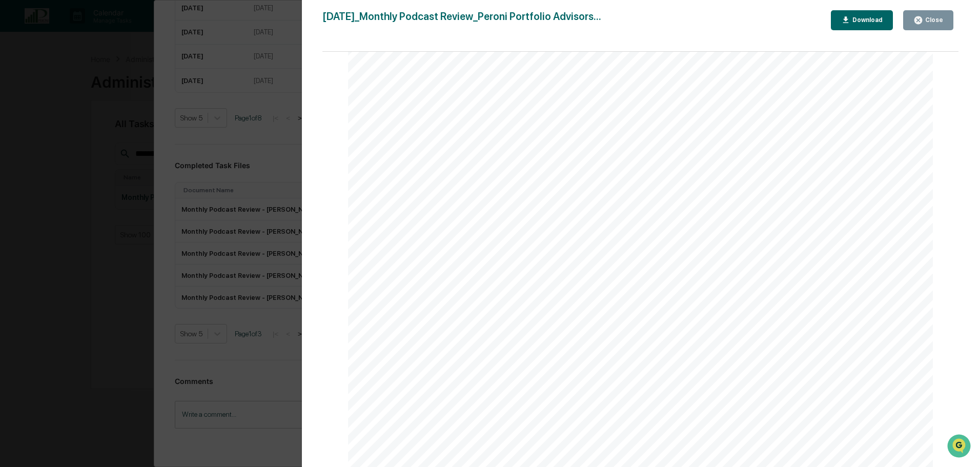
scroll to position [256, 0]
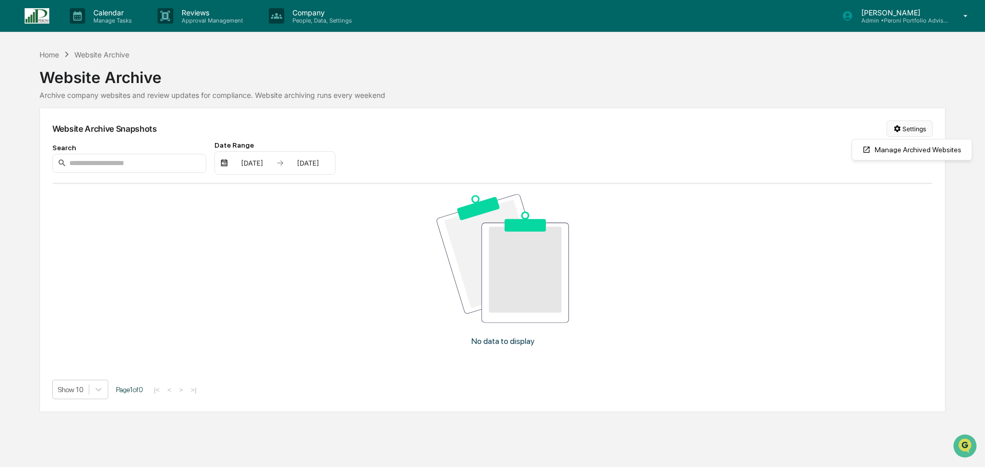
click at [907, 131] on html "Calendar Manage Tasks Reviews Approval Management Company People, Data, Setting…" at bounding box center [492, 233] width 985 height 467
click at [916, 150] on div "Manage Archived Websites" at bounding box center [911, 150] width 115 height 16
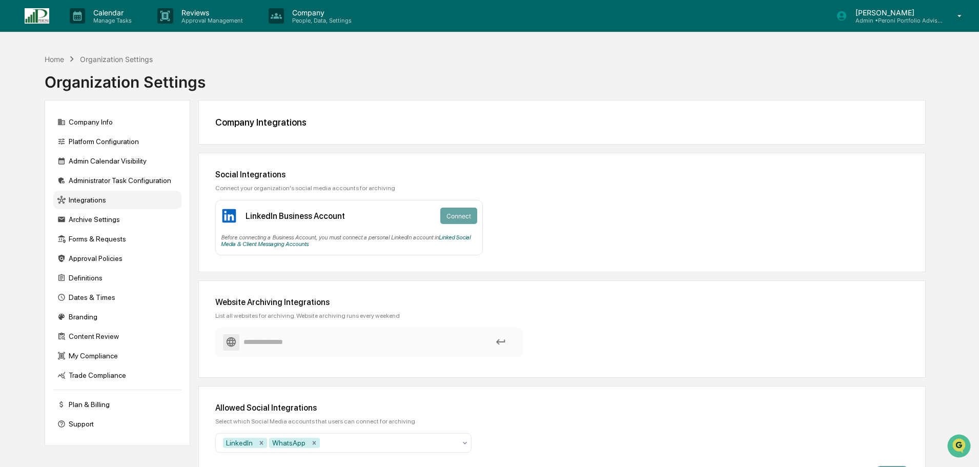
click at [371, 338] on input at bounding box center [369, 342] width 292 height 18
click at [752, 192] on div "Social Integrations Connect your organization's social media accounts for archi…" at bounding box center [562, 212] width 728 height 119
click at [197, 14] on p "Reviews" at bounding box center [210, 12] width 75 height 9
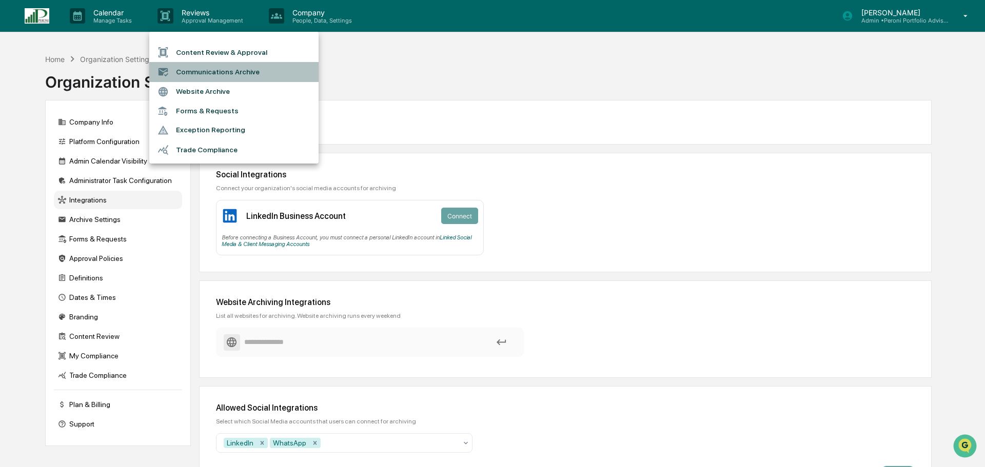
click at [206, 70] on li "Communications Archive" at bounding box center [233, 71] width 169 height 19
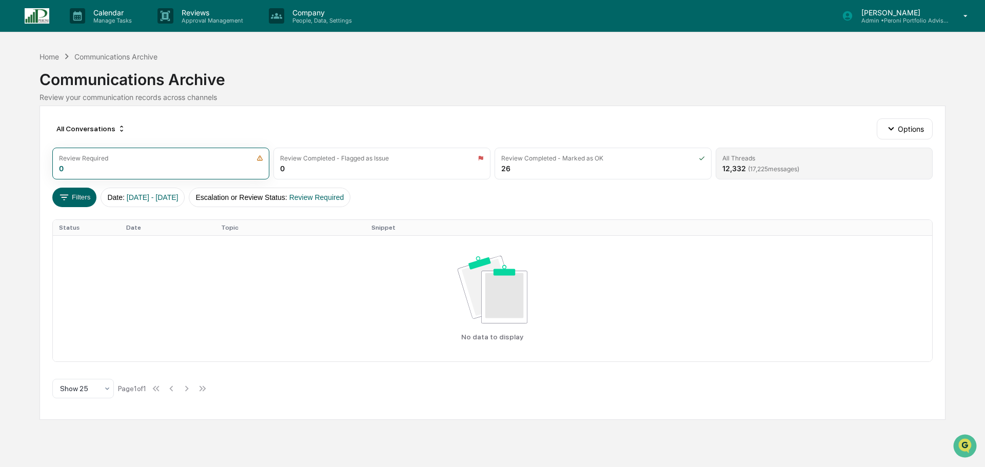
click at [759, 163] on div "All Threads 12,332 ( 17,225 messages)" at bounding box center [823, 164] width 217 height 32
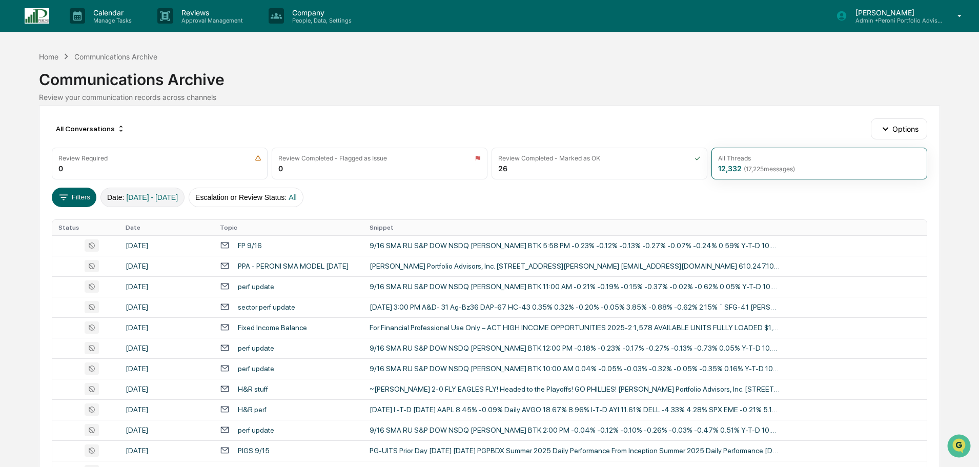
click at [178, 194] on span "01/01/2024 - 12/31/2025" at bounding box center [152, 197] width 52 height 8
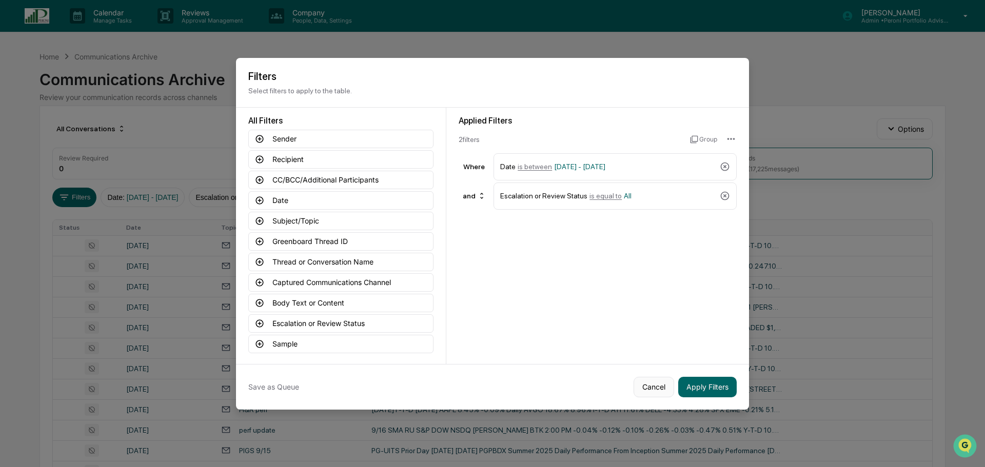
click at [643, 388] on button "Cancel" at bounding box center [653, 387] width 41 height 21
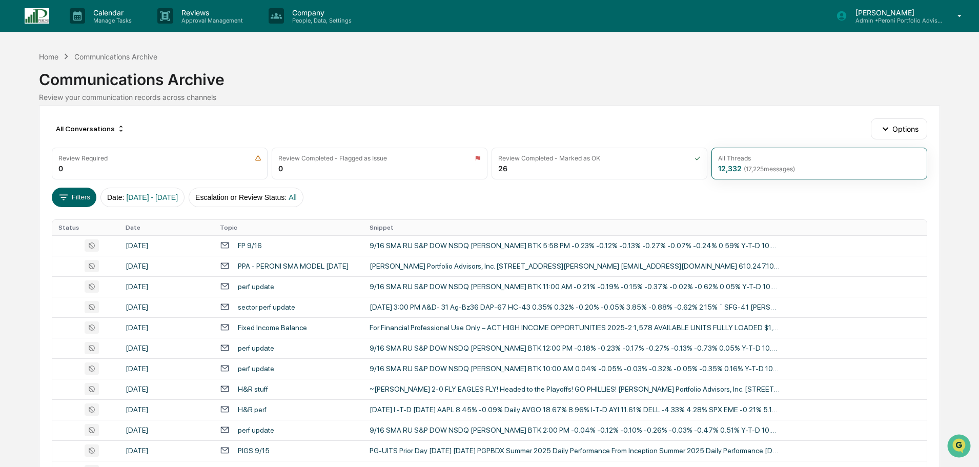
click at [882, 18] on p "Admin • Peroni Portfolio Advisors" at bounding box center [895, 20] width 95 height 7
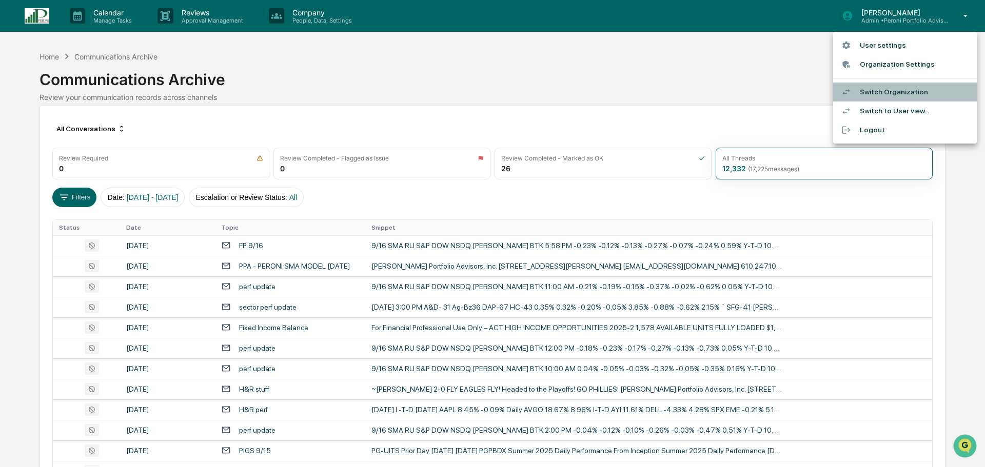
click at [887, 89] on li "Switch Organization" at bounding box center [905, 92] width 144 height 19
